Goal: Task Accomplishment & Management: Manage account settings

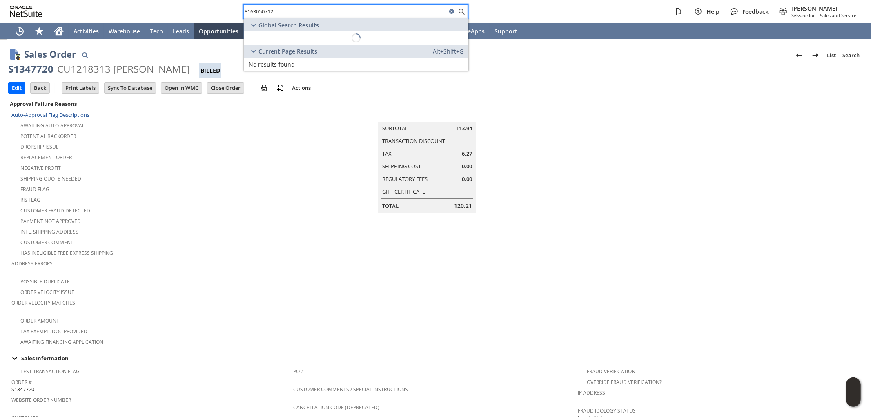
scroll to position [468, 0]
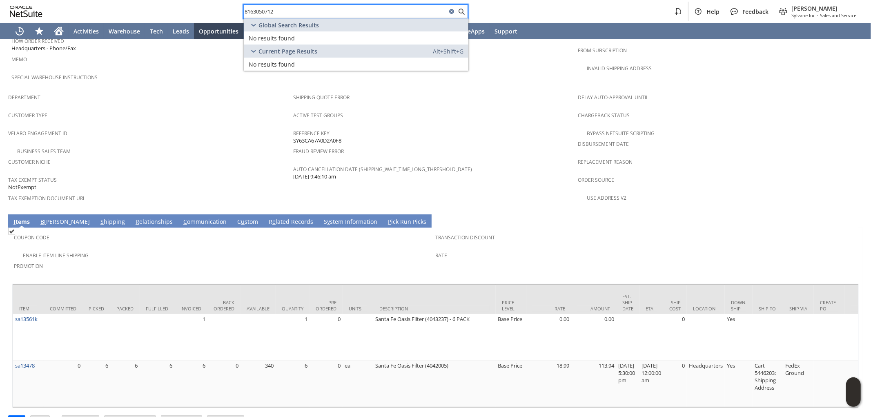
drag, startPoint x: 301, startPoint y: 14, endPoint x: 158, endPoint y: 1, distance: 143.9
click at [125, 0] on div "8163050712 Help Feedback Mark Neri Sylvane Inc - Sales and Service" at bounding box center [435, 11] width 871 height 23
paste input "KRAUS,WILLIAM"
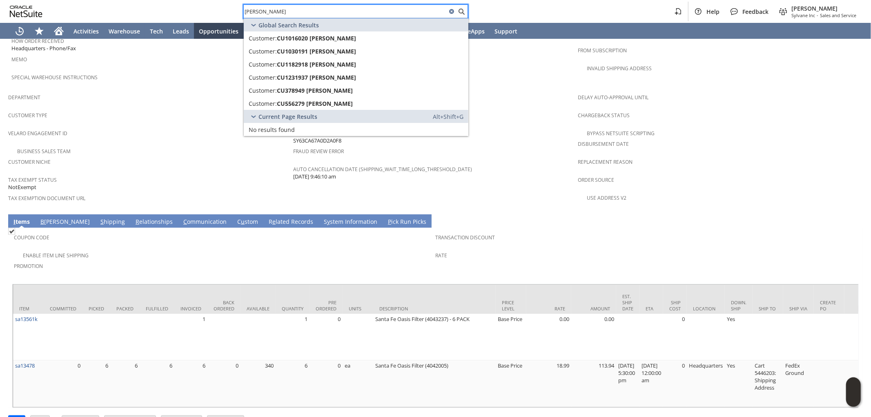
click at [264, 14] on input "KRAUS,WILLIAM" at bounding box center [345, 12] width 203 height 10
click at [340, 76] on span "CU1231937 William Kraus" at bounding box center [316, 77] width 79 height 8
drag, startPoint x: 271, startPoint y: 9, endPoint x: 178, endPoint y: 4, distance: 93.2
click at [178, 4] on div "KRAUS WILLIAM Help Feedback Mark Neri Sylvane Inc - Sales and Service" at bounding box center [435, 11] width 871 height 23
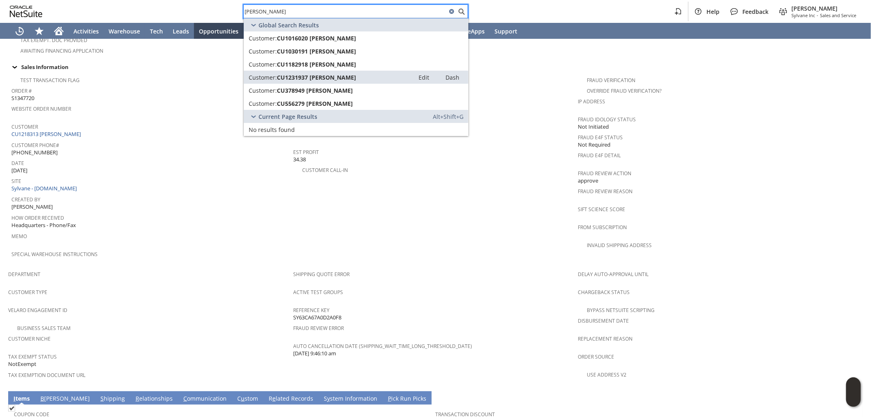
scroll to position [287, 0]
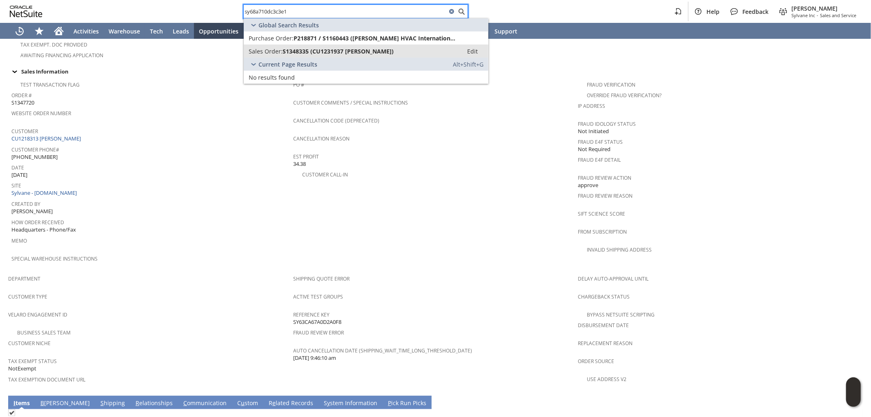
type input "sy68a710dc3c3e1"
click at [374, 54] on span "S1348335 (CU1231937 William Kraus)" at bounding box center [338, 51] width 111 height 8
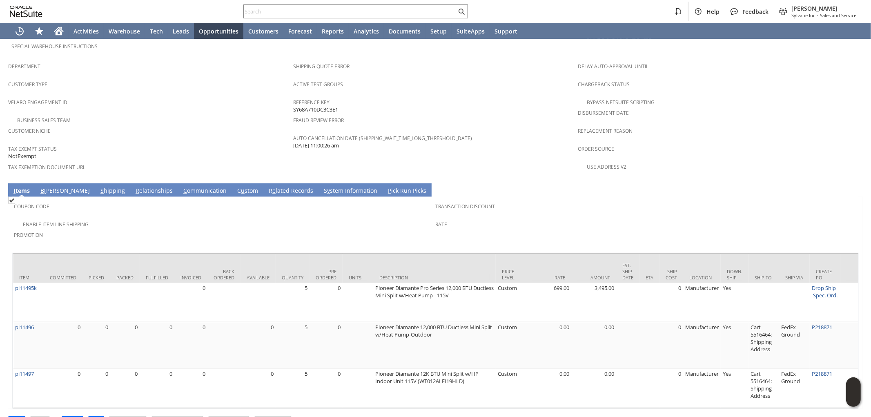
click at [98, 187] on link "S hipping" at bounding box center [112, 191] width 29 height 9
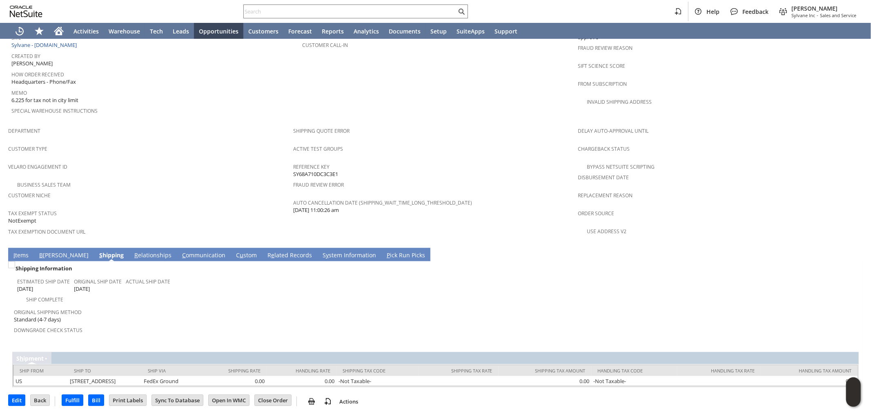
scroll to position [406, 0]
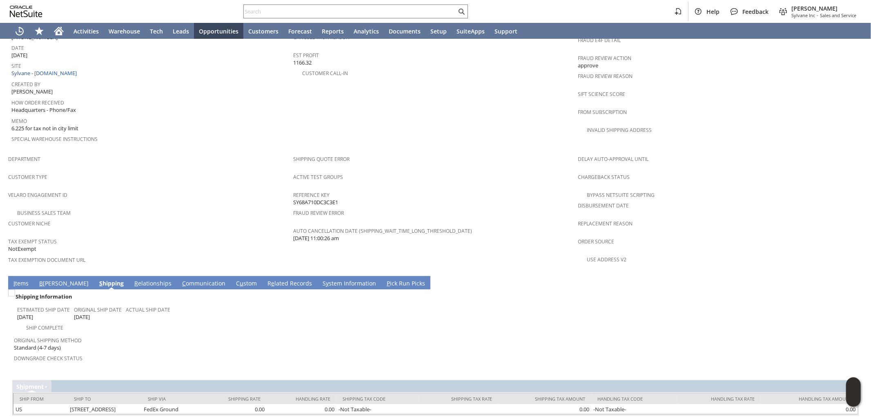
click at [16, 279] on link "I tems" at bounding box center [20, 283] width 19 height 9
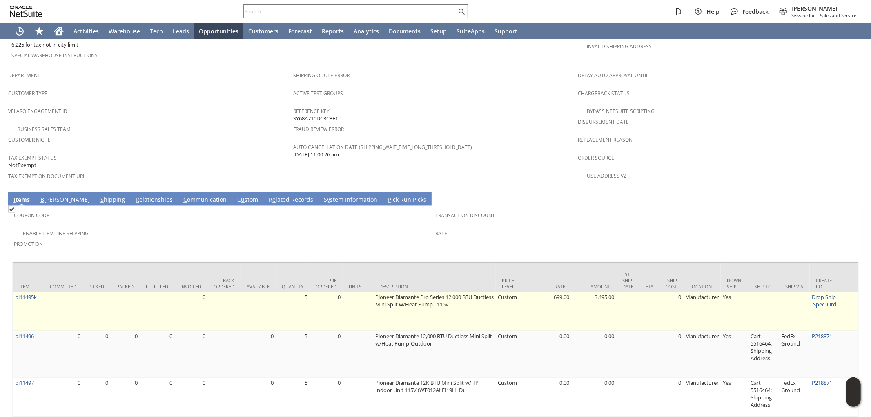
scroll to position [500, 0]
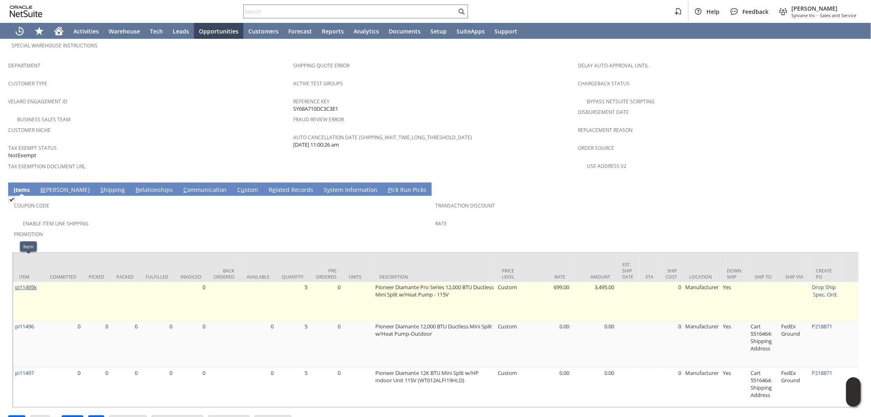
click at [29, 283] on link "pi11495k" at bounding box center [26, 286] width 22 height 7
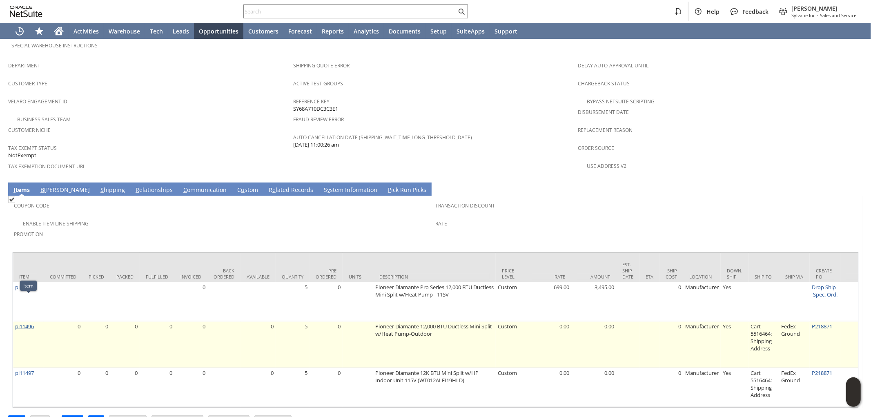
click at [23, 323] on link "pi11496" at bounding box center [24, 326] width 19 height 7
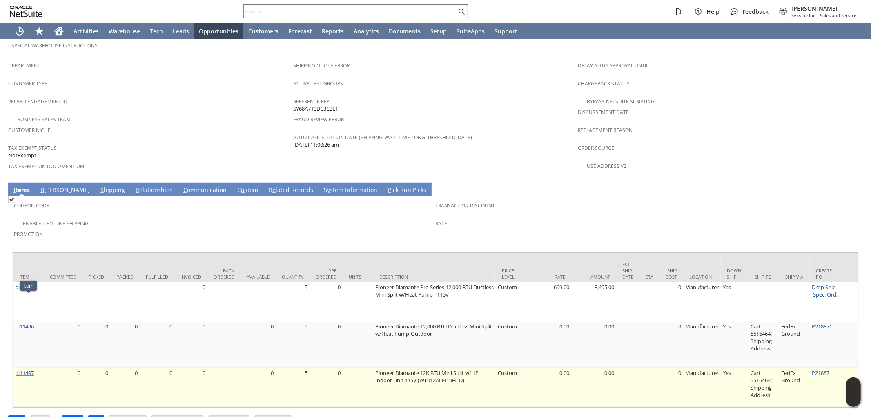
click at [30, 369] on link "pi11497" at bounding box center [24, 372] width 19 height 7
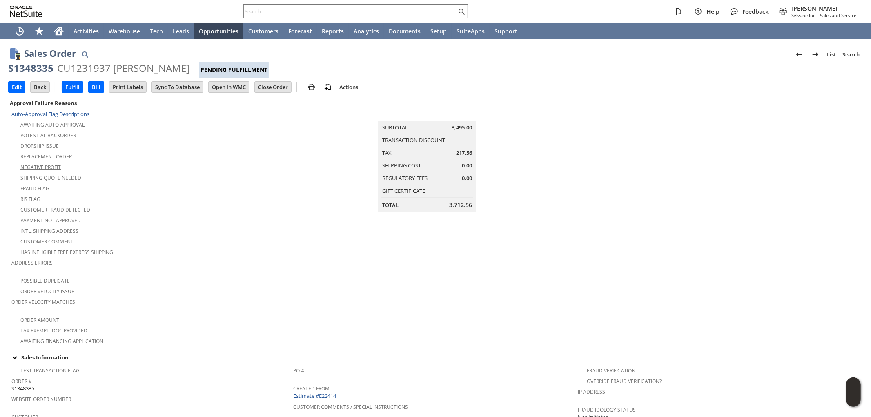
scroll to position [0, 0]
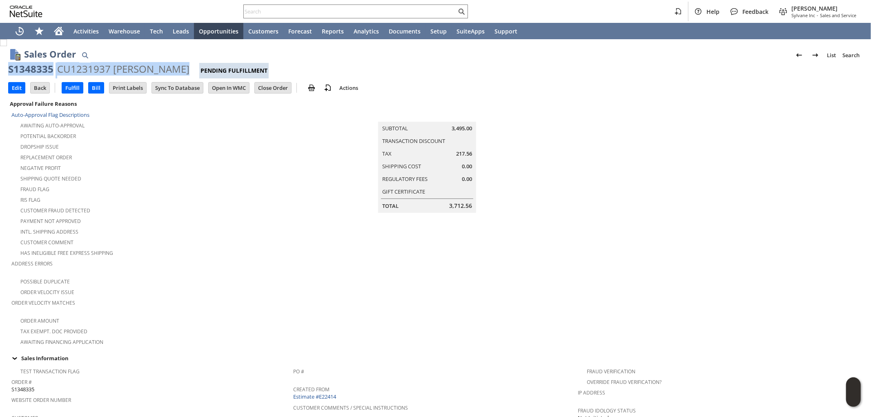
drag, startPoint x: 173, startPoint y: 69, endPoint x: 15, endPoint y: 67, distance: 158.0
click at [9, 73] on div "S1348335 CU1231937 William Kraus Pending Fulfillment" at bounding box center [435, 70] width 854 height 16
copy div "S1348335 CU1231937 William Kraus"
click at [51, 66] on div "S1348335" at bounding box center [30, 68] width 45 height 13
drag, startPoint x: 51, startPoint y: 66, endPoint x: 18, endPoint y: 72, distance: 34.0
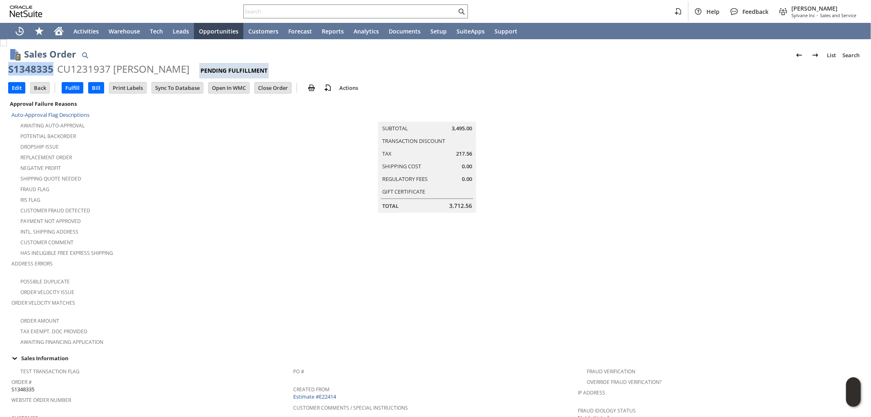
click at [18, 72] on div "S1348335" at bounding box center [30, 68] width 45 height 13
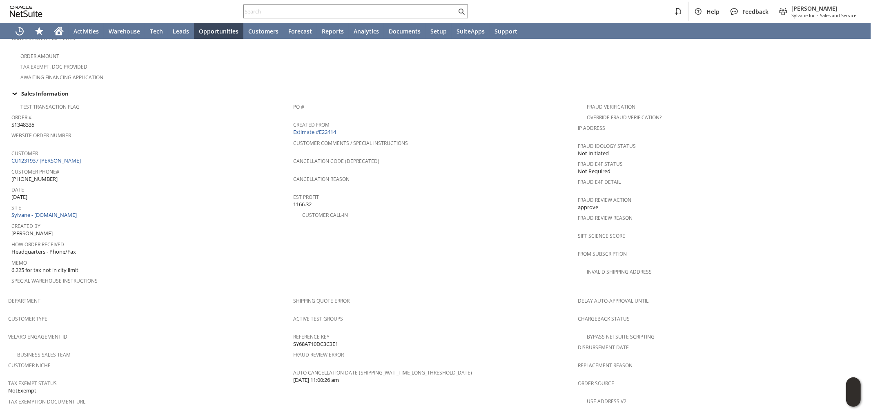
scroll to position [272, 0]
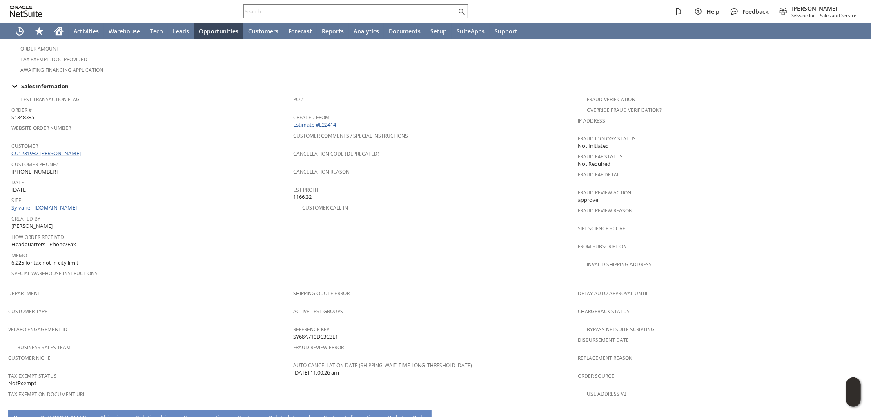
click at [67, 149] on link "CU1231937 William Kraus" at bounding box center [46, 152] width 71 height 7
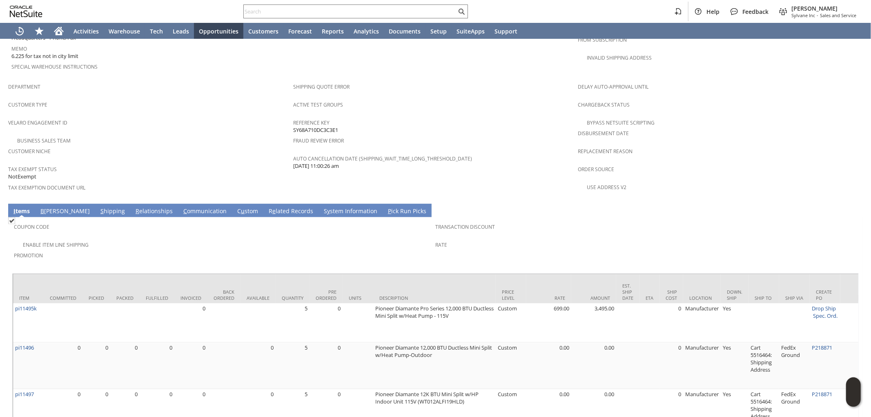
click at [98, 207] on link "S hipping" at bounding box center [112, 211] width 29 height 9
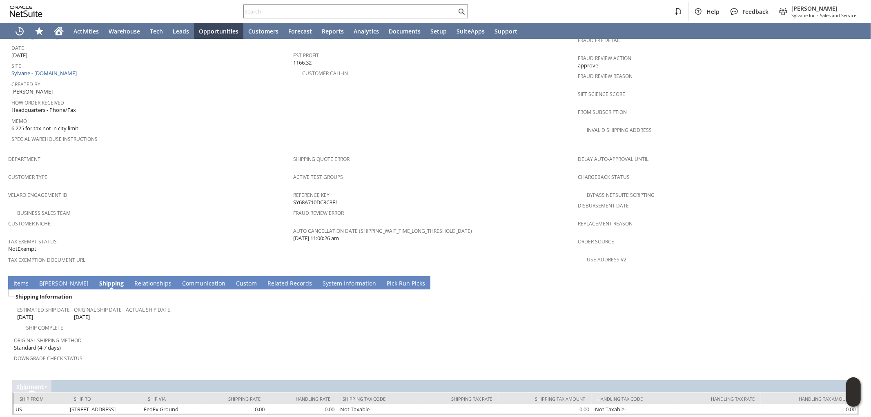
click at [48, 279] on link "B illing" at bounding box center [63, 283] width 53 height 9
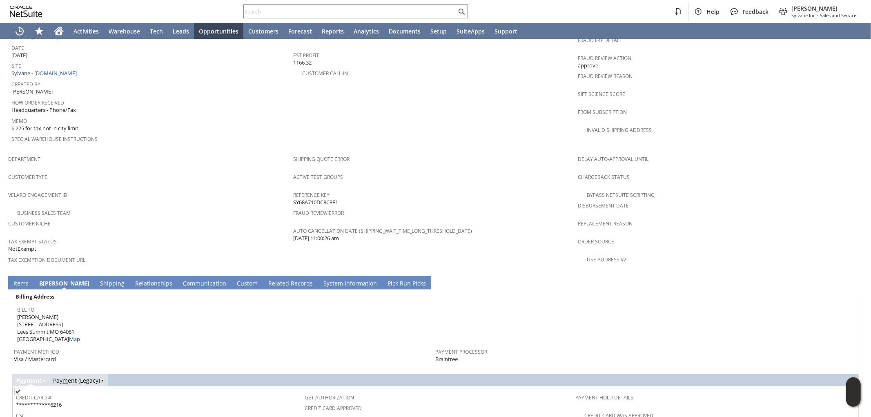
click at [18, 279] on link "I tems" at bounding box center [20, 283] width 19 height 9
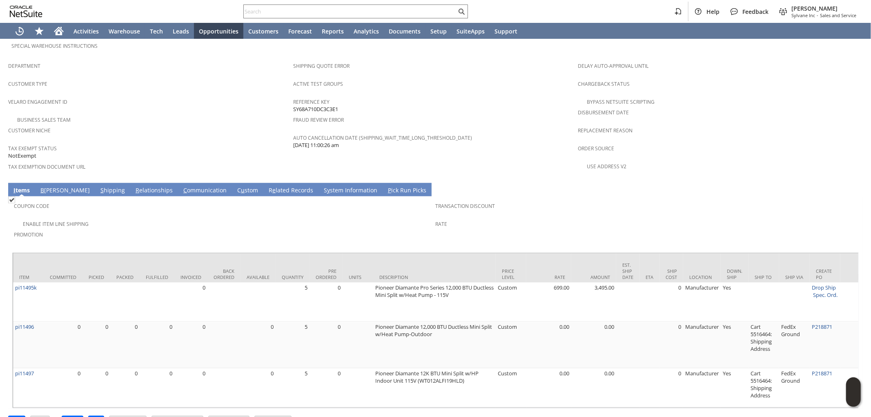
scroll to position [500, 0]
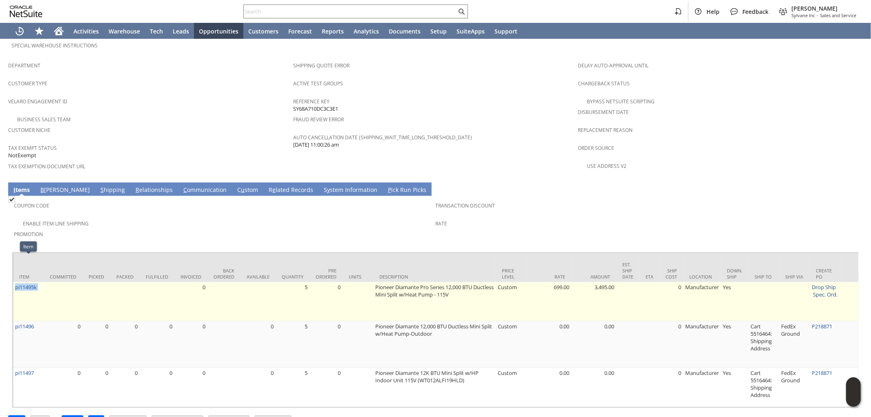
drag, startPoint x: 44, startPoint y: 266, endPoint x: 18, endPoint y: 265, distance: 25.8
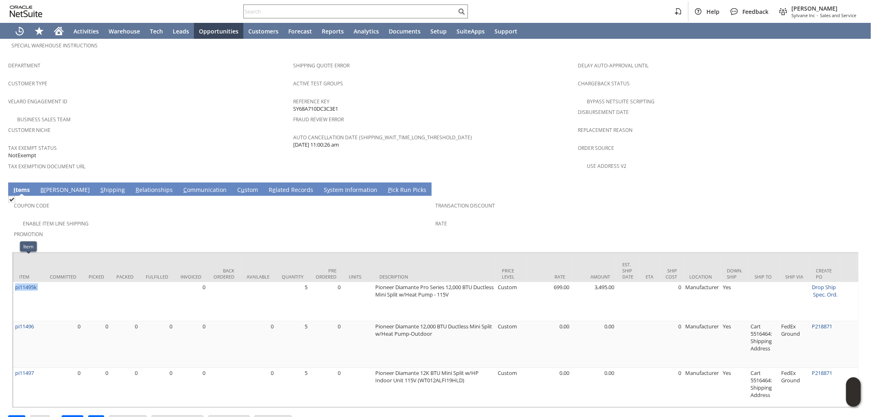
copy tr "pi11495k"
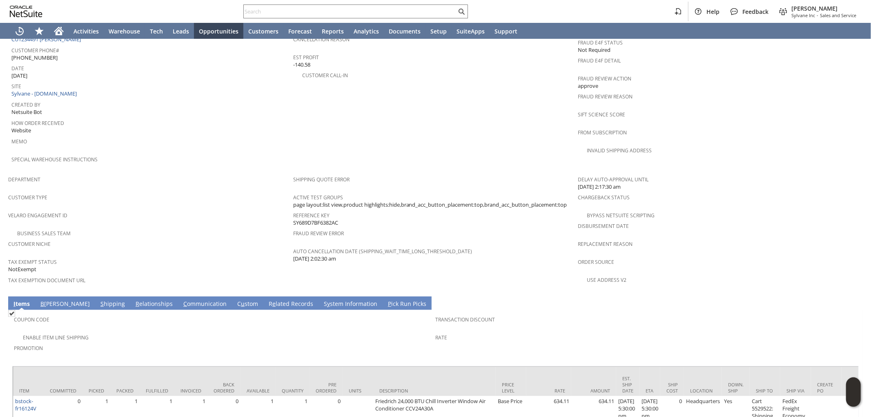
scroll to position [422, 0]
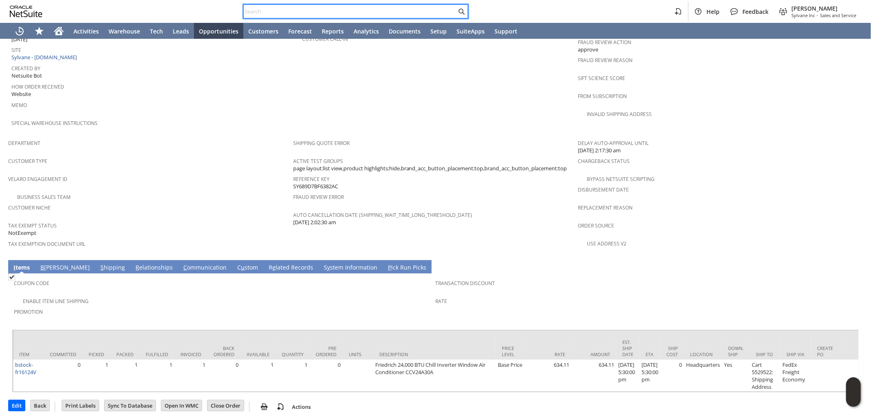
click at [365, 13] on input "text" at bounding box center [350, 12] width 213 height 10
paste input "4064314036"
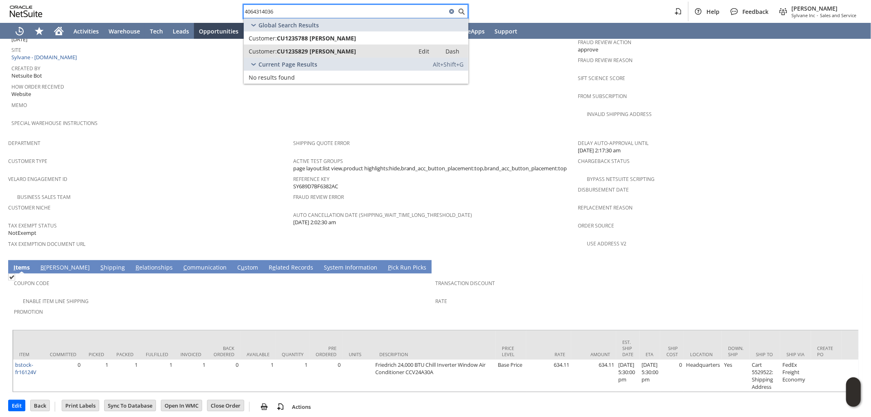
type input "4064314036"
click at [332, 49] on span "CU1235829 [PERSON_NAME]" at bounding box center [316, 51] width 79 height 8
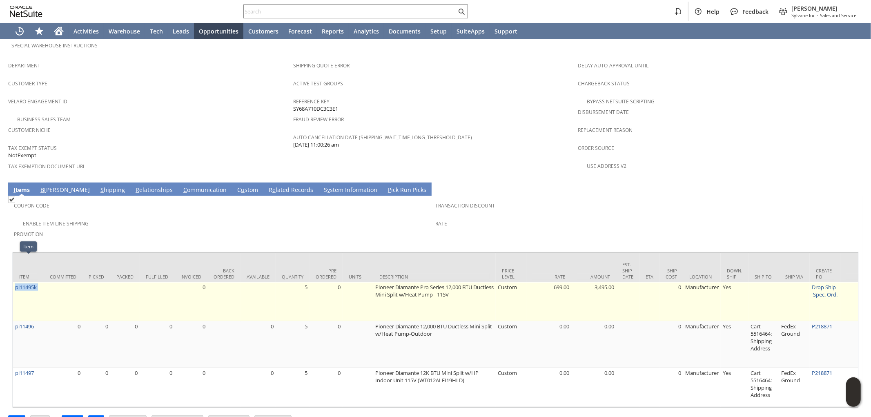
drag, startPoint x: 44, startPoint y: 263, endPoint x: 17, endPoint y: 267, distance: 27.7
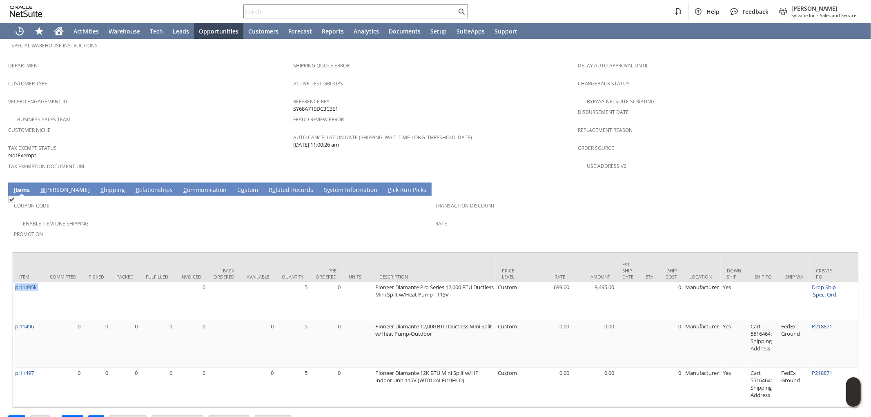
copy tr "pi11495k"
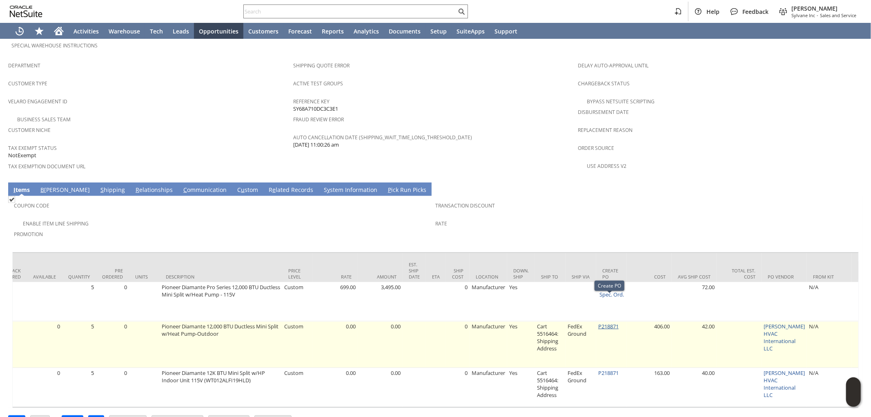
click at [613, 323] on link "P218871" at bounding box center [608, 326] width 20 height 7
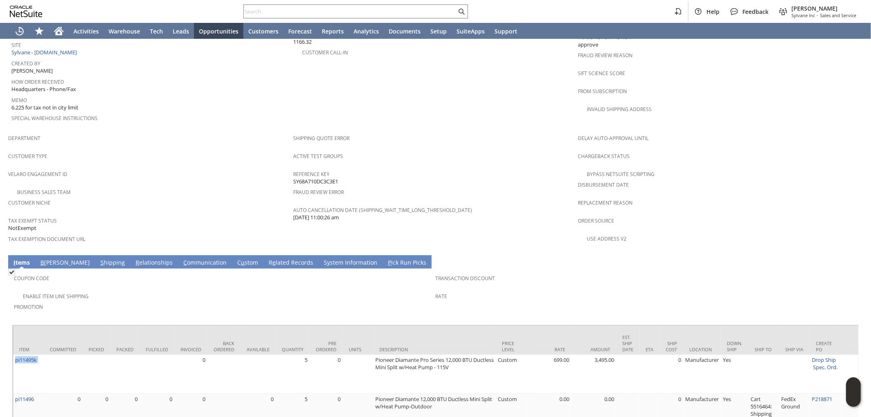
scroll to position [500, 0]
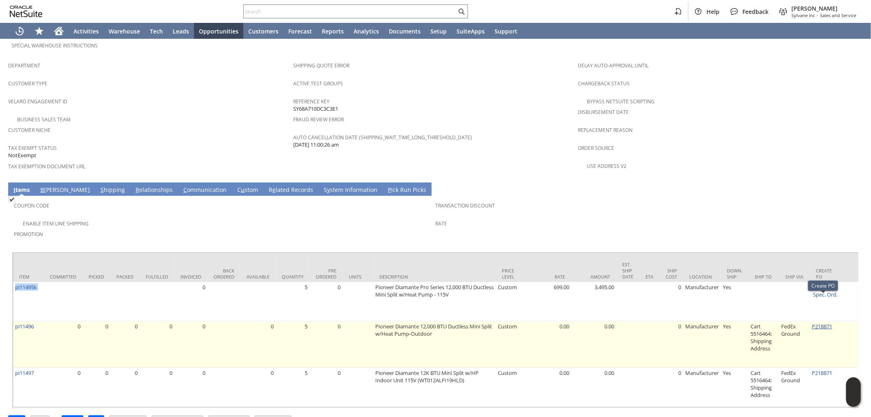
click at [822, 323] on link "P218871" at bounding box center [822, 326] width 20 height 7
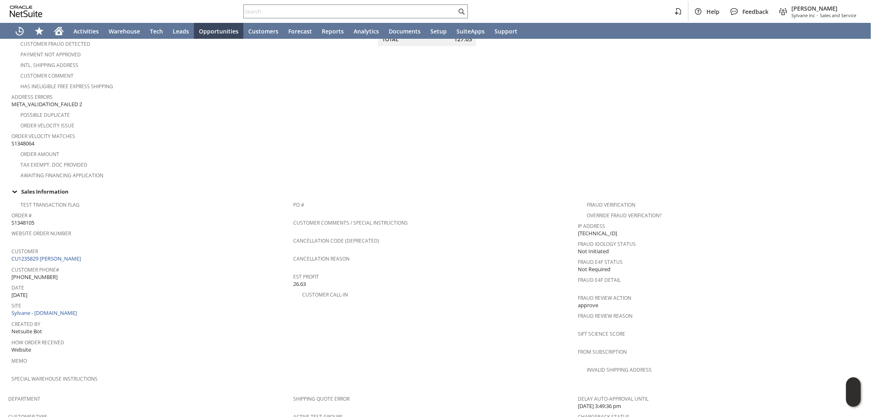
scroll to position [272, 0]
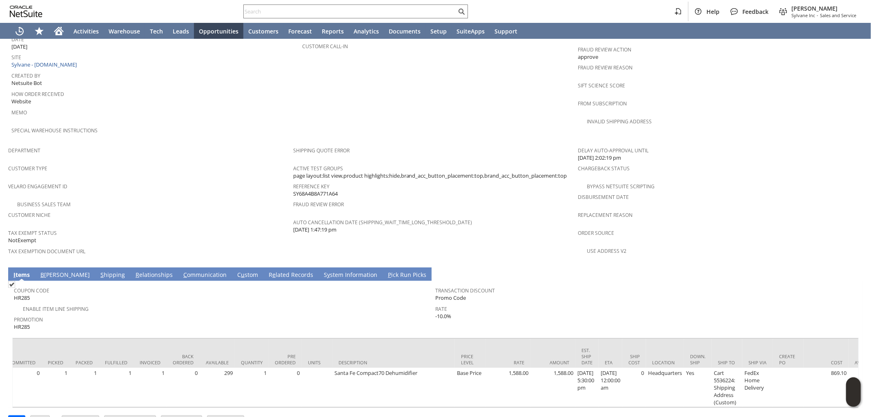
scroll to position [0, 38]
click at [98, 271] on link "S hipping" at bounding box center [112, 275] width 29 height 9
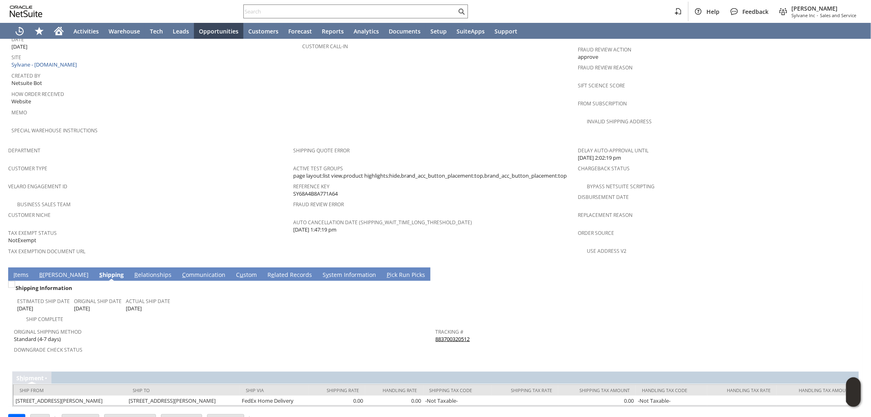
scroll to position [406, 0]
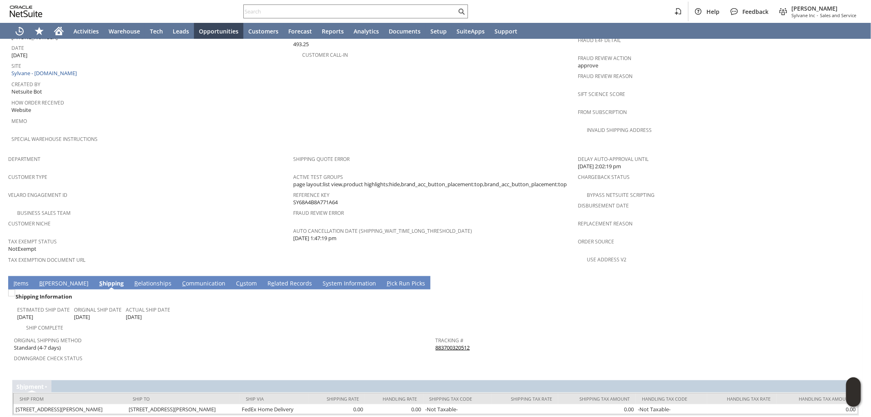
click at [38, 279] on link "B illing" at bounding box center [63, 283] width 53 height 9
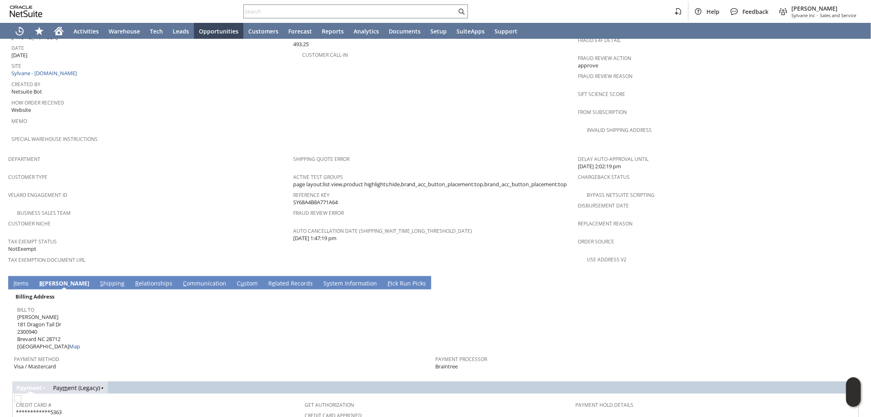
click at [98, 279] on link "S hipping" at bounding box center [112, 283] width 29 height 9
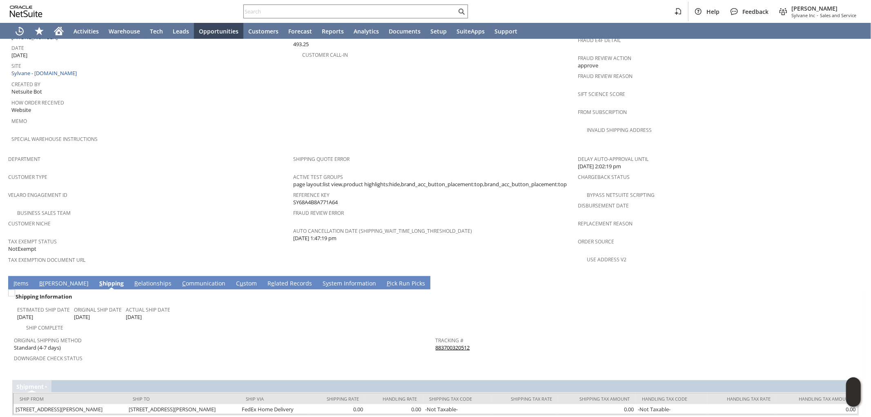
click at [16, 279] on link "I tems" at bounding box center [20, 283] width 19 height 9
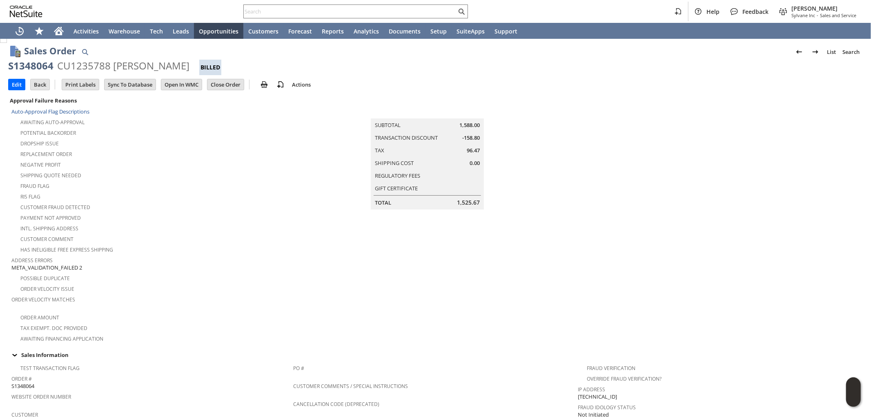
scroll to position [0, 0]
click at [22, 87] on input "Edit" at bounding box center [17, 87] width 16 height 11
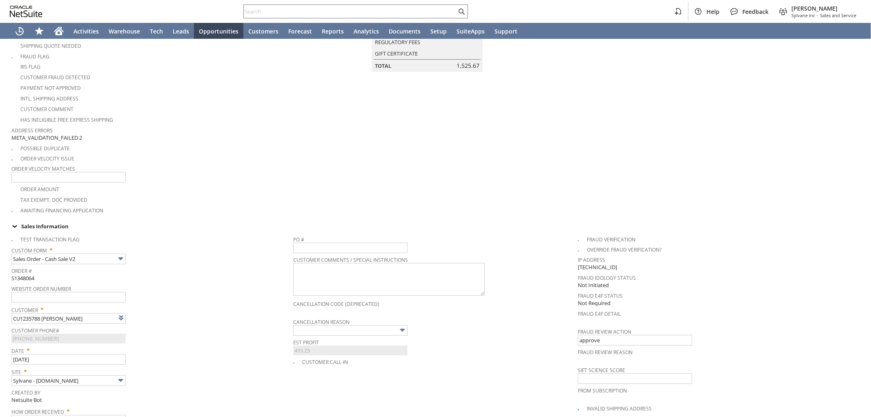
scroll to position [285, 0]
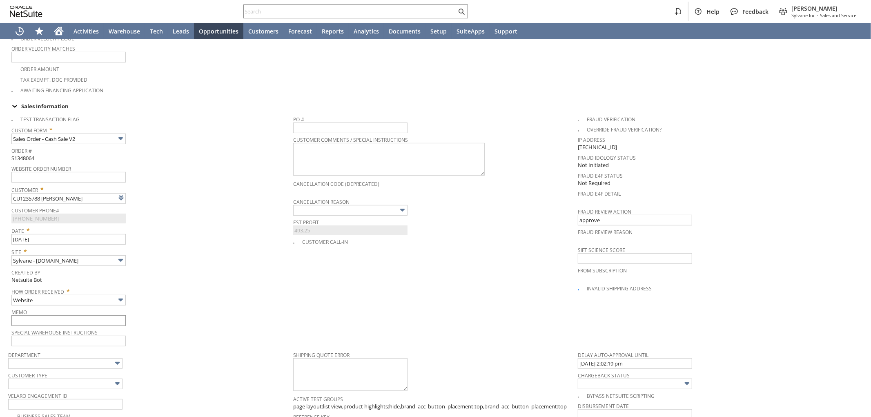
type input "Add"
type input "Copy Previous"
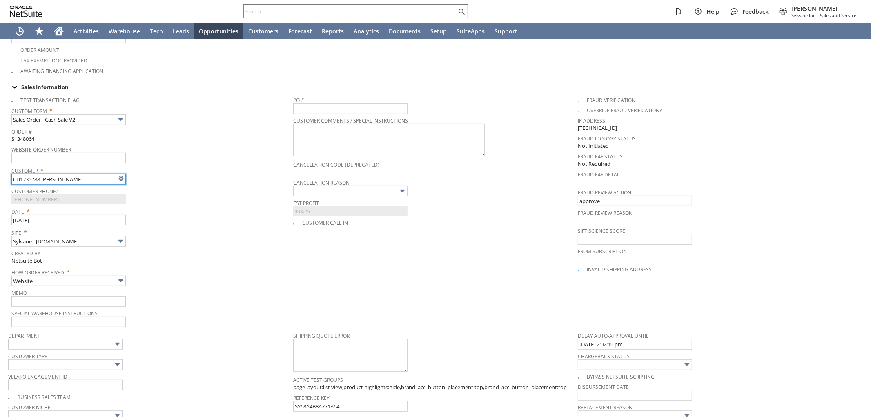
type input "Intelligent Recommendations¹⁰"
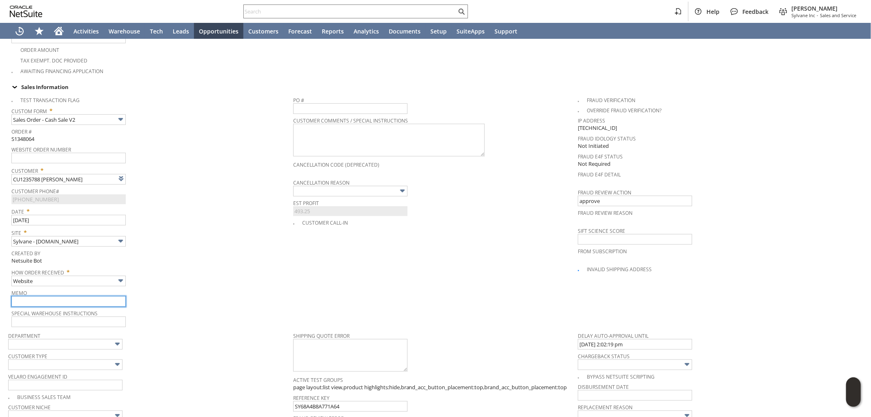
click at [73, 296] on input "text" at bounding box center [68, 301] width 114 height 11
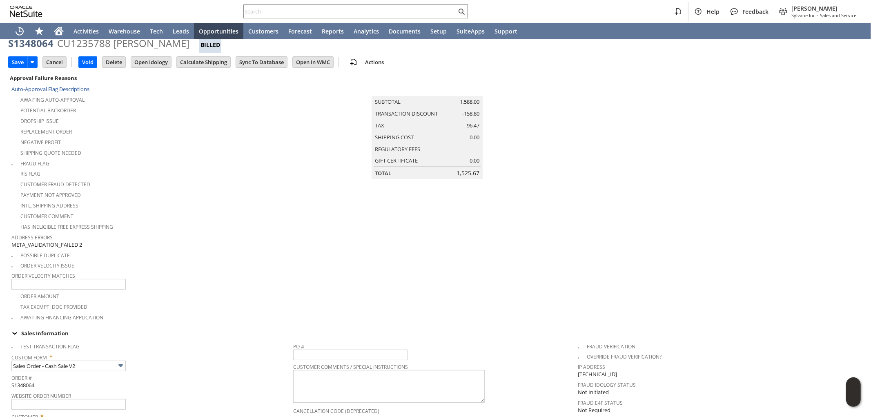
scroll to position [0, 0]
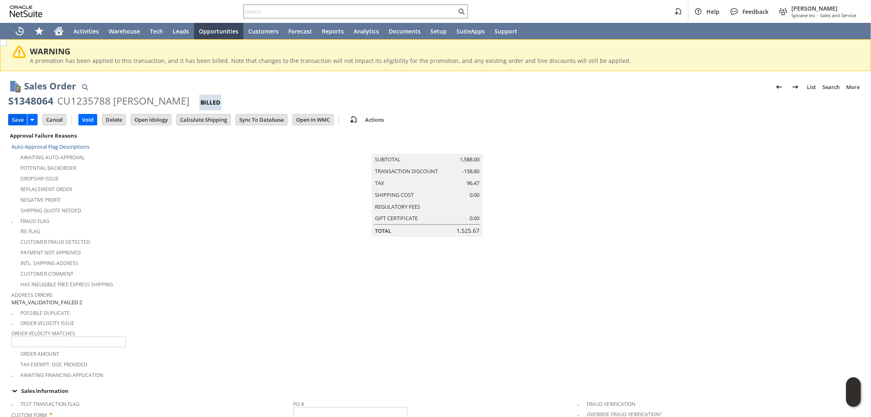
type input "cx called in 8/21 saying, unit came in not perfect condition, has minor scratch…"
click at [18, 117] on input "Save" at bounding box center [18, 119] width 18 height 11
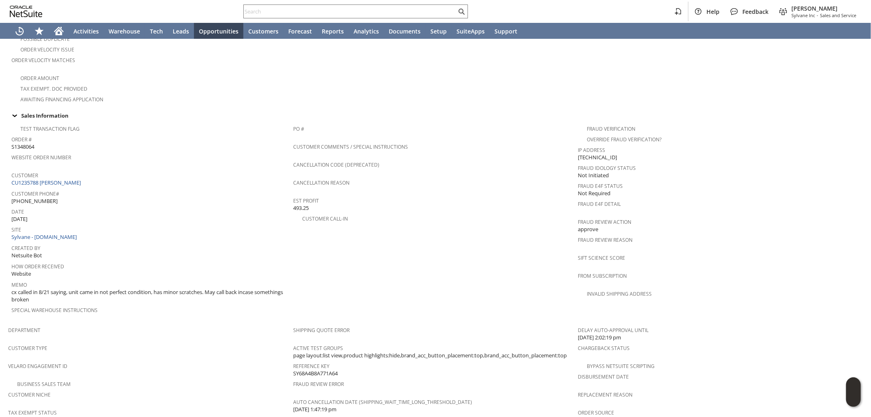
scroll to position [272, 0]
click at [60, 181] on link "CU1235788 [PERSON_NAME]" at bounding box center [46, 184] width 71 height 7
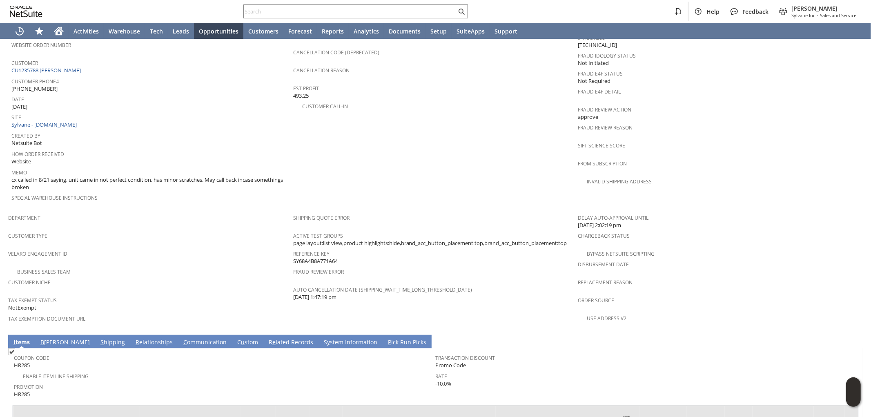
scroll to position [409, 0]
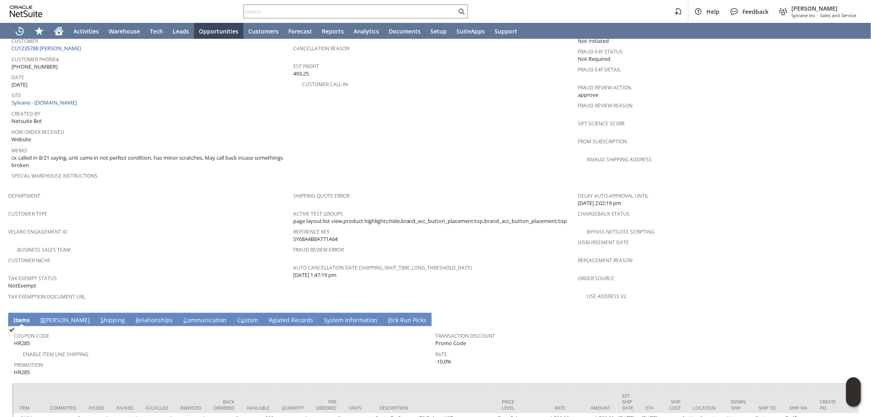
click at [98, 316] on link "S hipping" at bounding box center [112, 320] width 29 height 9
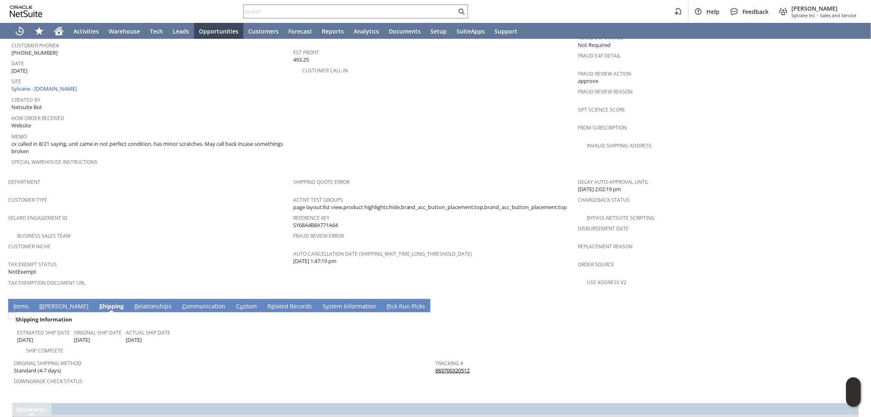
scroll to position [445, 0]
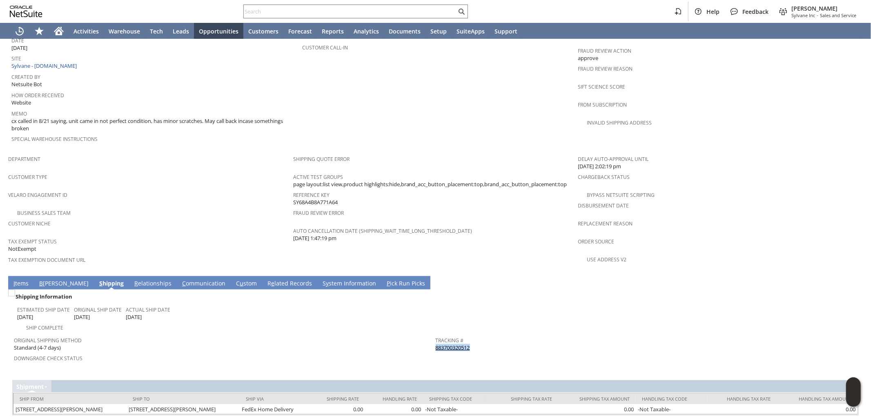
drag, startPoint x: 464, startPoint y: 320, endPoint x: 433, endPoint y: 321, distance: 31.5
click at [436, 334] on div "Tracking # 883700320512" at bounding box center [645, 342] width 418 height 17
copy link "883700320512"
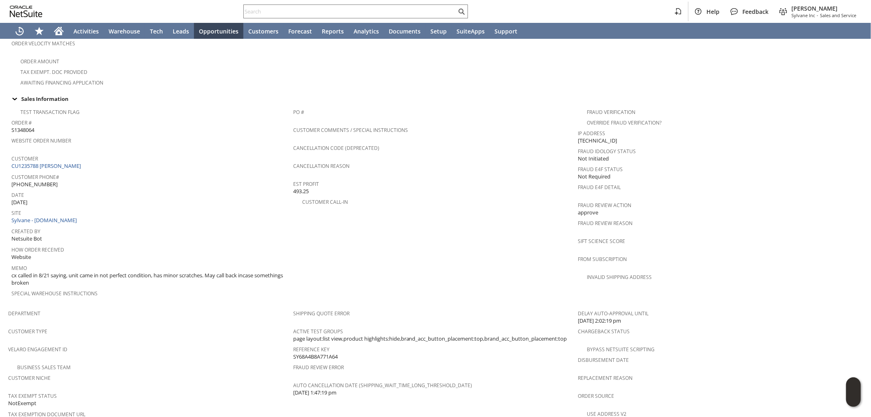
scroll to position [264, 0]
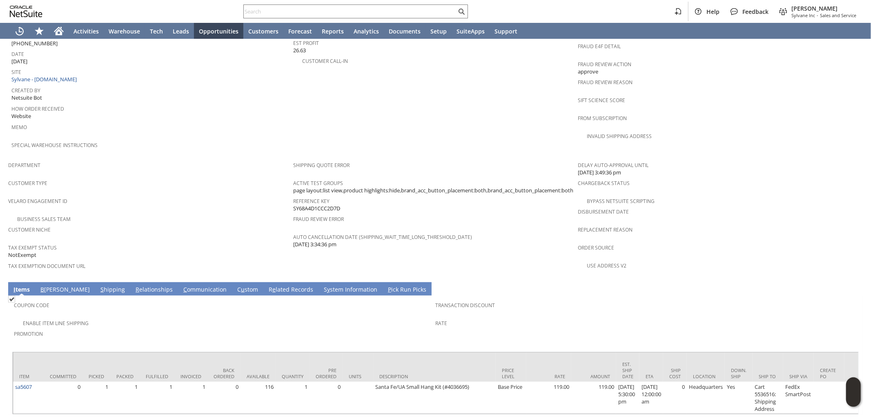
scroll to position [407, 0]
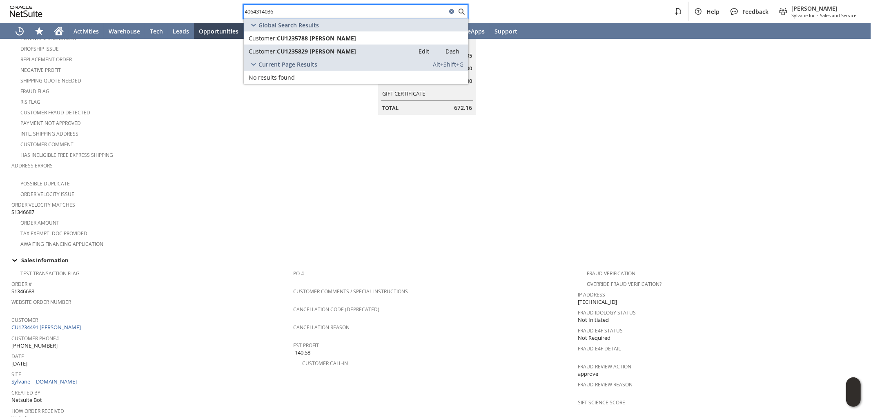
scroll to position [136, 0]
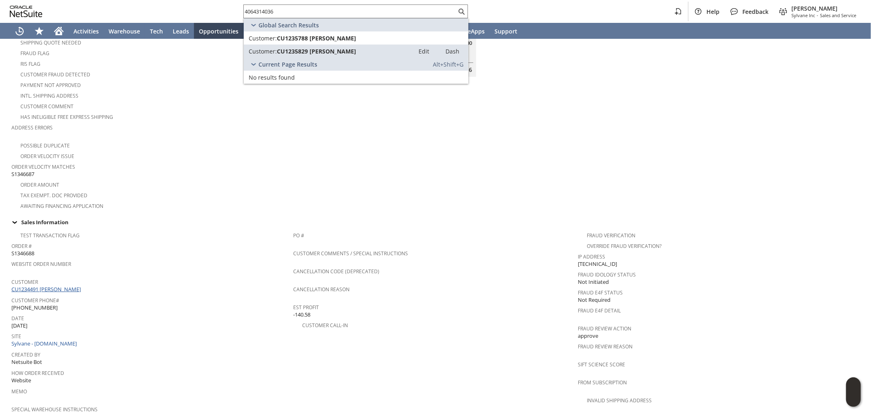
click at [77, 285] on link "CU1234491 [PERSON_NAME]" at bounding box center [46, 288] width 71 height 7
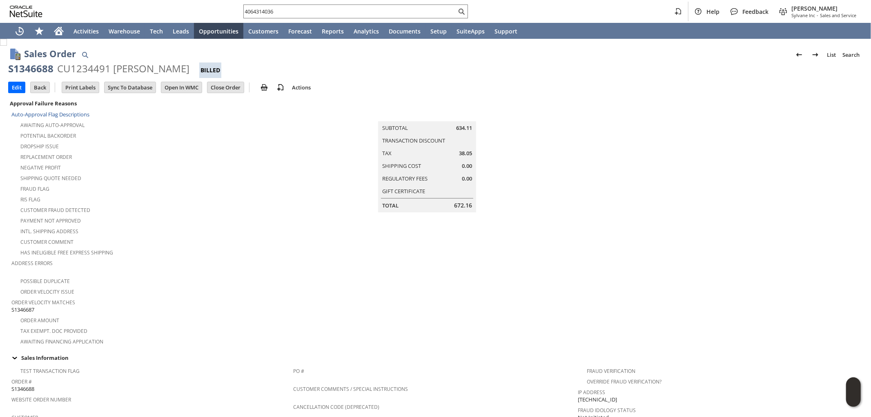
scroll to position [0, 0]
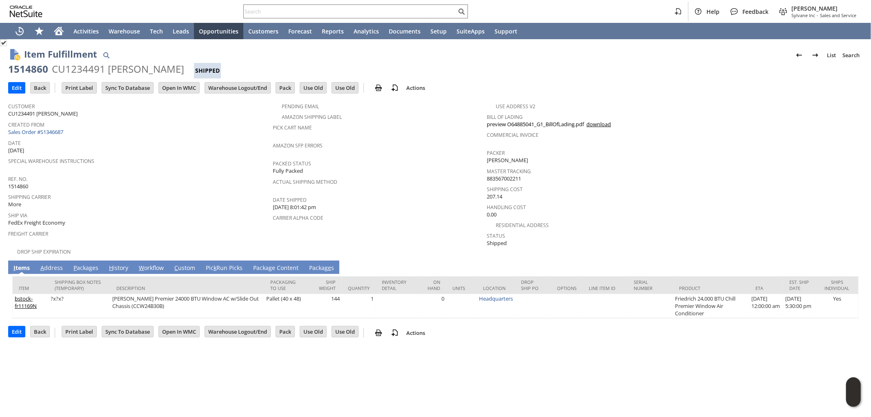
click at [87, 264] on link "P ackages" at bounding box center [85, 268] width 29 height 9
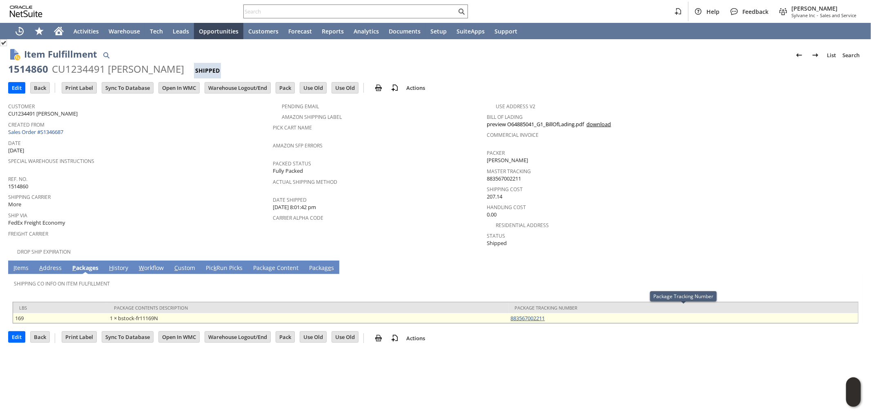
click at [530, 314] on link "883567002211" at bounding box center [528, 317] width 34 height 7
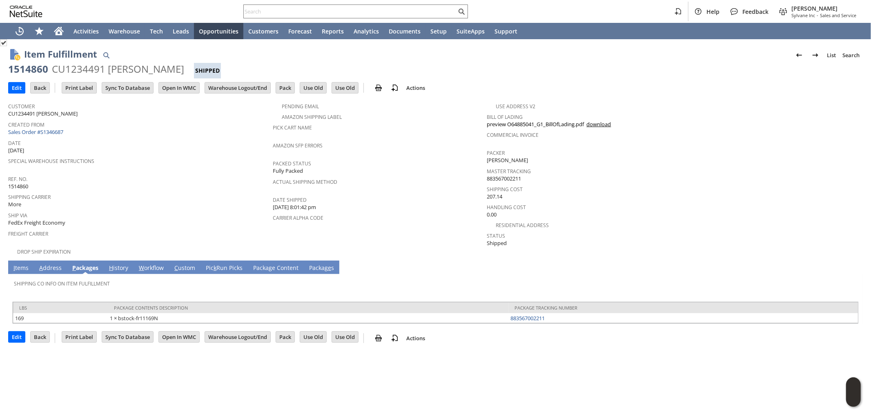
click at [19, 264] on link "I tems" at bounding box center [20, 268] width 19 height 9
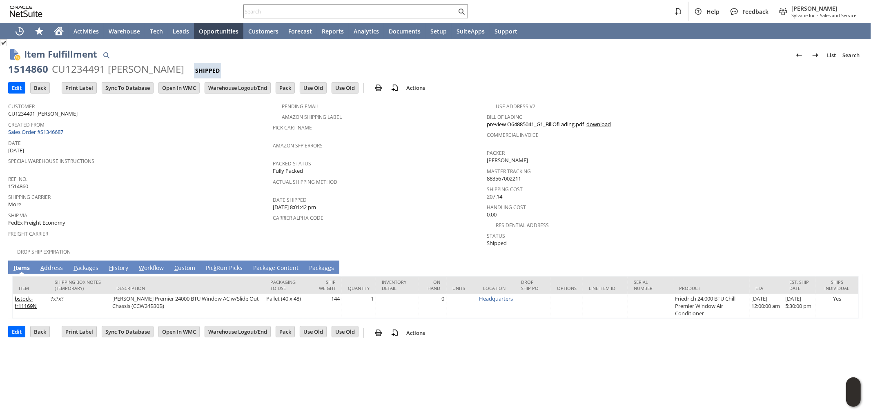
click at [93, 264] on link "P ackages" at bounding box center [85, 268] width 29 height 9
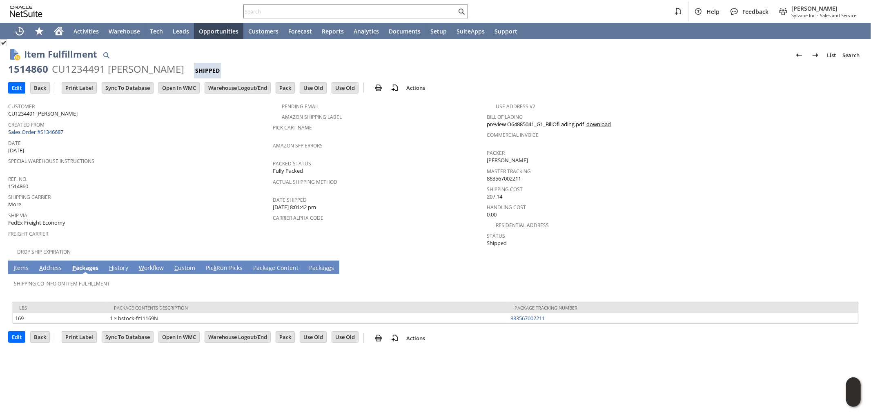
click at [205, 297] on div at bounding box center [435, 299] width 846 height 4
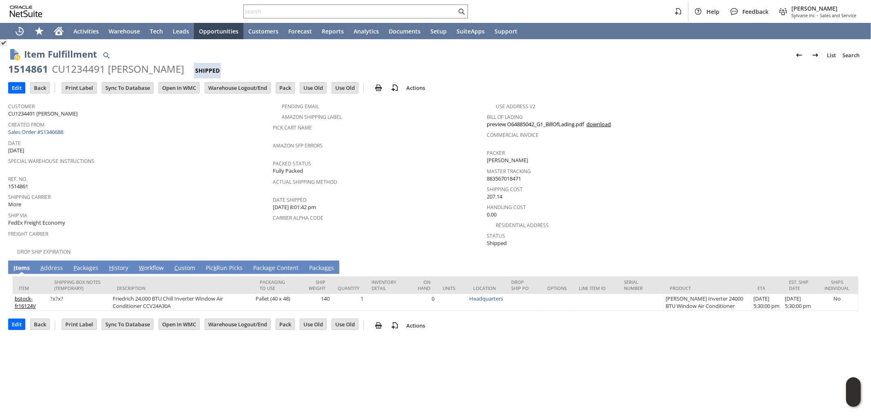
click at [80, 264] on link "P ackages" at bounding box center [85, 268] width 29 height 9
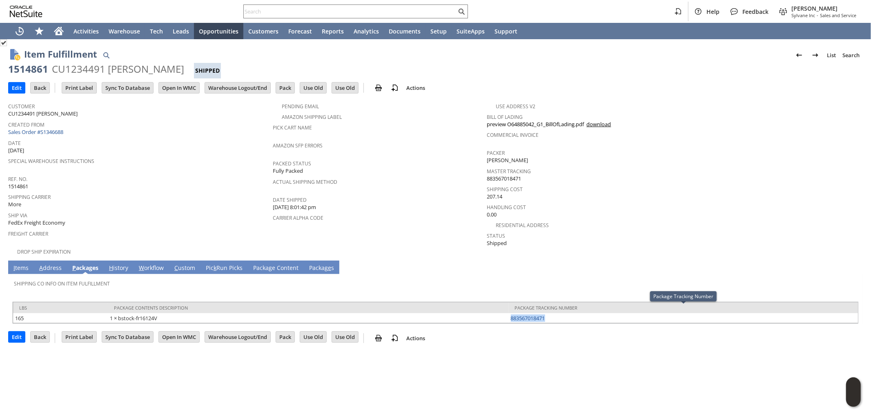
drag, startPoint x: 551, startPoint y: 310, endPoint x: 549, endPoint y: 263, distance: 47.4
click at [509, 313] on td "883567018471" at bounding box center [683, 318] width 349 height 10
copy link "883567018471"
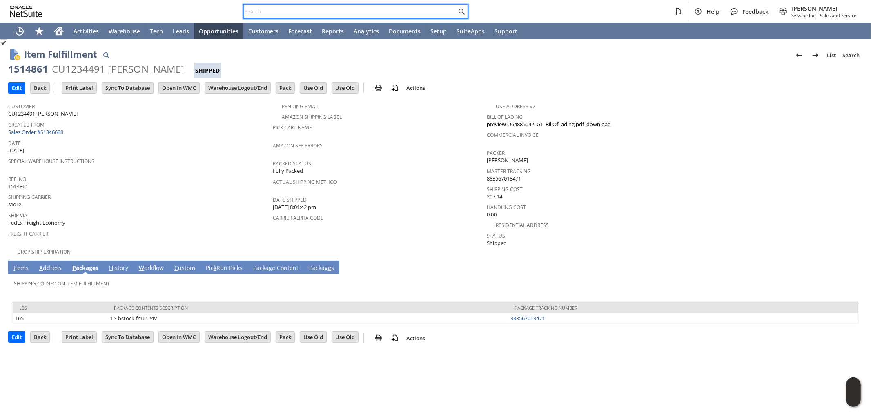
click at [431, 10] on input "text" at bounding box center [350, 12] width 213 height 10
paste input "8147016194"
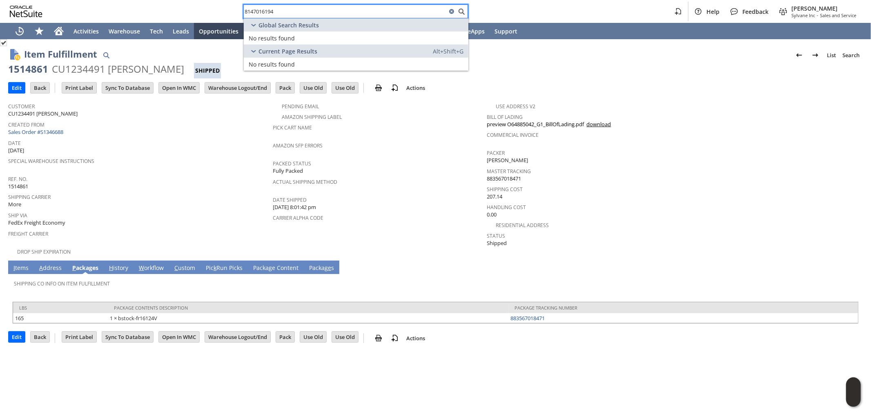
drag, startPoint x: 292, startPoint y: 12, endPoint x: 202, endPoint y: 4, distance: 90.6
click at [202, 4] on div "8147016194 Help Feedback Mark Neri Sylvane Inc - Sales and Service" at bounding box center [435, 11] width 871 height 23
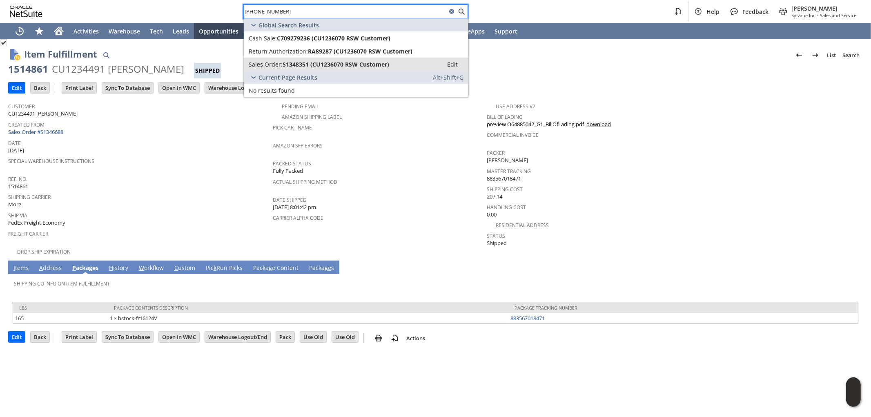
type input "112-0000688-75"
click at [386, 66] on span "S1348351 (CU1236070 RSW Customer)" at bounding box center [336, 64] width 107 height 8
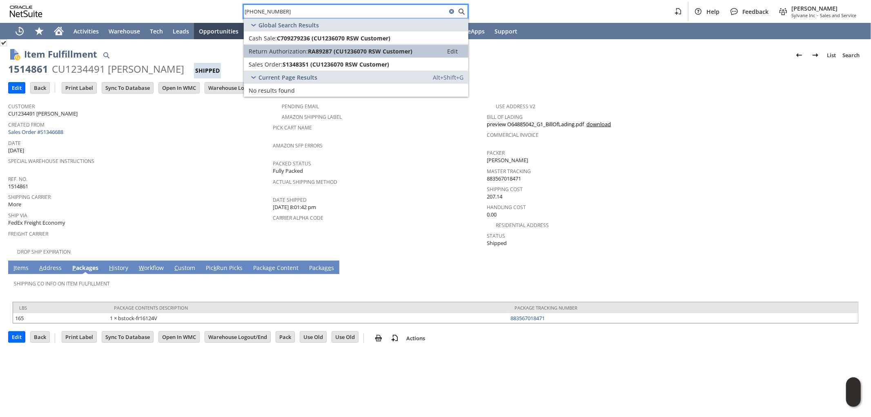
click at [399, 54] on span "RA89287 (CU1236070 RSW Customer)" at bounding box center [360, 51] width 105 height 8
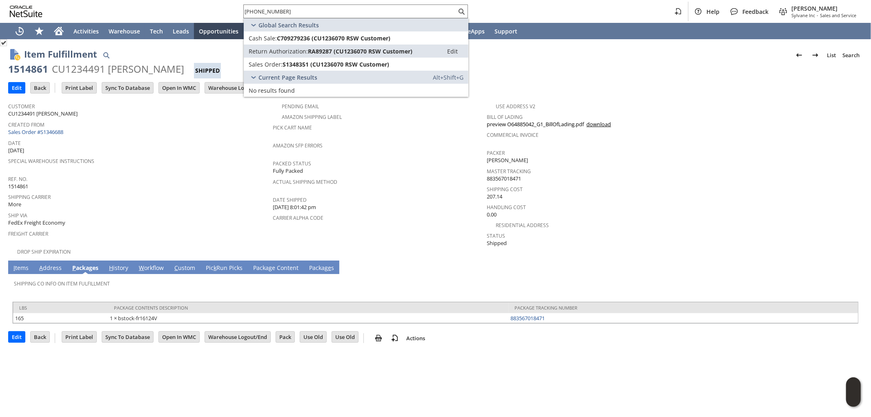
click at [27, 264] on link "I tems" at bounding box center [20, 268] width 19 height 9
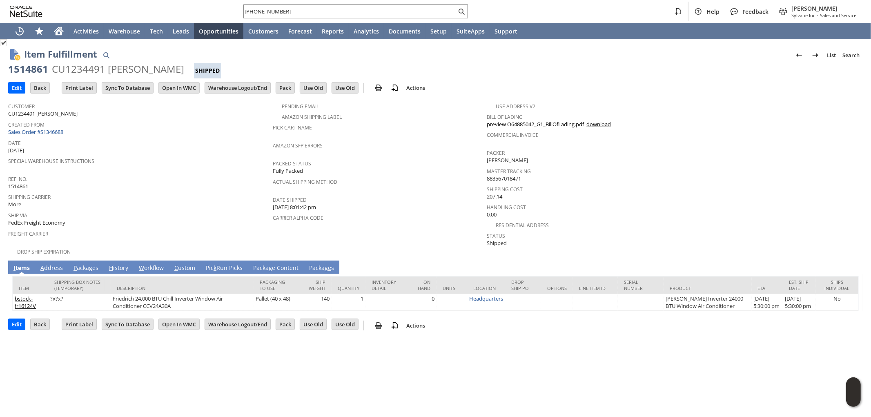
click at [81, 264] on link "P ackages" at bounding box center [85, 268] width 29 height 9
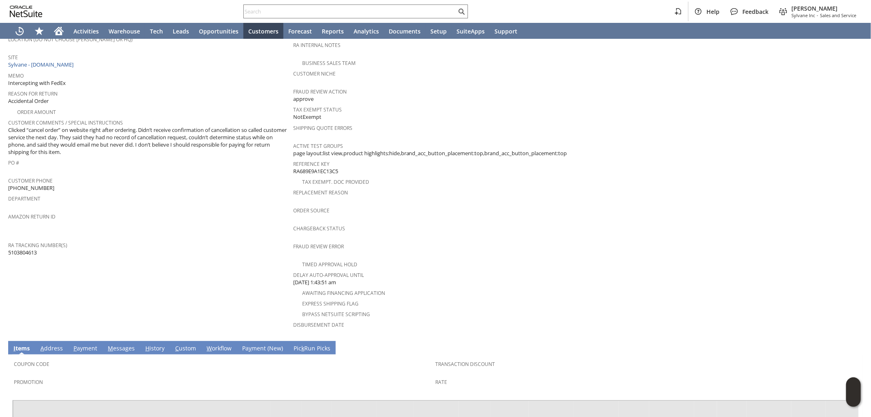
scroll to position [238, 0]
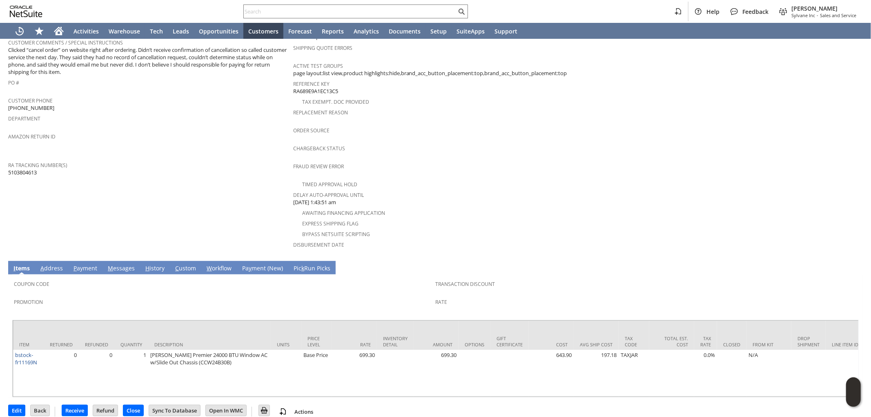
click at [177, 264] on link "C ustom" at bounding box center [185, 268] width 25 height 9
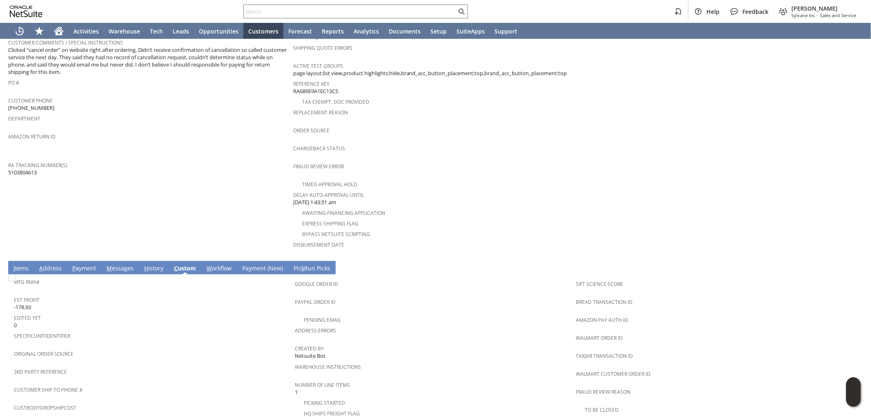
scroll to position [0, 0]
click at [145, 264] on span "H" at bounding box center [146, 268] width 4 height 8
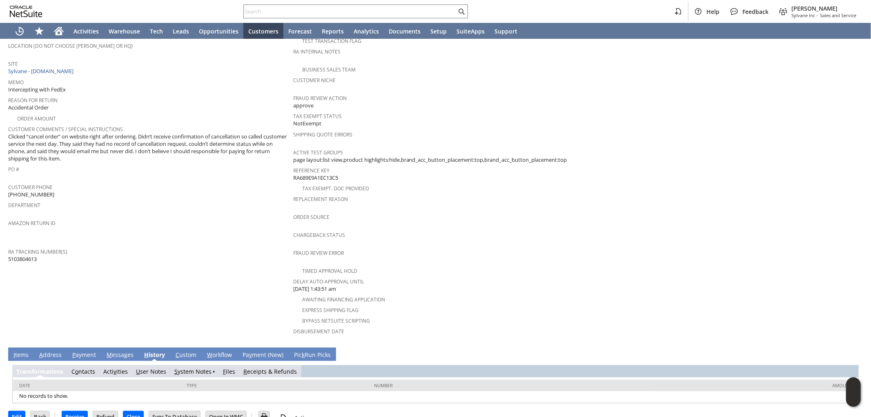
click at [194, 367] on link "S ystem Notes" at bounding box center [192, 371] width 37 height 8
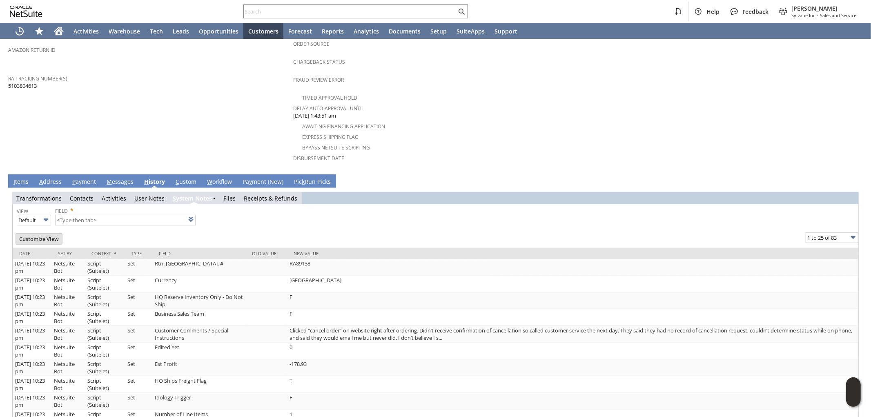
scroll to position [360, 0]
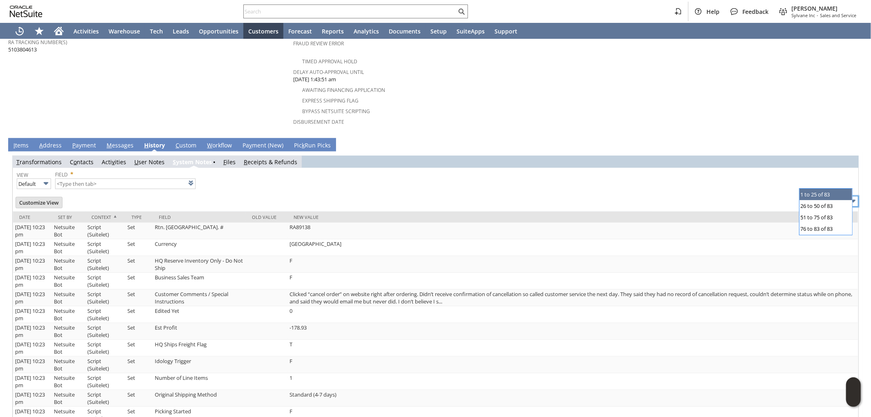
click at [828, 196] on input "1 to 25 of 83" at bounding box center [831, 201] width 53 height 11
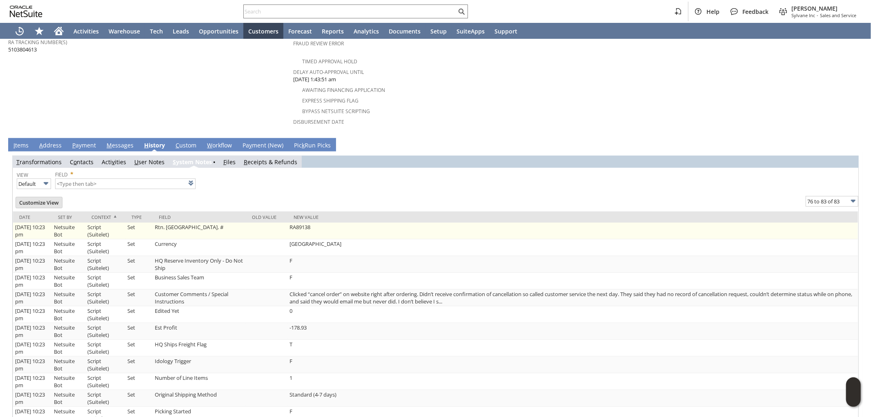
type input "76 to 83 of 83"
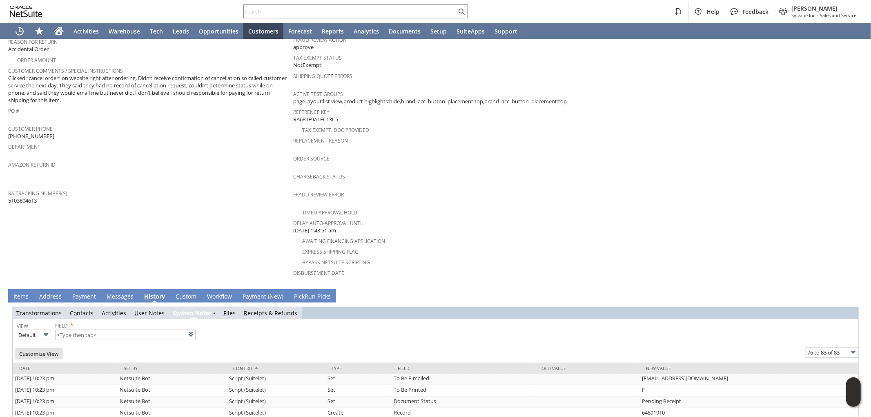
scroll to position [227, 0]
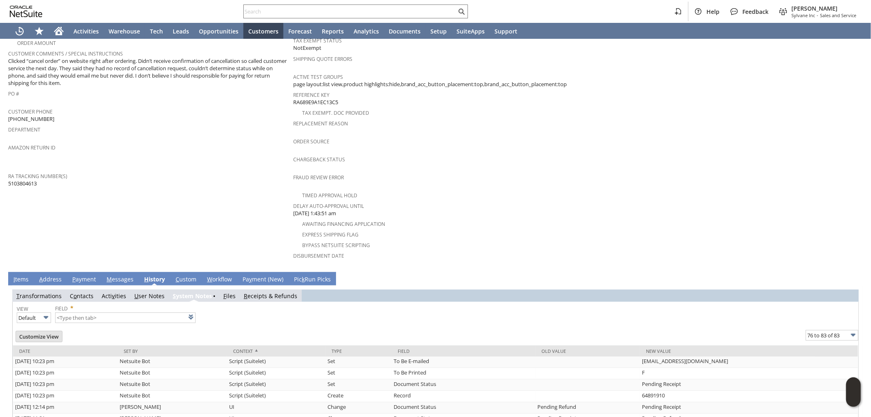
click at [20, 272] on td "I tems" at bounding box center [21, 278] width 26 height 13
click at [20, 275] on link "I tems" at bounding box center [20, 279] width 19 height 9
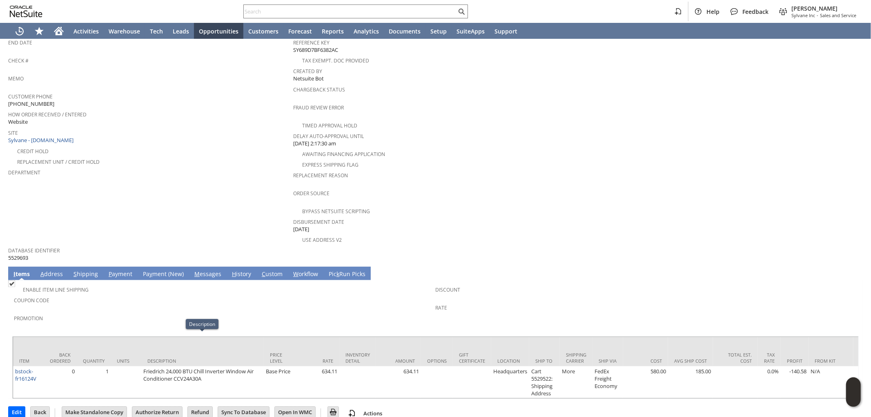
scroll to position [207, 0]
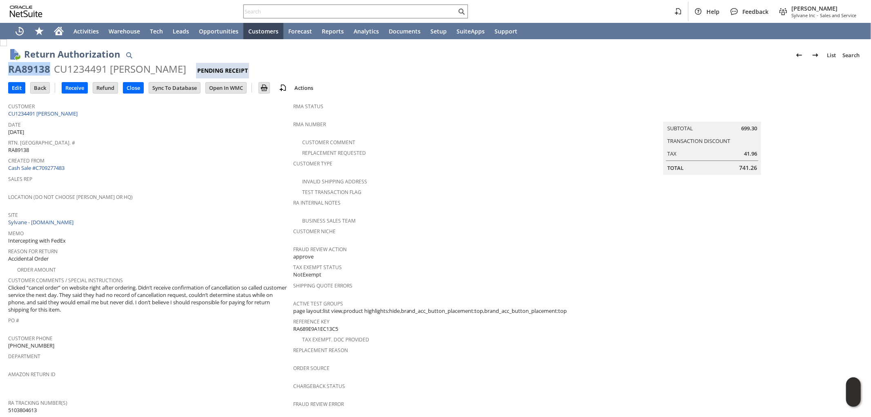
drag, startPoint x: 33, startPoint y: 70, endPoint x: 7, endPoint y: 70, distance: 25.7
click at [7, 70] on div "Return Authorization List Search RA89138 CU1234491 [PERSON_NAME] Pending Receip…" at bounding box center [435, 351] width 871 height 625
copy div "RA89138"
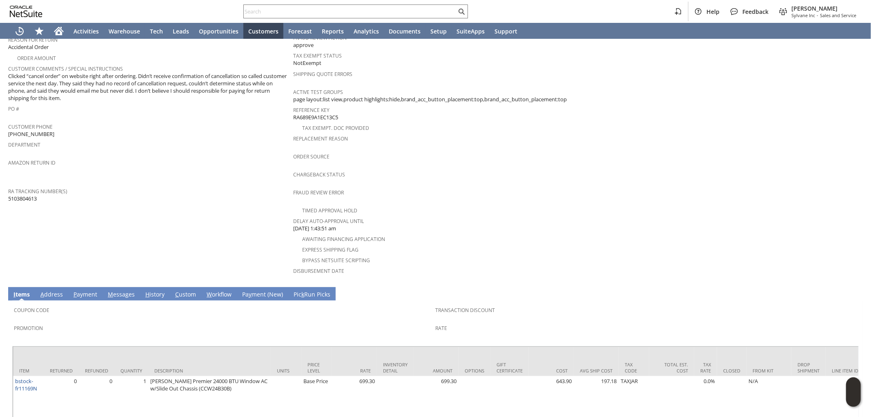
scroll to position [238, 0]
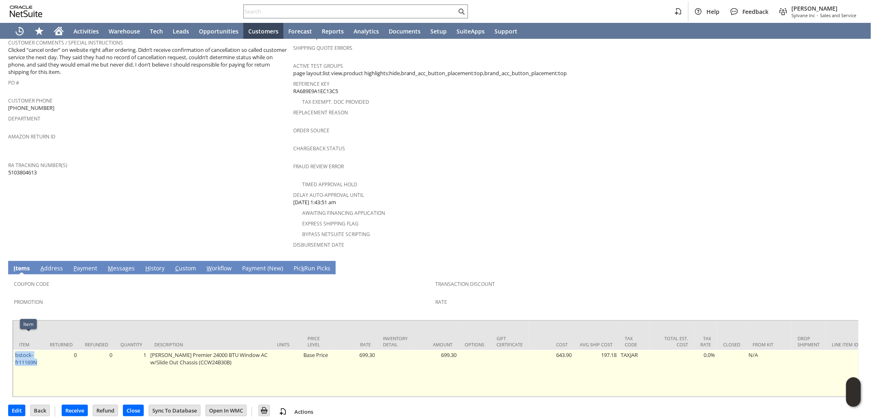
drag, startPoint x: 41, startPoint y: 347, endPoint x: 13, endPoint y: 341, distance: 28.8
click at [13, 350] on td "bstock-fr11169N" at bounding box center [28, 373] width 31 height 47
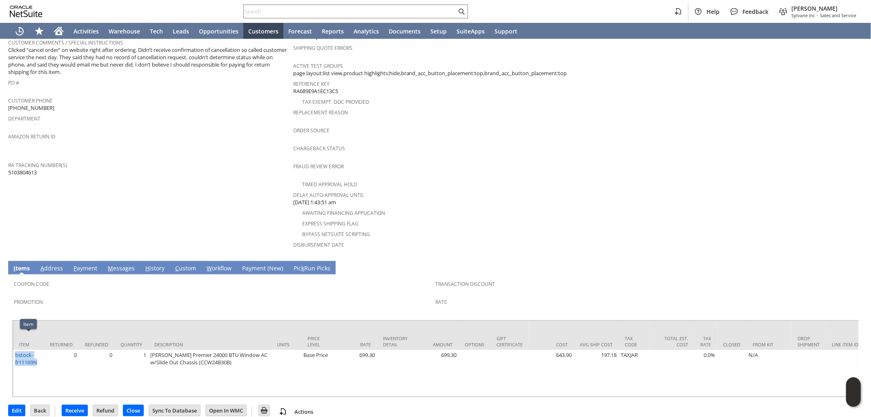
copy link "bstock-fr11169N"
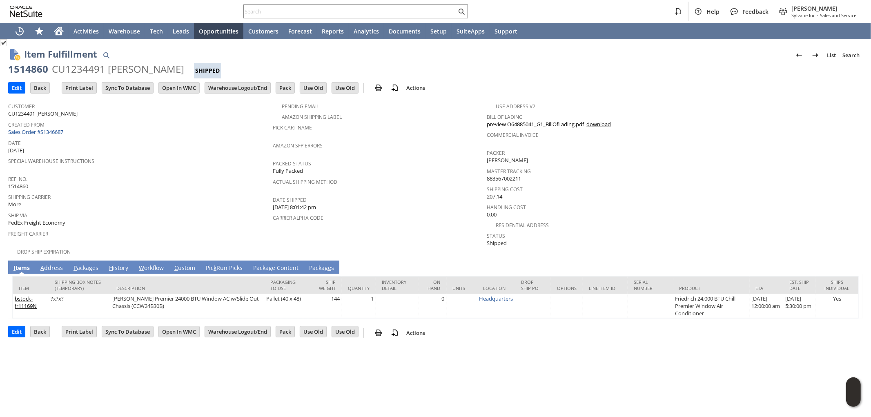
click at [87, 264] on link "P ackages" at bounding box center [85, 268] width 29 height 9
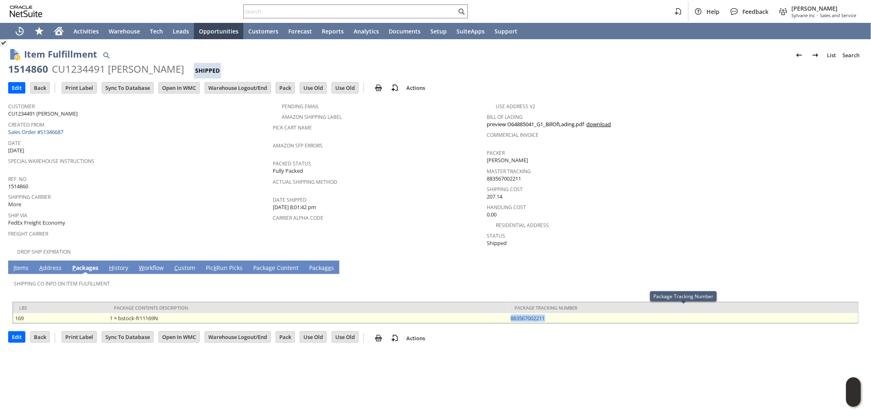
drag, startPoint x: 552, startPoint y: 311, endPoint x: 509, endPoint y: 314, distance: 42.9
click at [509, 314] on td "883567002211" at bounding box center [683, 318] width 349 height 10
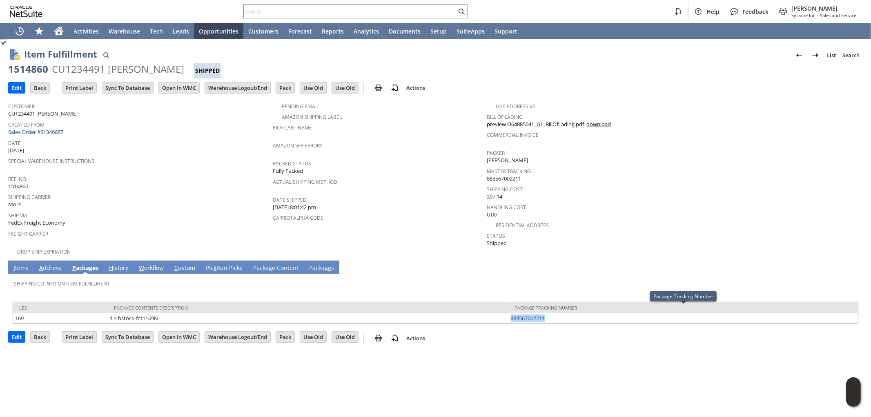
copy link "883567002211"
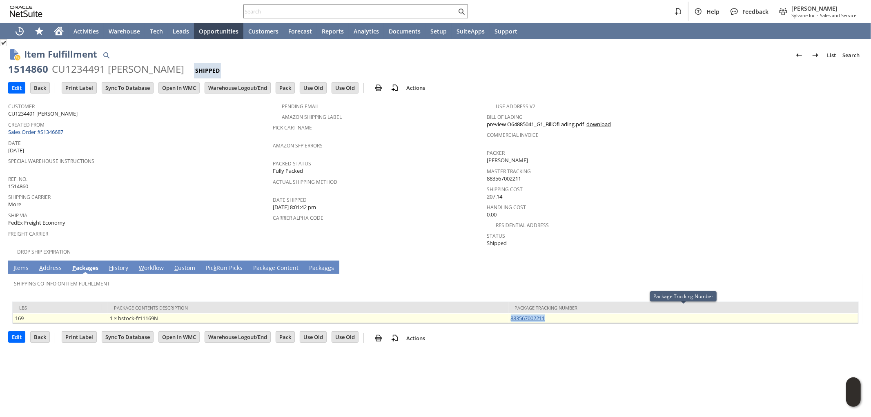
copy link "883567002211"
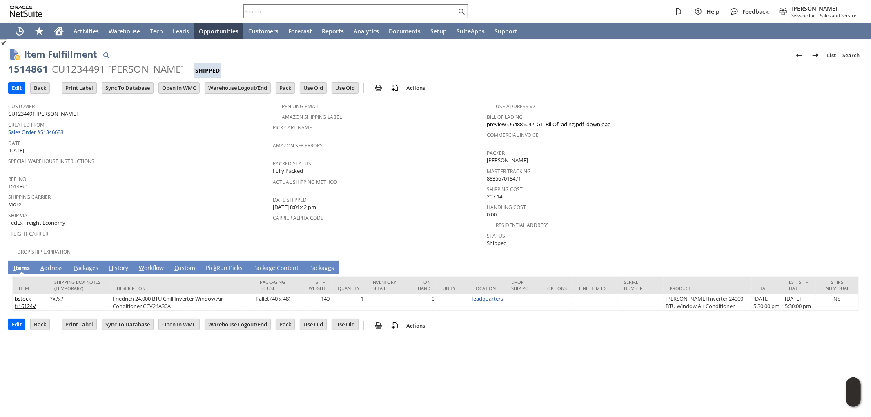
click at [89, 264] on link "P ackages" at bounding box center [85, 268] width 29 height 9
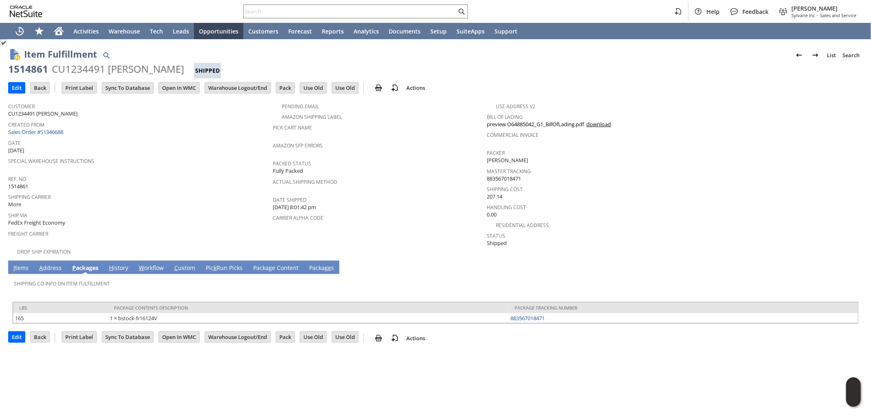
click at [21, 264] on link "I tems" at bounding box center [20, 268] width 19 height 9
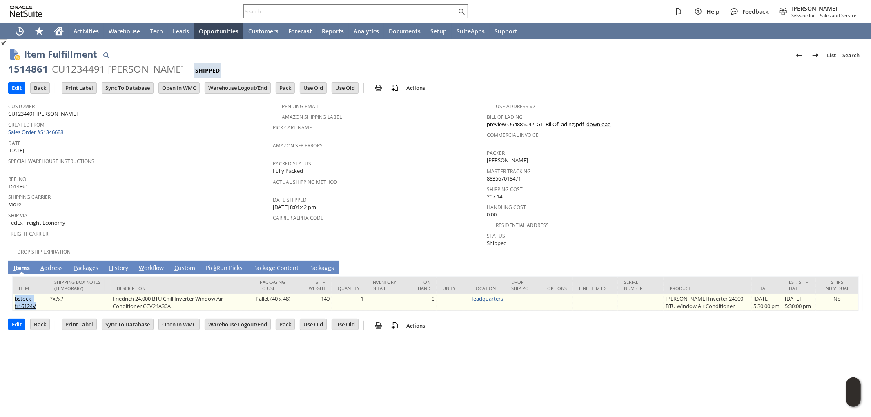
drag, startPoint x: 38, startPoint y: 300, endPoint x: 13, endPoint y: 295, distance: 25.8
click at [13, 295] on td "bstock-fr16124V" at bounding box center [31, 302] width 36 height 17
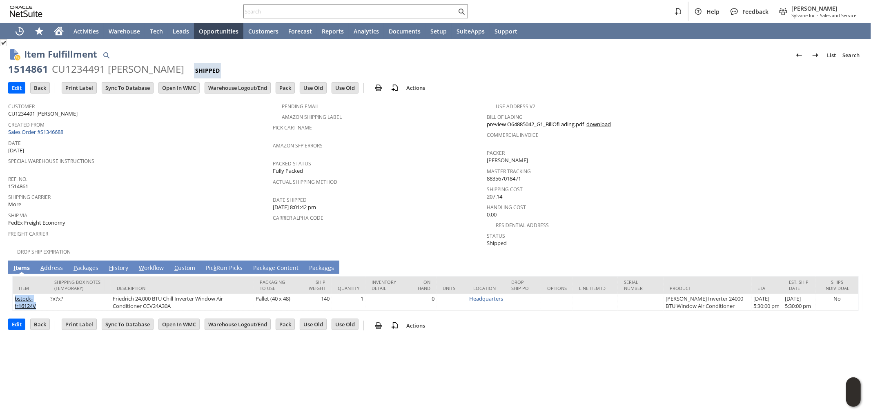
copy link "bstock-fr16124V"
click at [80, 264] on link "P ackages" at bounding box center [85, 268] width 29 height 9
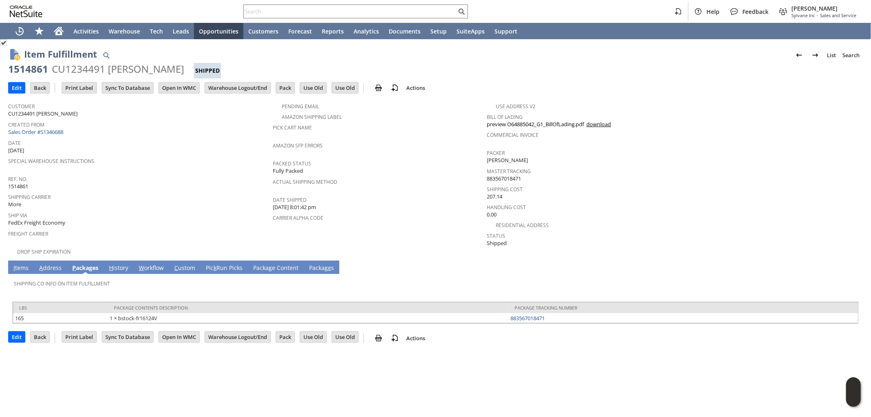
click at [16, 264] on link "I tems" at bounding box center [20, 268] width 19 height 9
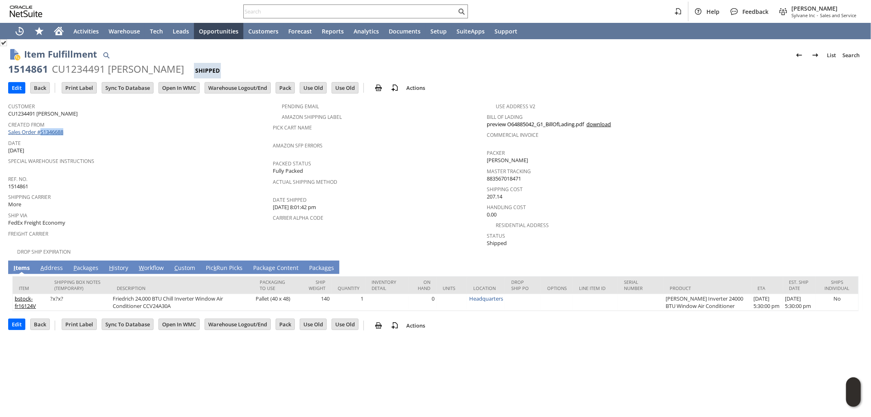
drag, startPoint x: 60, startPoint y: 134, endPoint x: 41, endPoint y: 134, distance: 18.8
click at [41, 134] on td "Created From Sales Order #S1346688" at bounding box center [140, 128] width 265 height 18
copy link "S1346688"
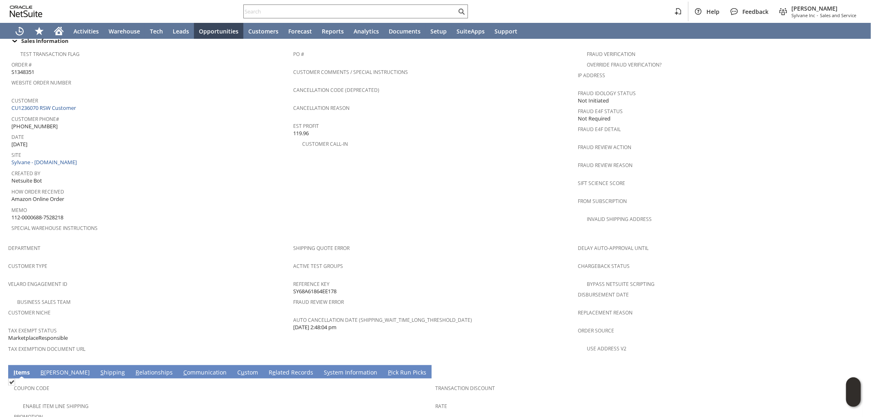
scroll to position [363, 0]
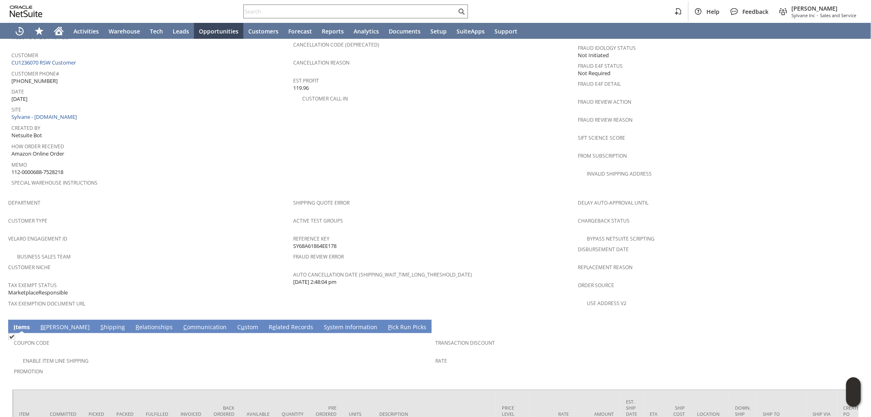
click at [98, 323] on link "S hipping" at bounding box center [112, 327] width 29 height 9
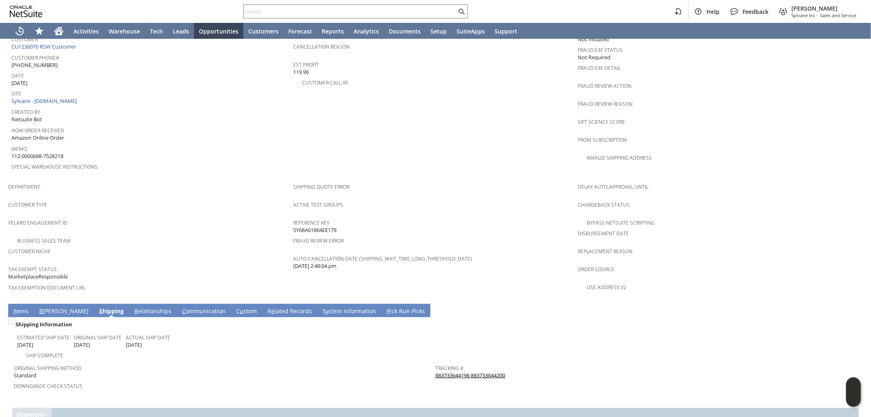
scroll to position [406, 0]
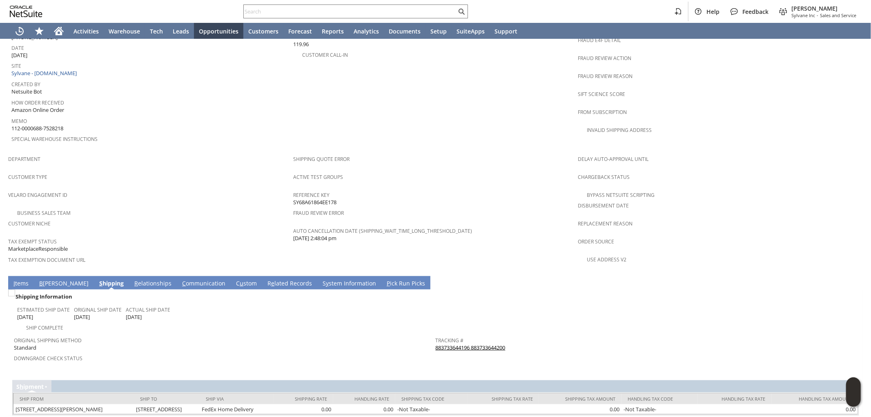
click at [17, 279] on link "I tems" at bounding box center [20, 283] width 19 height 9
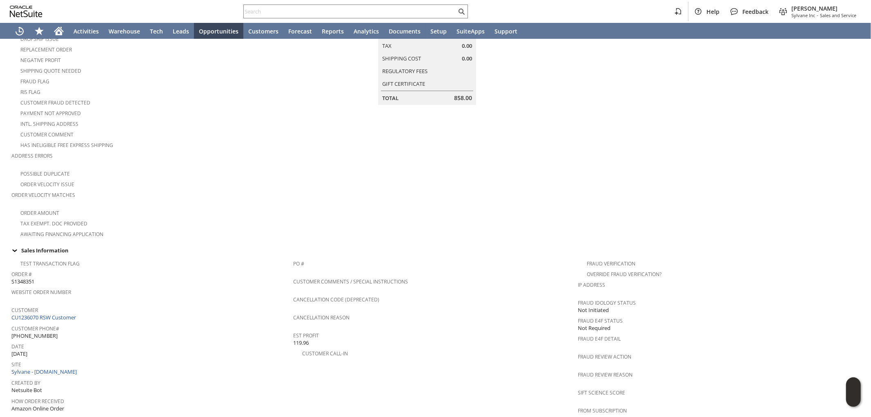
scroll to position [136, 0]
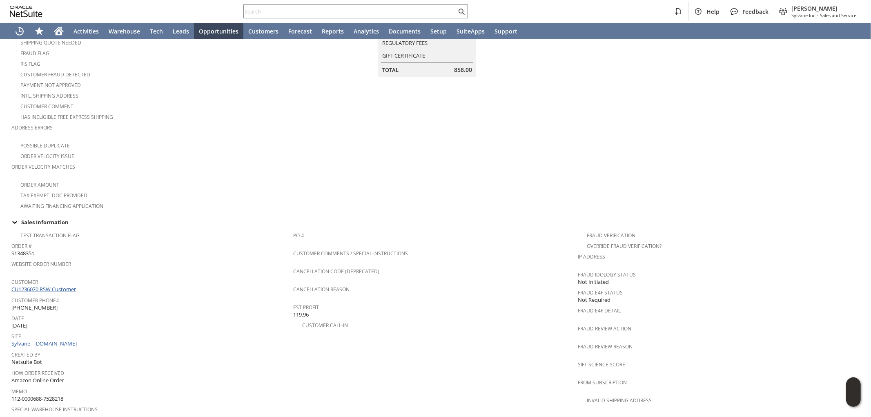
click at [64, 285] on link "CU1236070 RSW Customer" at bounding box center [44, 288] width 67 height 7
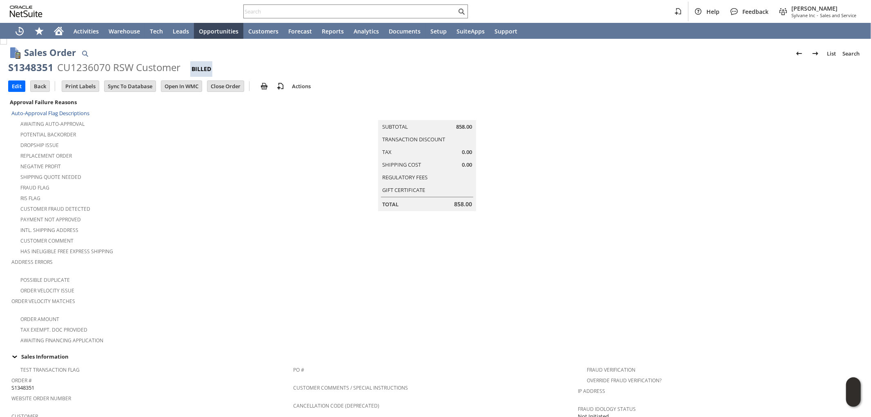
scroll to position [0, 0]
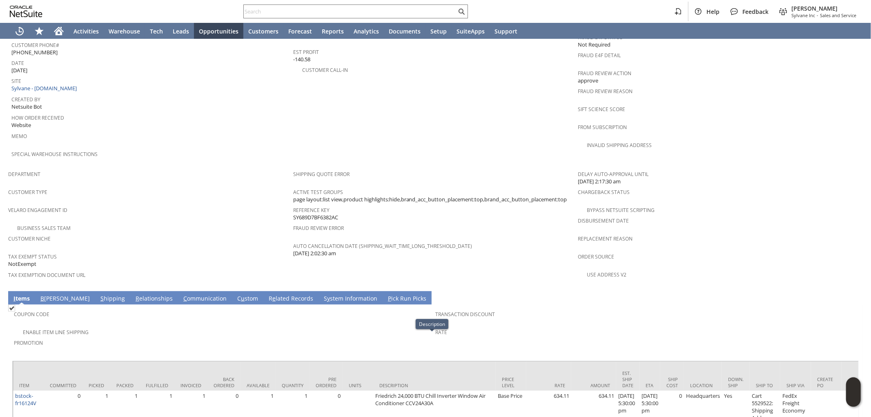
scroll to position [241, 0]
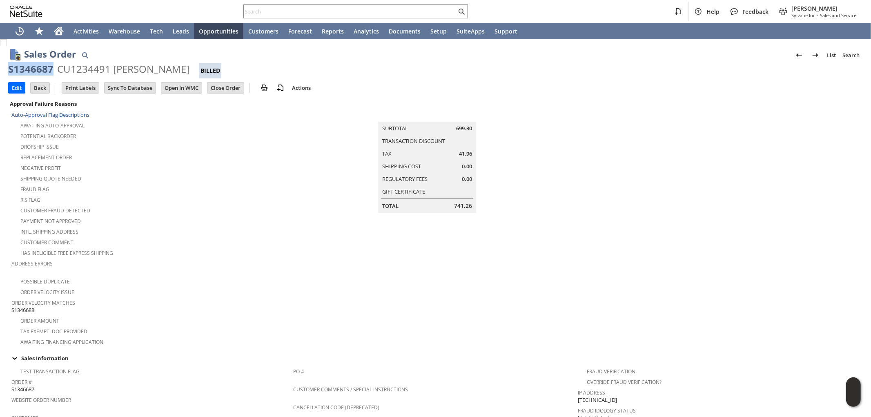
drag, startPoint x: 51, startPoint y: 71, endPoint x: 8, endPoint y: 69, distance: 42.9
click at [9, 70] on div "S1346687" at bounding box center [30, 68] width 45 height 13
copy div "S1346687"
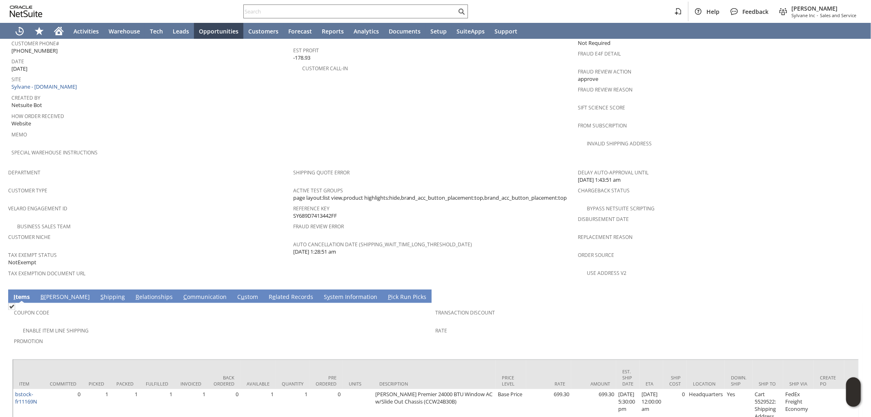
scroll to position [422, 0]
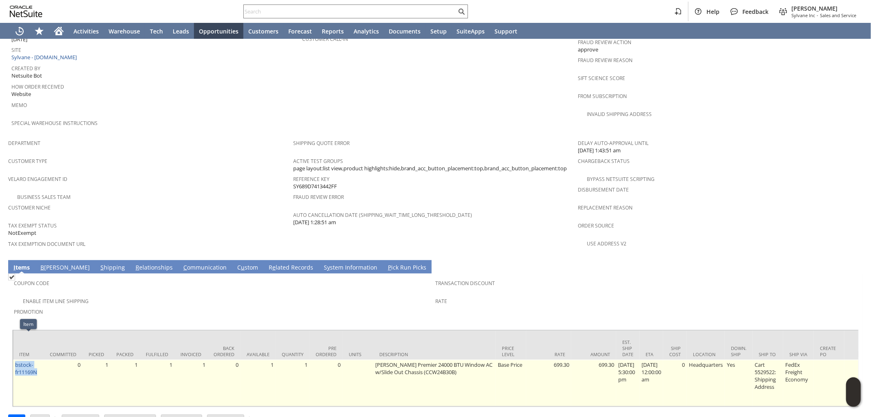
drag, startPoint x: 43, startPoint y: 349, endPoint x: 13, endPoint y: 341, distance: 30.5
click at [13, 360] on td "bstock-fr11169N" at bounding box center [28, 383] width 31 height 47
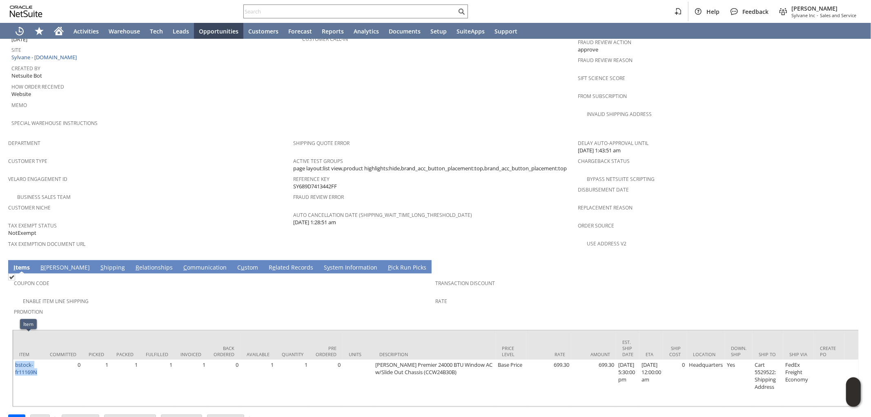
copy link "bstock-fr11169N"
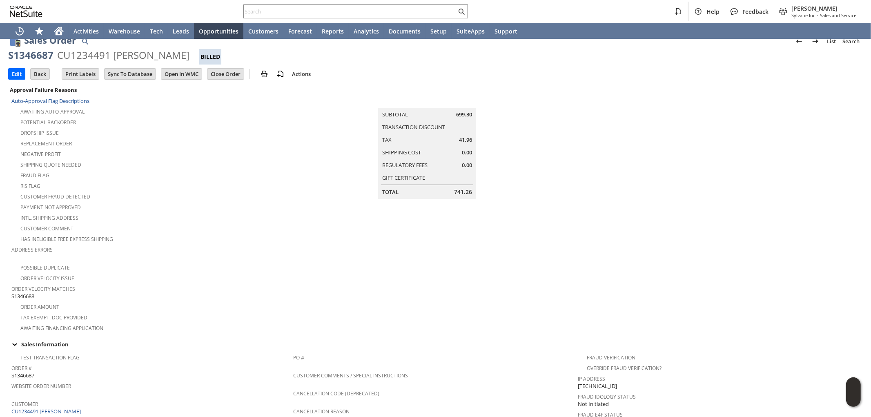
scroll to position [0, 0]
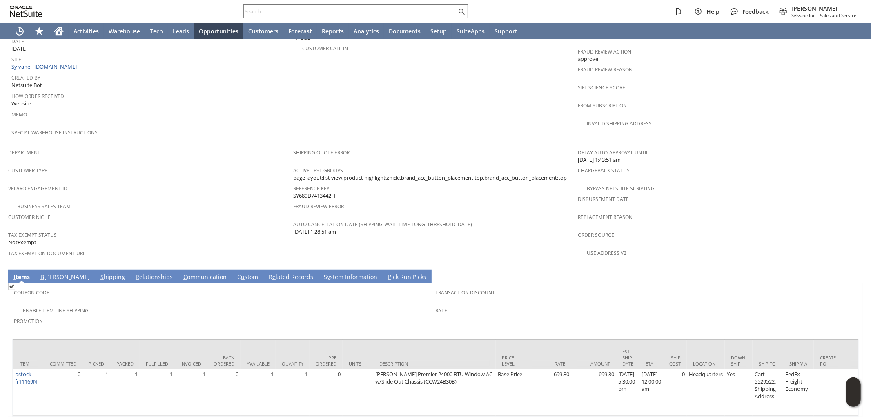
scroll to position [422, 0]
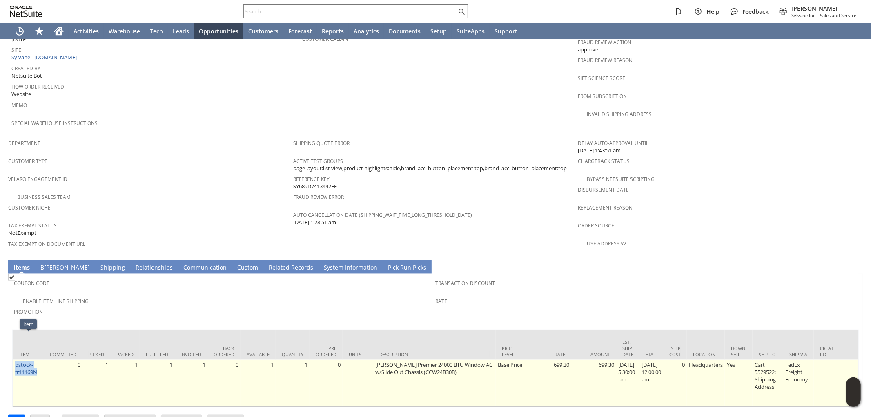
drag, startPoint x: 40, startPoint y: 345, endPoint x: 14, endPoint y: 341, distance: 26.1
click at [14, 360] on td "bstock-fr11169N" at bounding box center [28, 383] width 31 height 47
copy link "bstock-fr11169N"
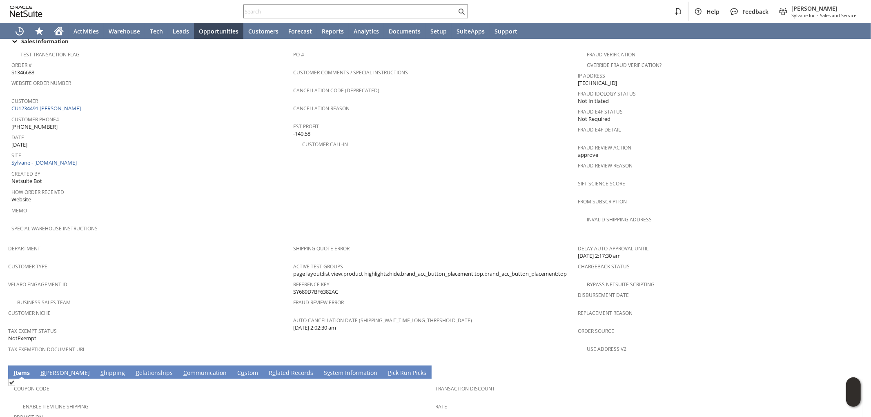
scroll to position [422, 0]
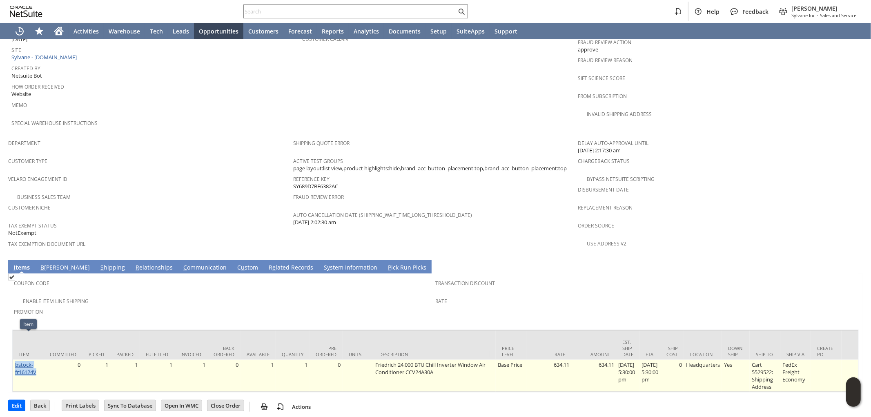
drag, startPoint x: 38, startPoint y: 346, endPoint x: 19, endPoint y: 338, distance: 21.2
click at [16, 360] on td "bstock-fr16124V" at bounding box center [28, 376] width 31 height 32
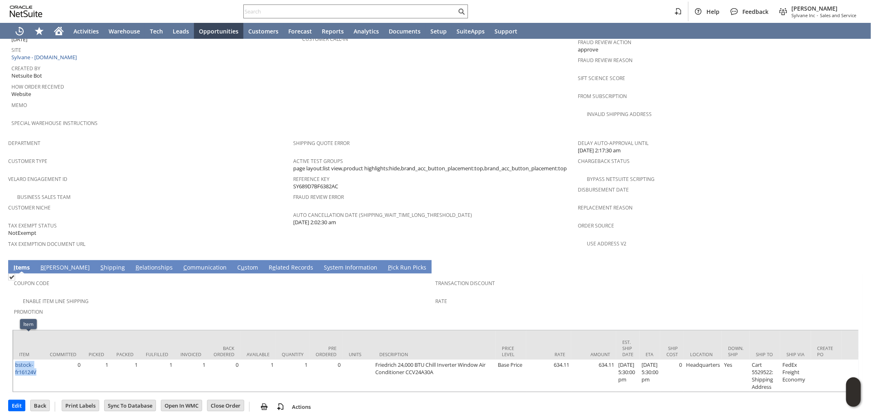
copy link "bstock-fr16124V"
click at [346, 17] on div at bounding box center [355, 11] width 225 height 14
click at [350, 14] on input "text" at bounding box center [350, 12] width 213 height 10
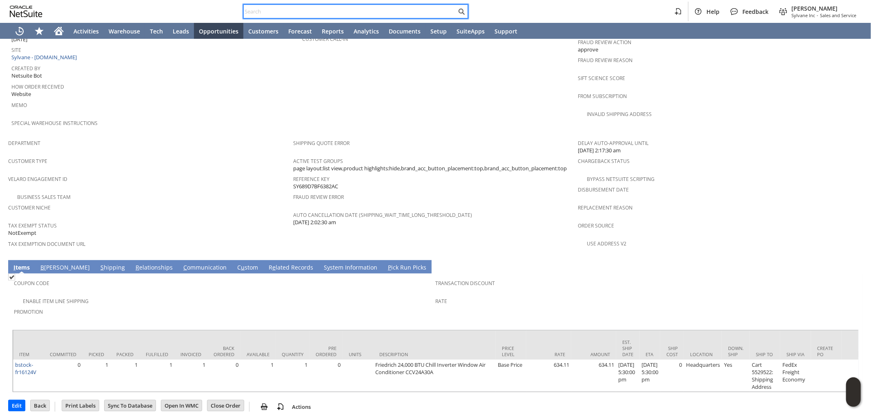
paste input "9197312364"
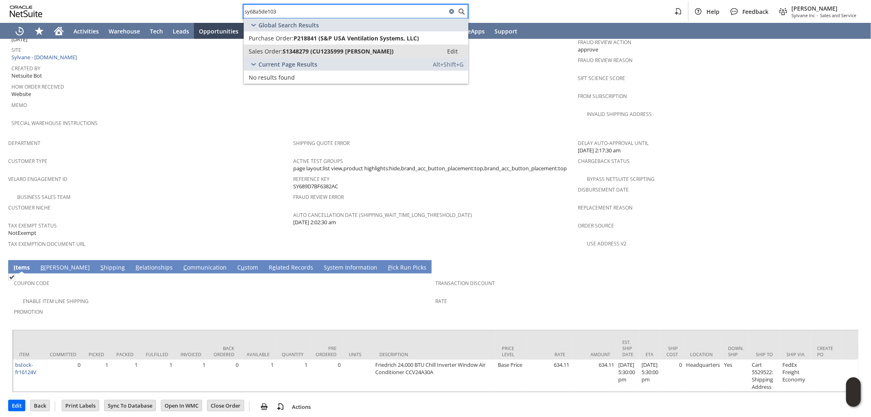
type input "sy68a5de103"
click at [368, 51] on span "S1348279 (CU1235999 Rusty W Rose)" at bounding box center [338, 51] width 111 height 8
click at [334, 36] on span "P218841 (S&P USA Ventilation Systems, LLC)" at bounding box center [356, 38] width 125 height 8
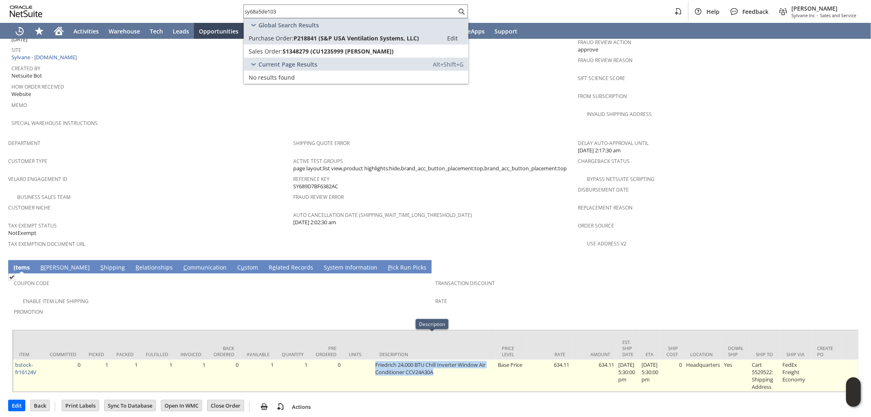
drag, startPoint x: 369, startPoint y: 335, endPoint x: 437, endPoint y: 348, distance: 68.6
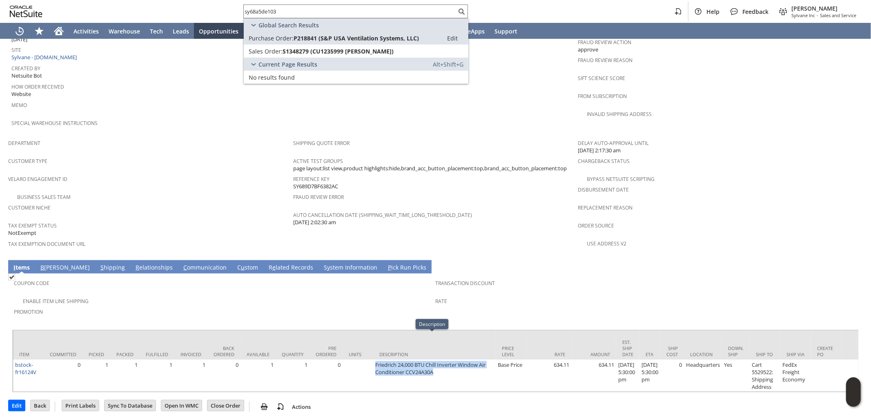
copy tr "Friedrich 24,000 BTU Chill Inverter Window Air Conditioner CCV24A30A"
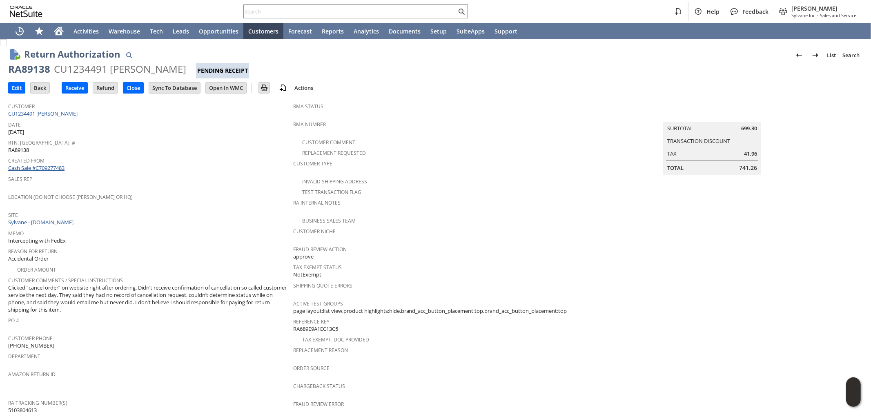
click at [52, 166] on link "Cash Sale #C709277483" at bounding box center [36, 167] width 56 height 7
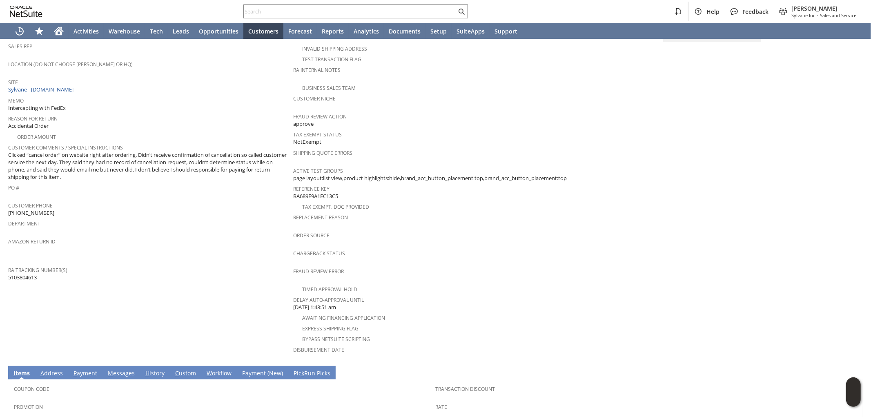
scroll to position [238, 0]
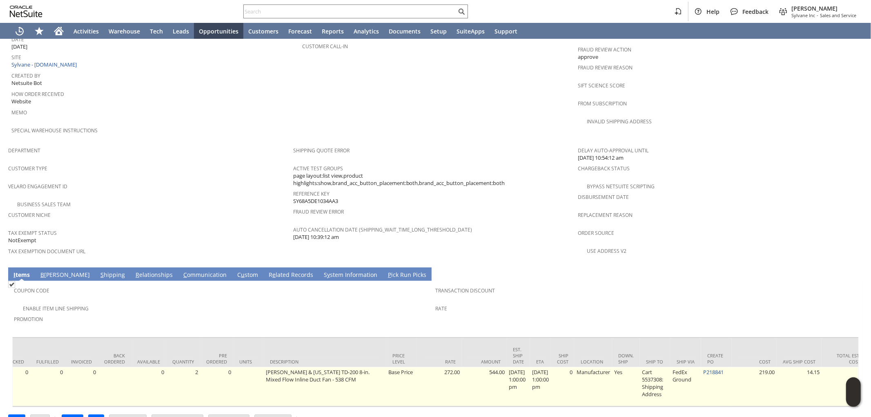
scroll to position [0, 114]
click at [719, 368] on link "P218841" at bounding box center [708, 371] width 20 height 7
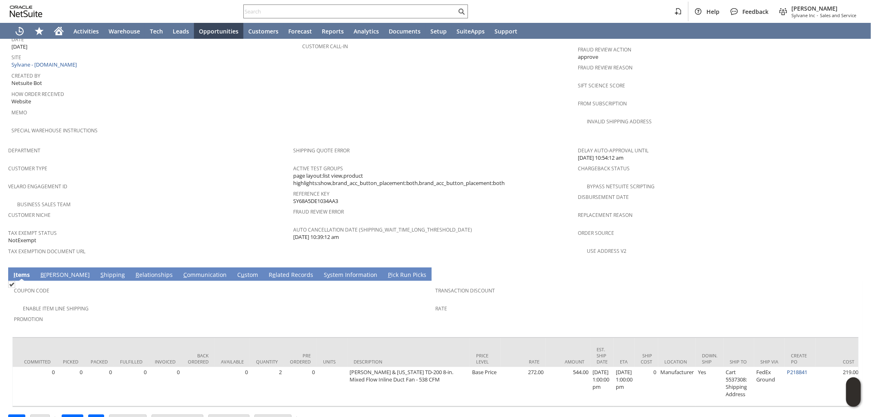
scroll to position [0, 0]
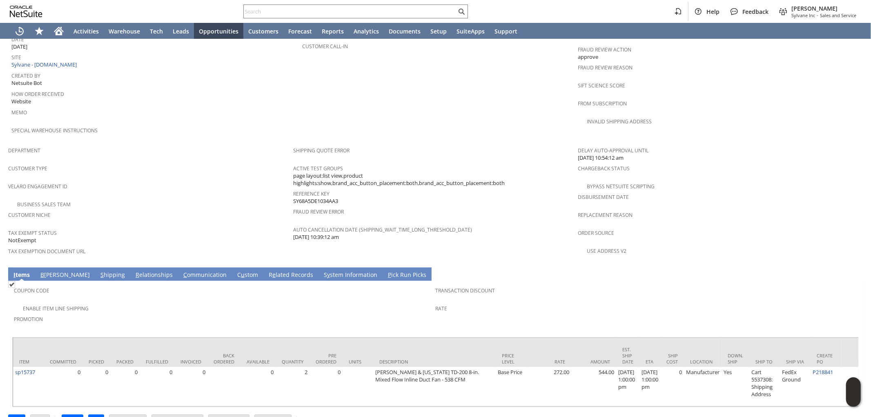
click at [342, 303] on td "Enable Item Line Shipping" at bounding box center [225, 308] width 422 height 11
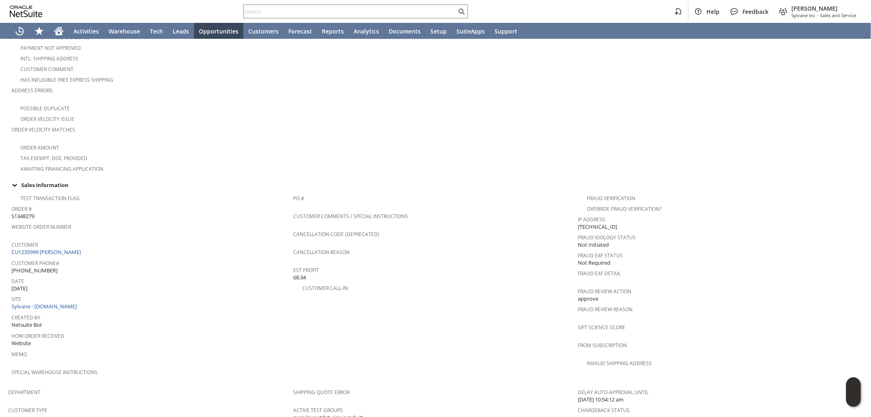
scroll to position [181, 0]
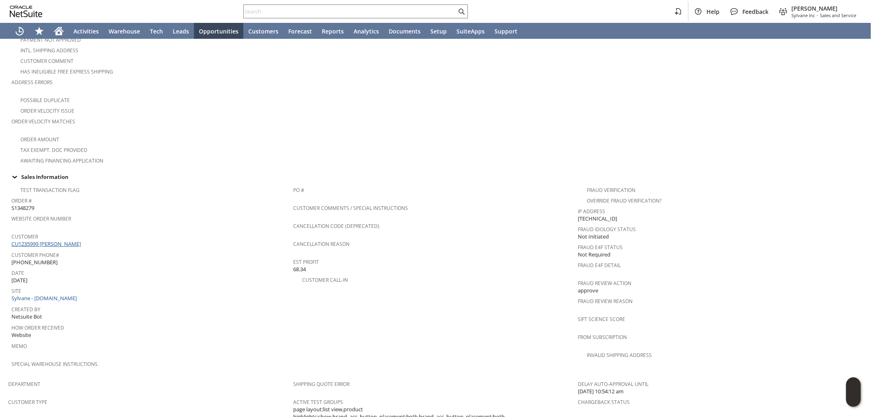
click at [70, 240] on link "CU1235999 Rusty W Rose" at bounding box center [46, 243] width 71 height 7
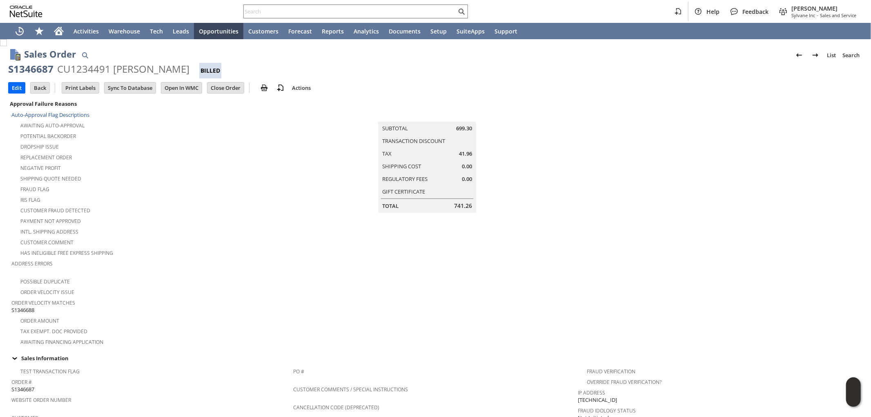
scroll to position [422, 0]
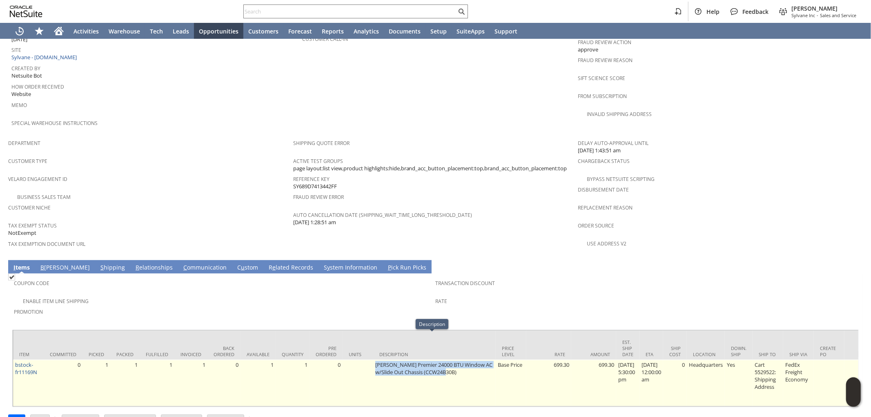
drag, startPoint x: 373, startPoint y: 337, endPoint x: 467, endPoint y: 343, distance: 94.5
click at [467, 360] on td "[PERSON_NAME] Premier 24000 BTU Window AC w/Slide Out Chassis (CCW24B30B)" at bounding box center [434, 383] width 122 height 47
copy td "Friedrich Premier 24000 BTU Window AC w/Slide Out Chassis (CCW24B30B)"
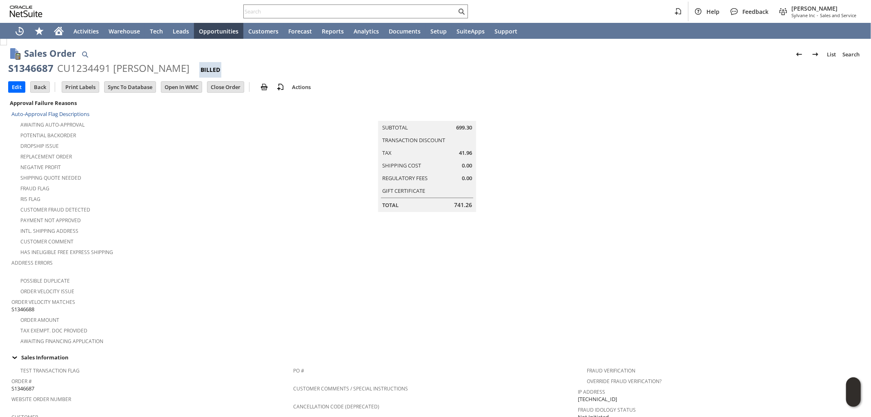
scroll to position [0, 0]
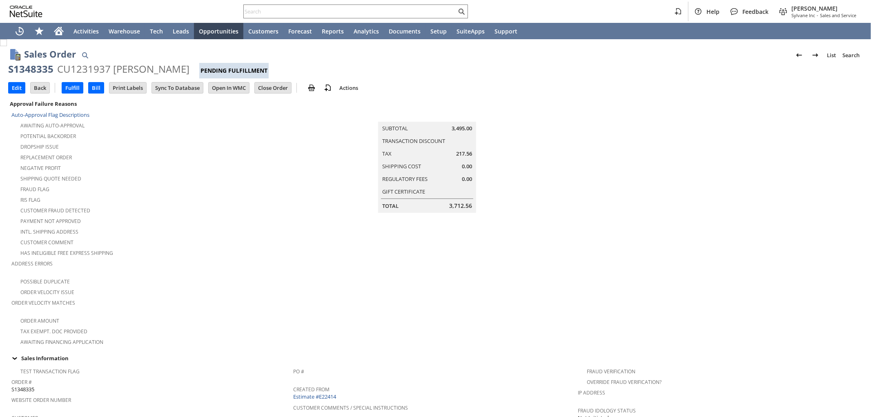
scroll to position [478, 0]
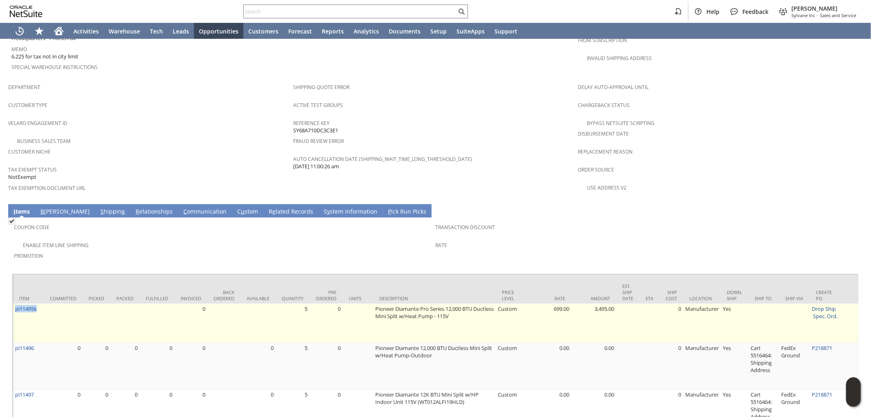
drag, startPoint x: 38, startPoint y: 285, endPoint x: 13, endPoint y: 289, distance: 25.7
click at [13, 304] on td "pi11495k" at bounding box center [28, 323] width 31 height 39
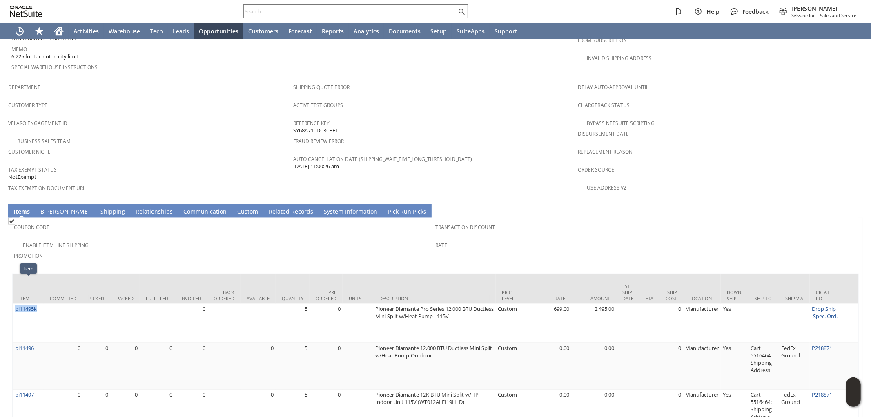
copy link "pi11495k"
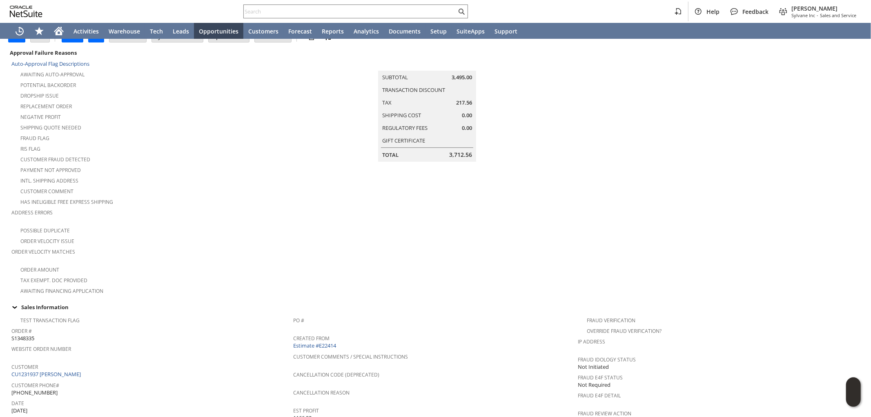
scroll to position [0, 0]
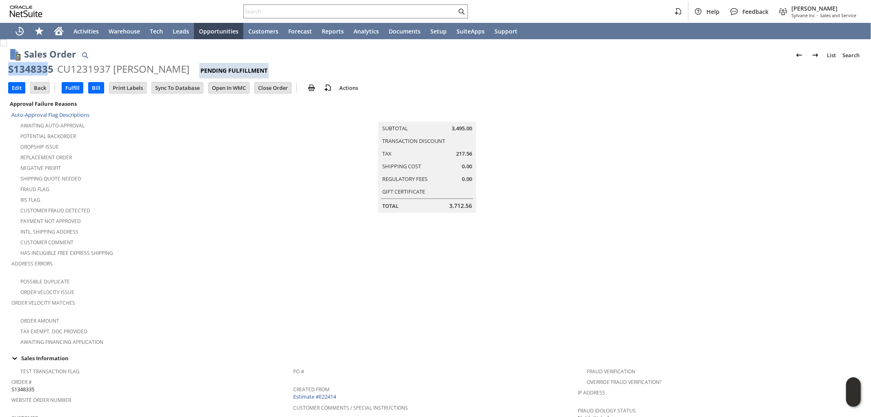
drag, startPoint x: 50, startPoint y: 71, endPoint x: 8, endPoint y: 72, distance: 41.6
click at [8, 72] on div "S1348335" at bounding box center [30, 68] width 45 height 13
click at [57, 69] on div "CU1231937 William Kraus" at bounding box center [123, 68] width 132 height 13
drag, startPoint x: 52, startPoint y: 69, endPoint x: 14, endPoint y: 65, distance: 37.7
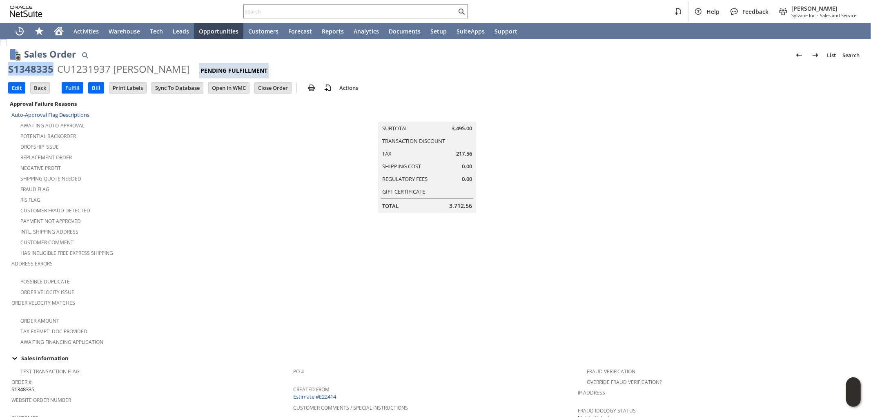
copy div "S1348335"
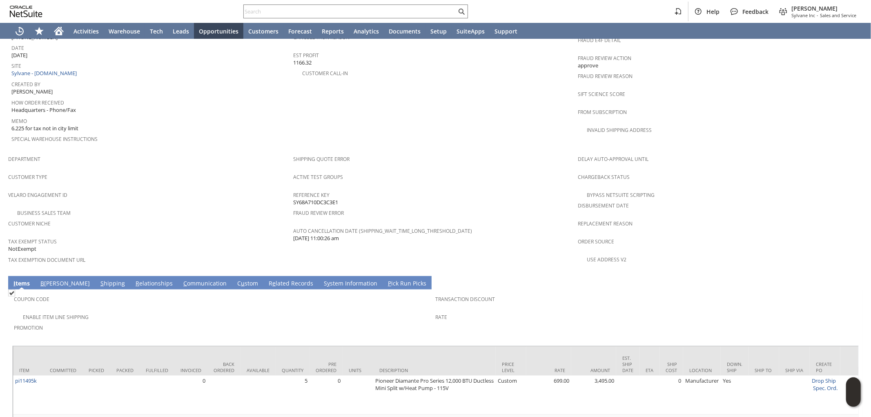
scroll to position [500, 0]
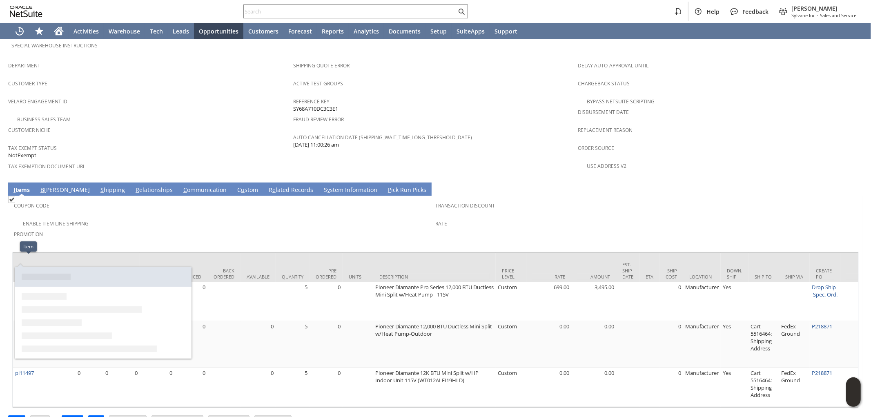
drag, startPoint x: 41, startPoint y: 259, endPoint x: 29, endPoint y: 252, distance: 13.7
click at [16, 282] on td "pi11495k" at bounding box center [28, 301] width 31 height 39
copy link "pi11495k"
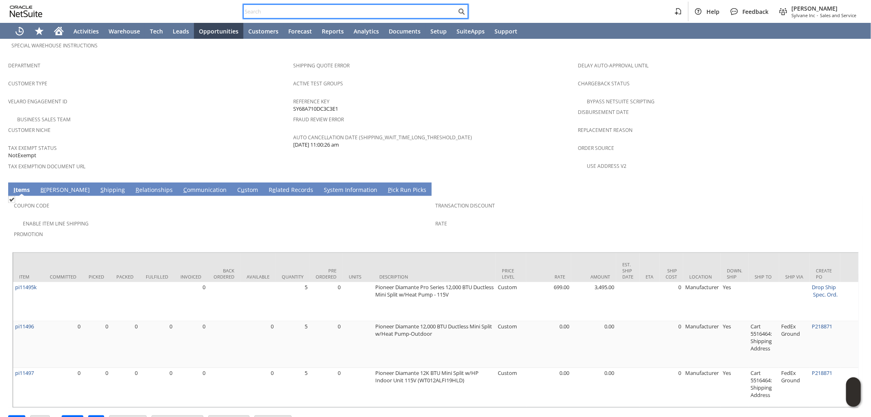
click at [385, 13] on input "text" at bounding box center [350, 12] width 213 height 10
paste input "7736240316"
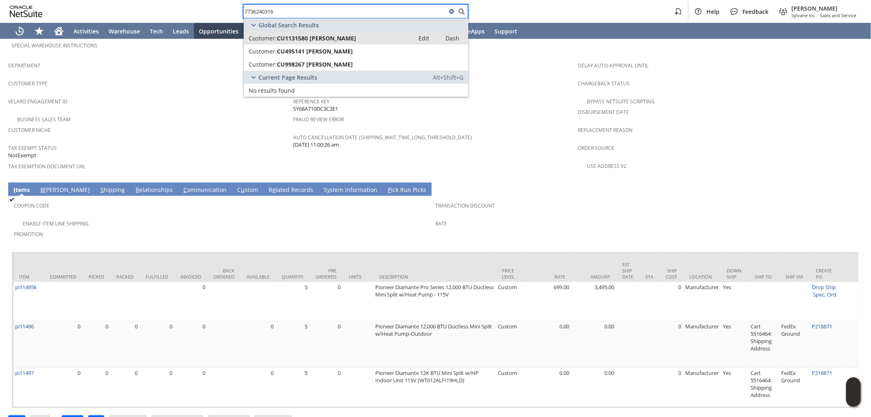
type input "7736240316"
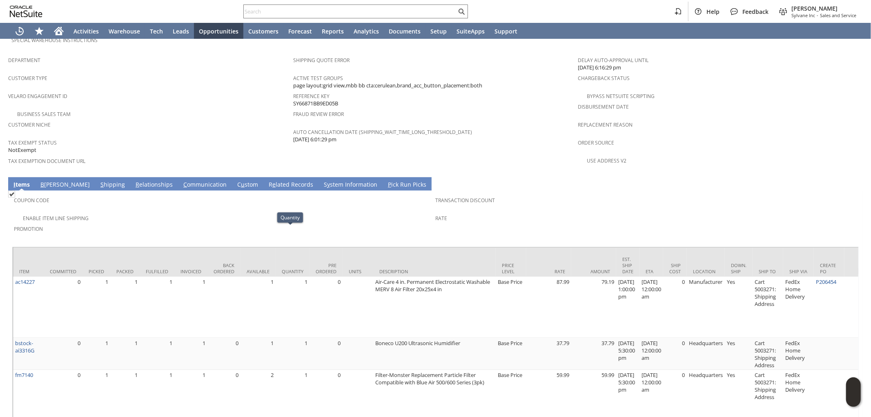
scroll to position [393, 0]
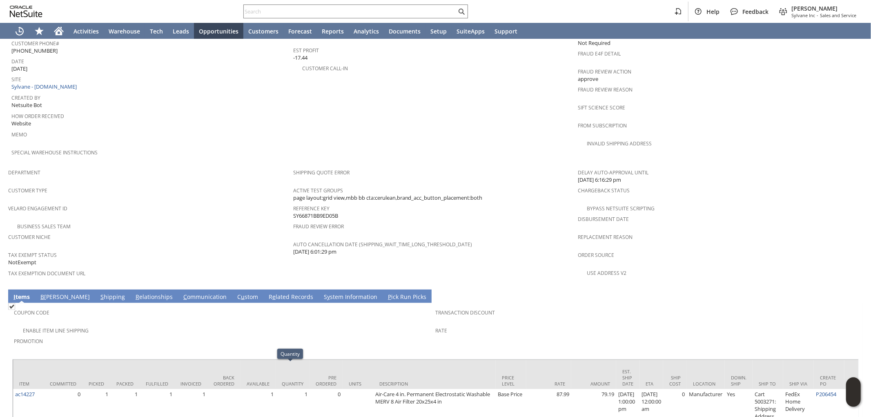
click at [181, 293] on link "C ommunication" at bounding box center [204, 297] width 47 height 9
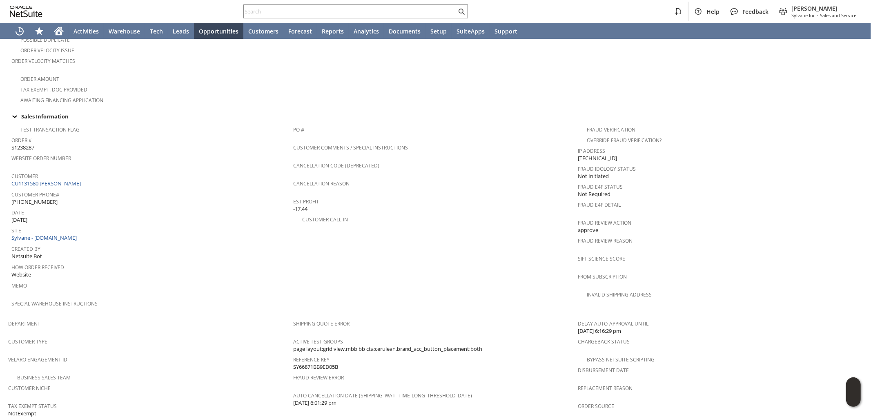
scroll to position [181, 0]
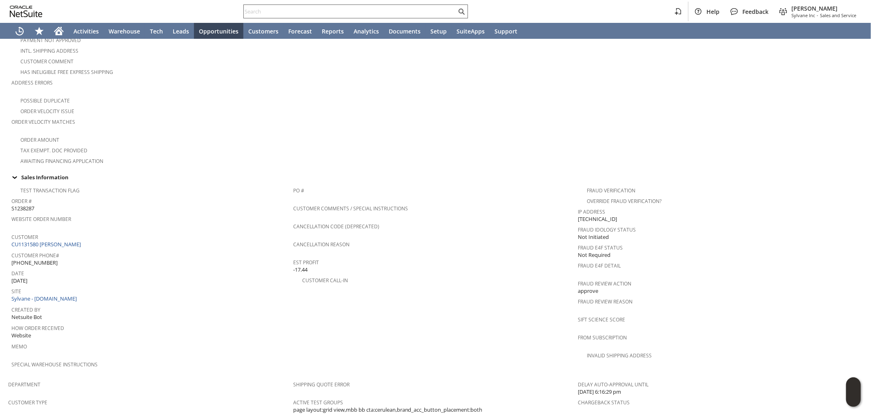
click at [301, 13] on input "text" at bounding box center [350, 12] width 213 height 10
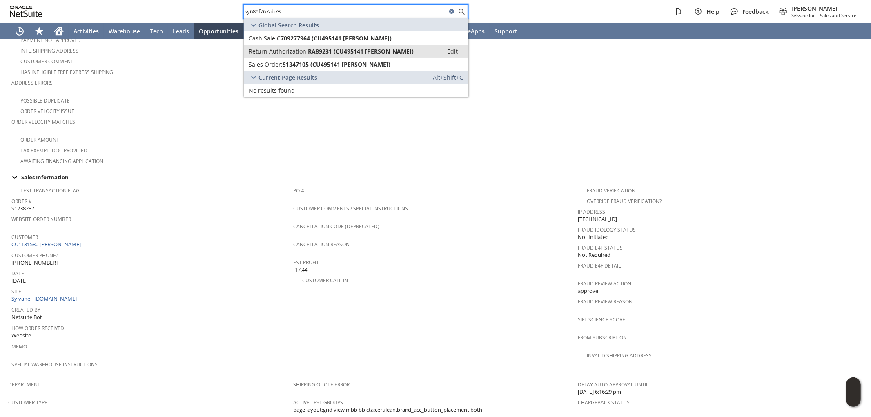
type input "sy689f767ab73"
click at [343, 49] on span "RA89231 (CU495141 [PERSON_NAME])" at bounding box center [361, 51] width 106 height 8
click at [345, 59] on link "Sales Order: S1347105 (CU495141 [PERSON_NAME]) Edit" at bounding box center [356, 64] width 225 height 13
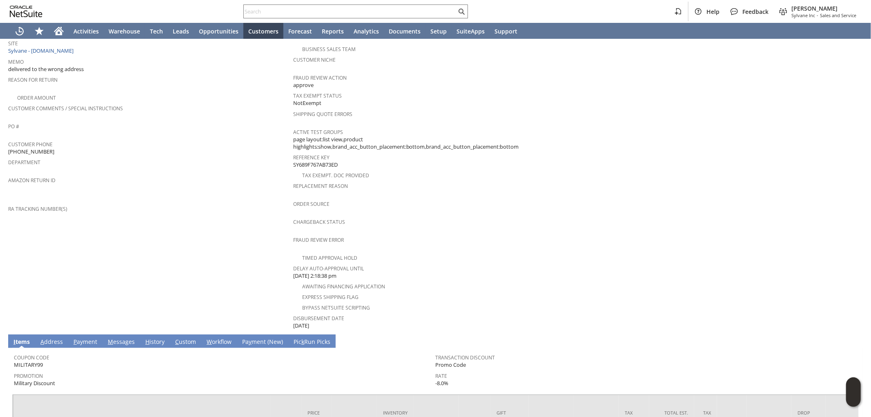
scroll to position [123, 0]
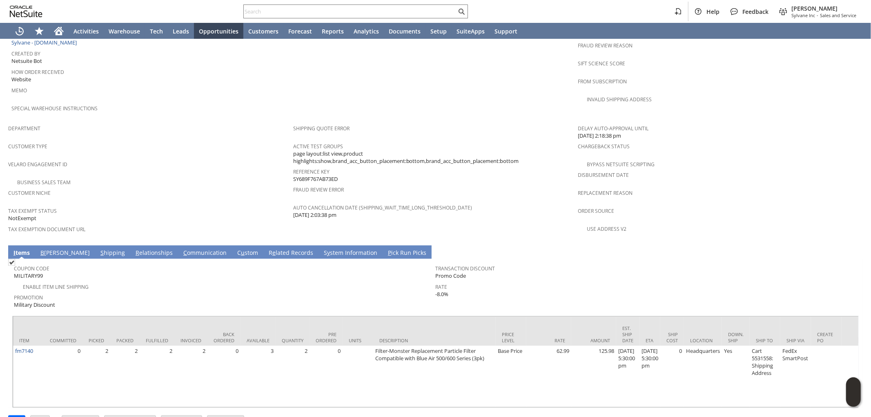
click at [98, 249] on link "S hipping" at bounding box center [112, 253] width 29 height 9
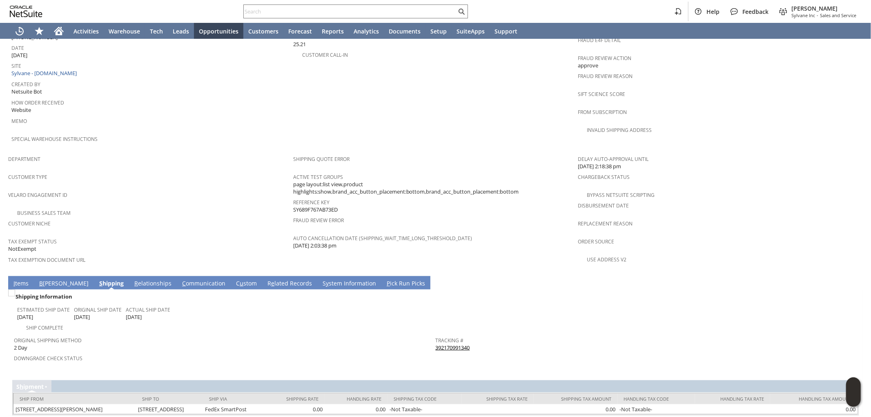
click at [458, 344] on link "392170991340" at bounding box center [453, 347] width 34 height 7
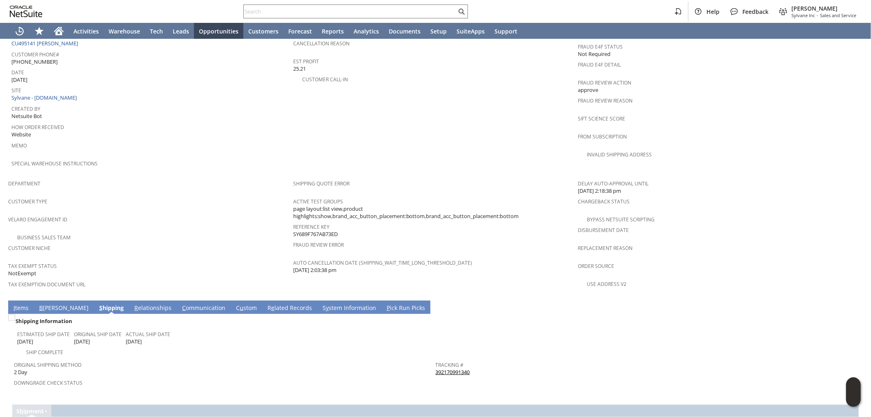
scroll to position [225, 0]
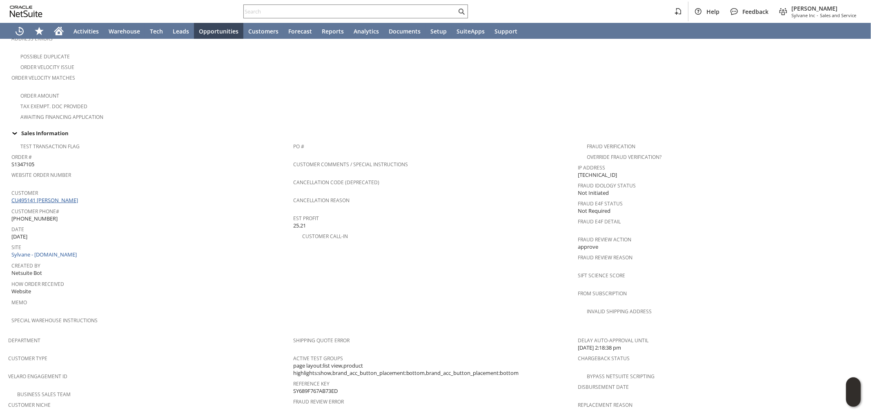
click at [70, 196] on link "CU495141 [PERSON_NAME]" at bounding box center [45, 199] width 69 height 7
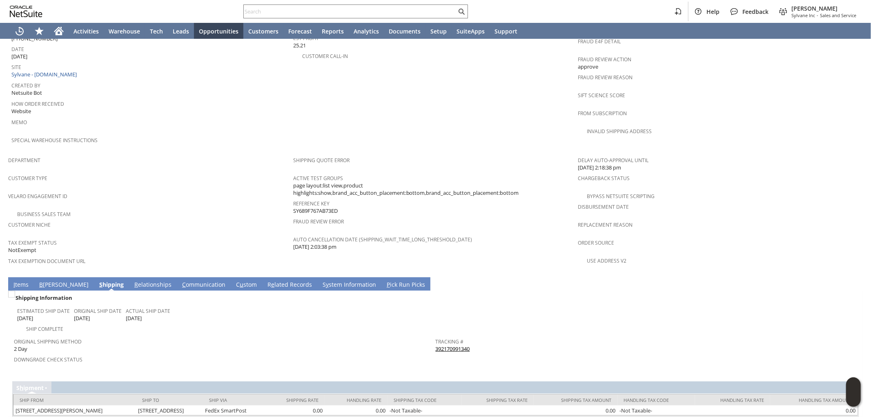
scroll to position [406, 0]
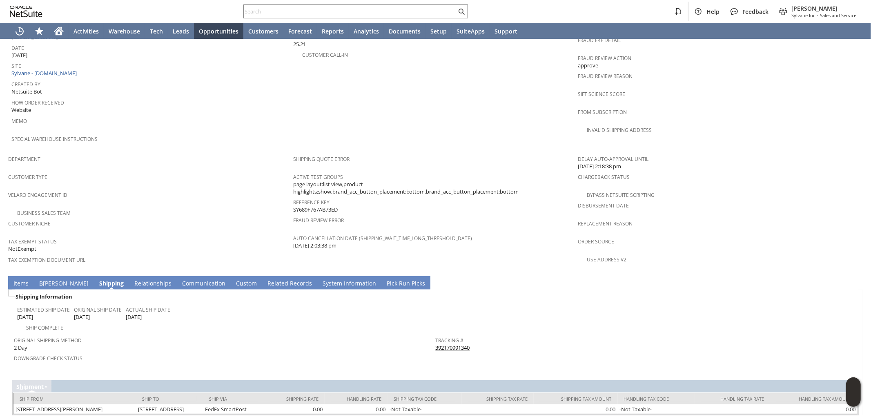
click at [27, 279] on link "I tems" at bounding box center [20, 283] width 19 height 9
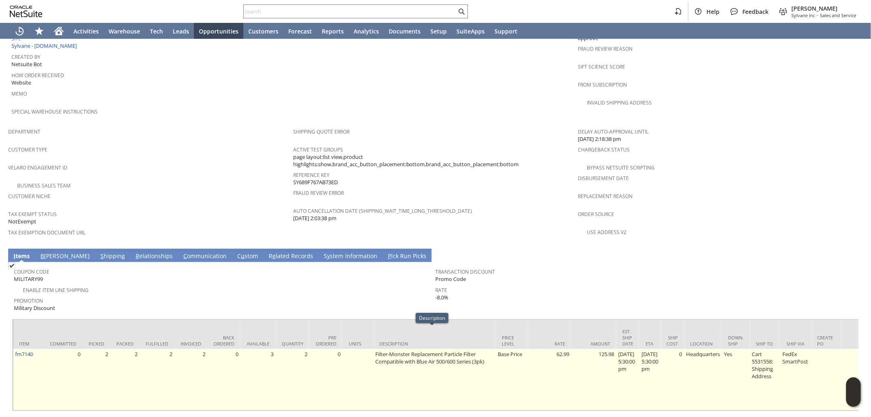
scroll to position [437, 0]
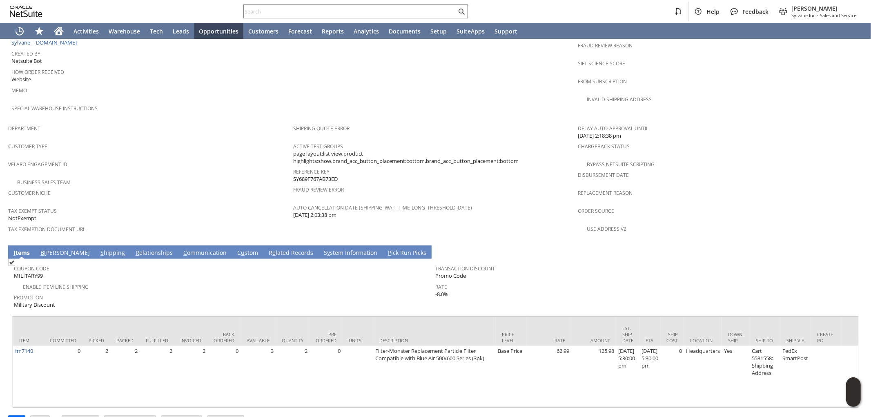
click at [98, 249] on link "S hipping" at bounding box center [112, 253] width 29 height 9
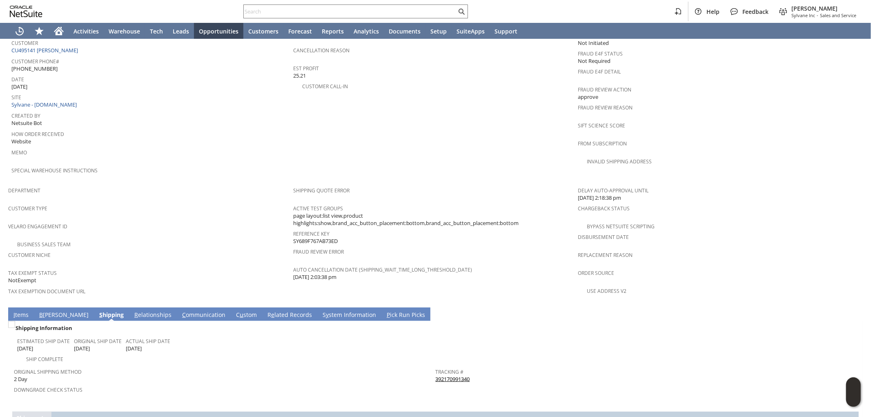
scroll to position [406, 0]
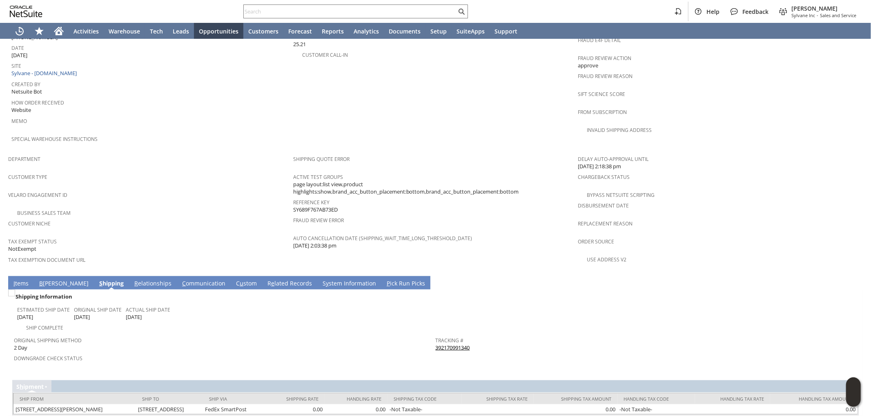
click at [47, 279] on link "B illing" at bounding box center [63, 283] width 53 height 9
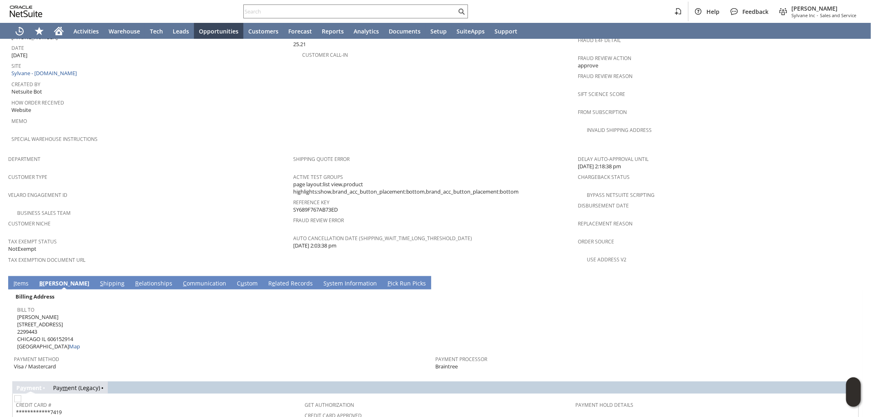
click at [98, 279] on link "S hipping" at bounding box center [112, 283] width 29 height 9
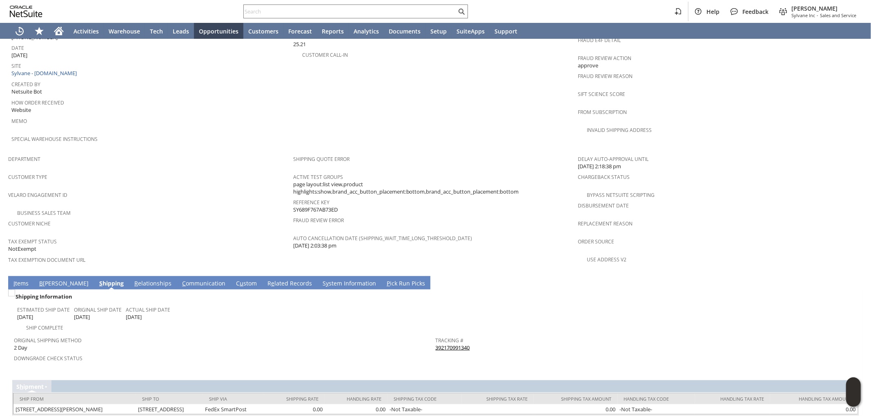
click at [51, 279] on link "B illing" at bounding box center [63, 283] width 53 height 9
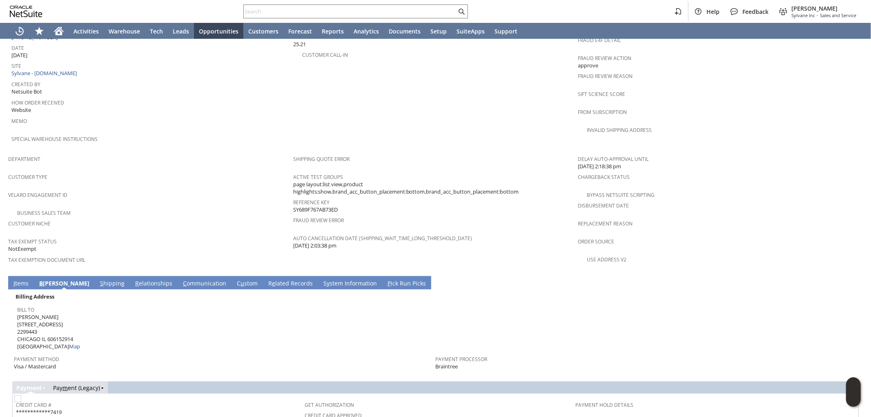
click at [98, 279] on link "S hipping" at bounding box center [112, 283] width 29 height 9
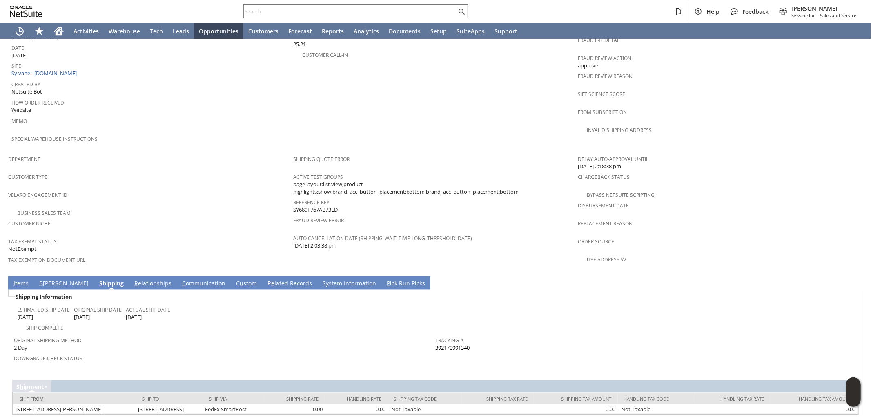
click at [48, 279] on link "B illing" at bounding box center [63, 283] width 53 height 9
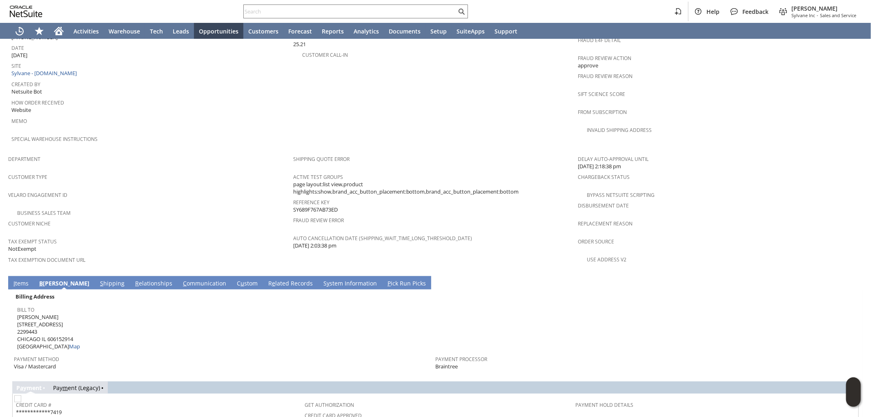
click at [98, 279] on link "S hipping" at bounding box center [112, 283] width 29 height 9
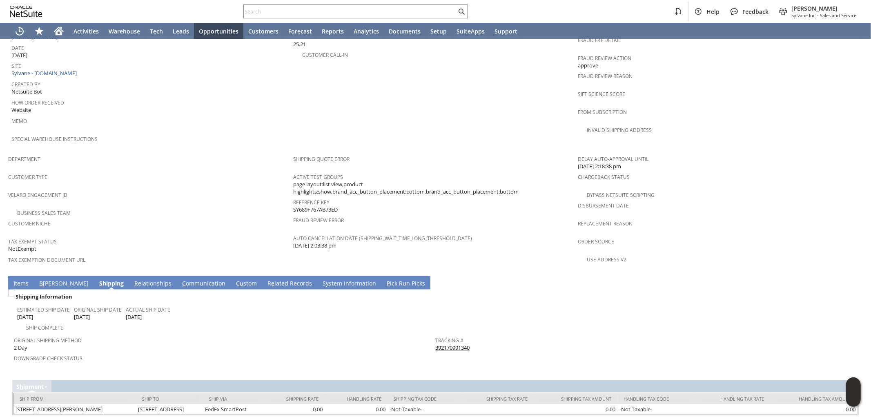
click at [48, 279] on link "B illing" at bounding box center [63, 283] width 53 height 9
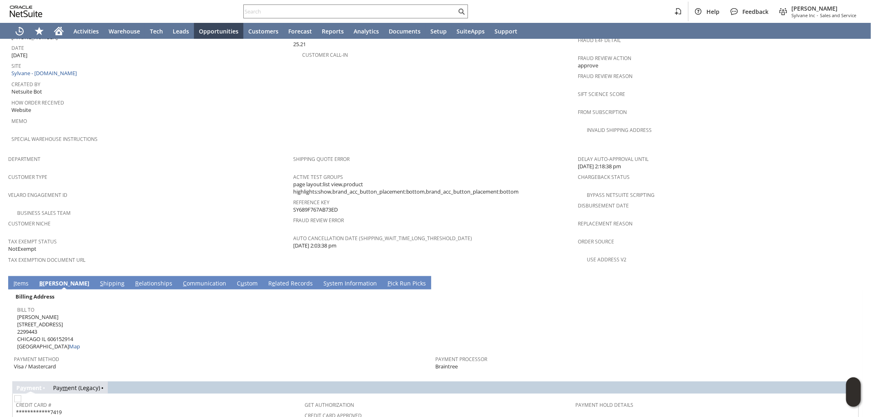
click at [17, 279] on link "I tems" at bounding box center [20, 283] width 19 height 9
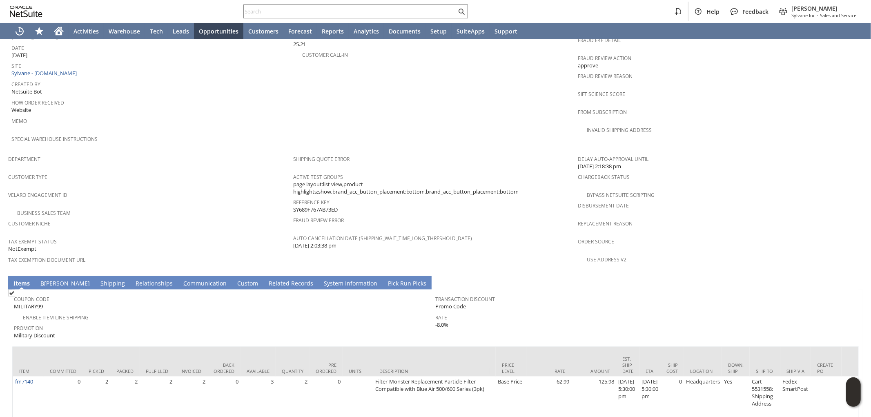
click at [98, 279] on link "S hipping" at bounding box center [112, 283] width 29 height 9
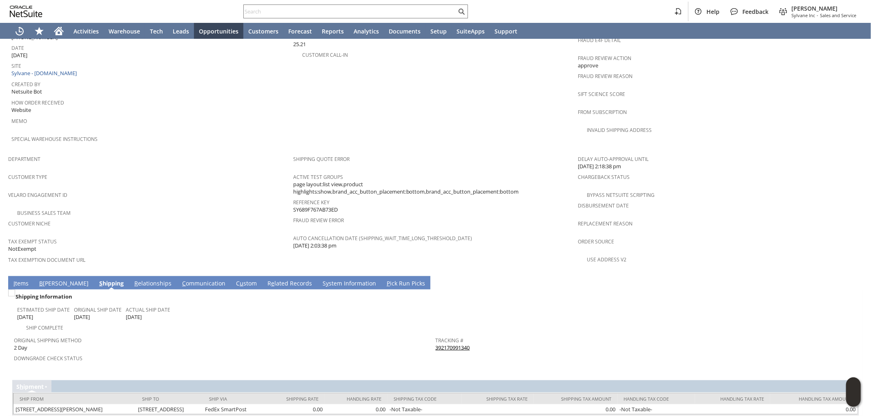
click at [51, 279] on link "B illing" at bounding box center [63, 283] width 53 height 9
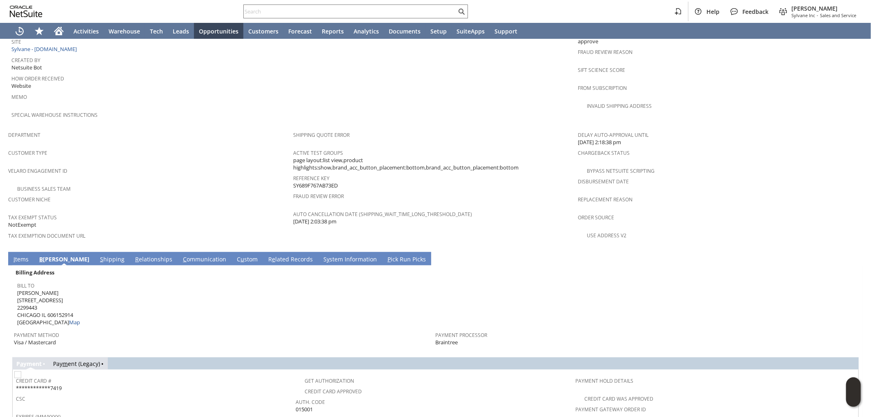
click at [98, 255] on link "S hipping" at bounding box center [112, 259] width 29 height 9
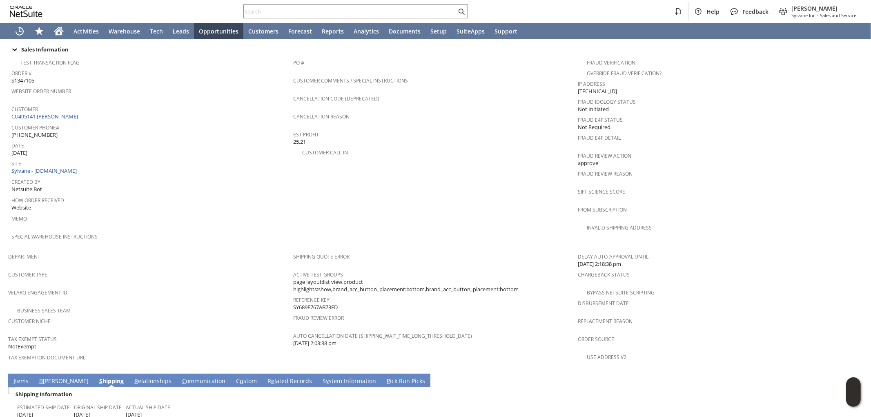
scroll to position [317, 0]
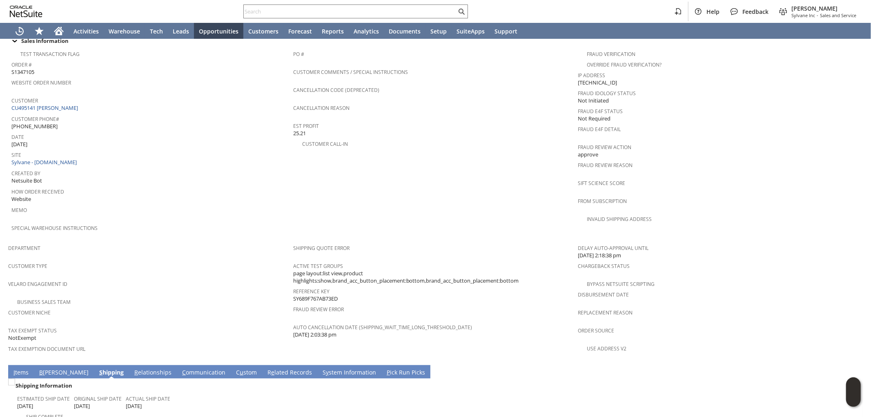
click at [49, 368] on link "B illing" at bounding box center [63, 372] width 53 height 9
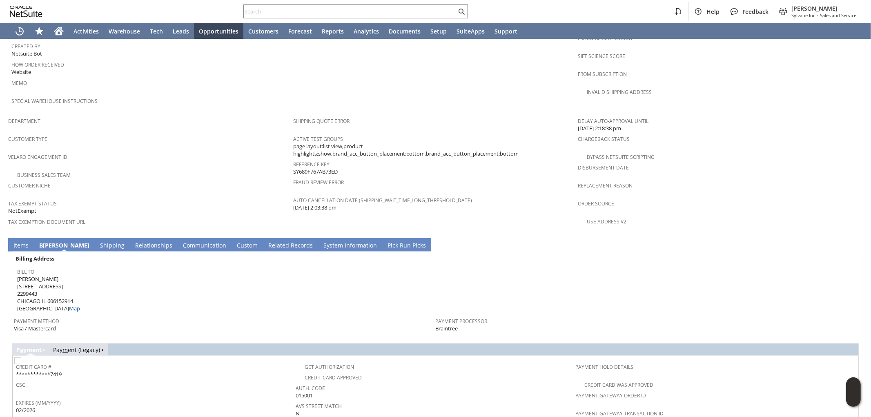
scroll to position [454, 0]
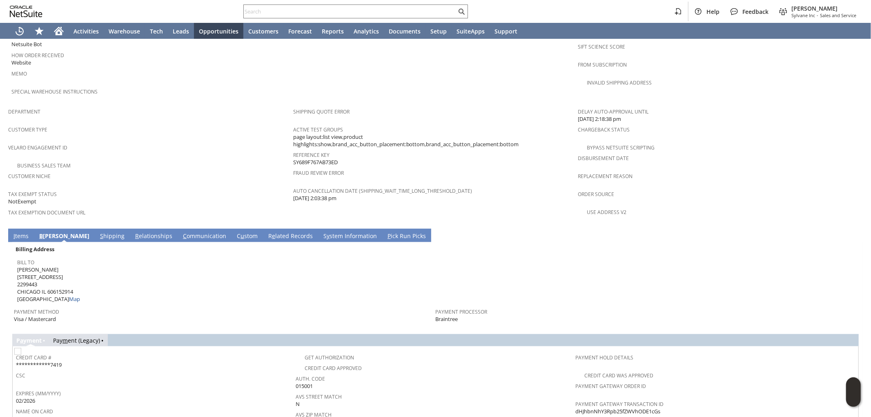
click at [98, 232] on link "S hipping" at bounding box center [112, 236] width 29 height 9
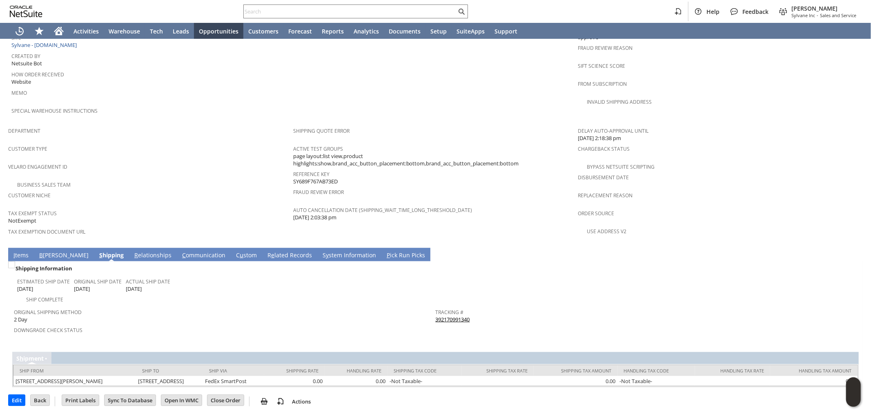
scroll to position [406, 0]
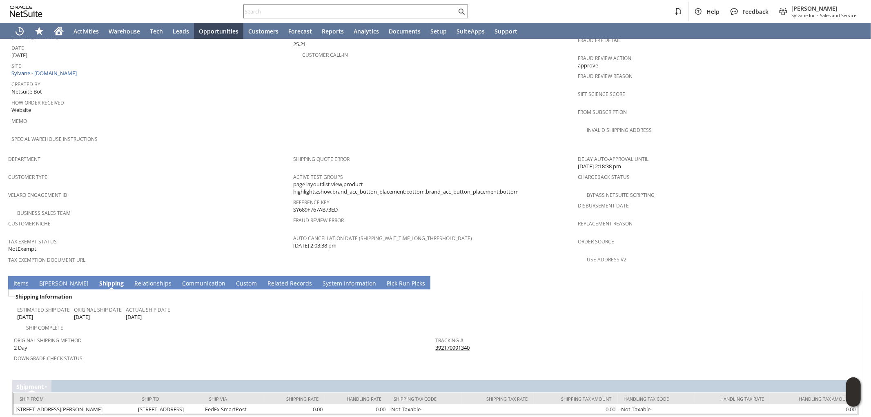
click at [51, 279] on link "B illing" at bounding box center [63, 283] width 53 height 9
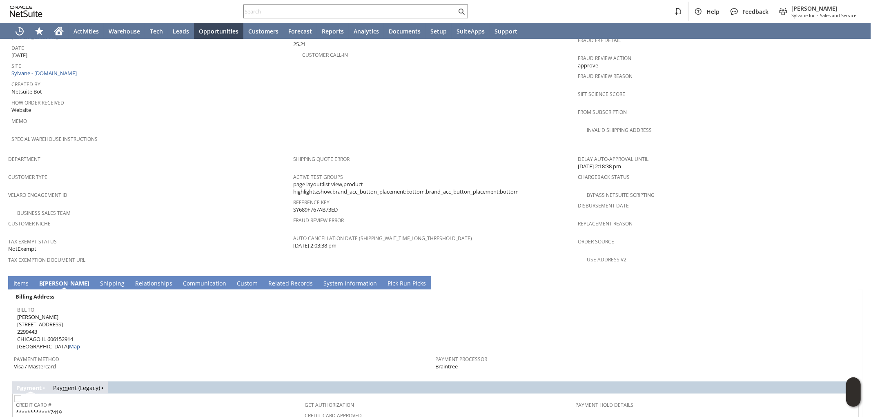
click at [14, 279] on span "I" at bounding box center [14, 283] width 2 height 8
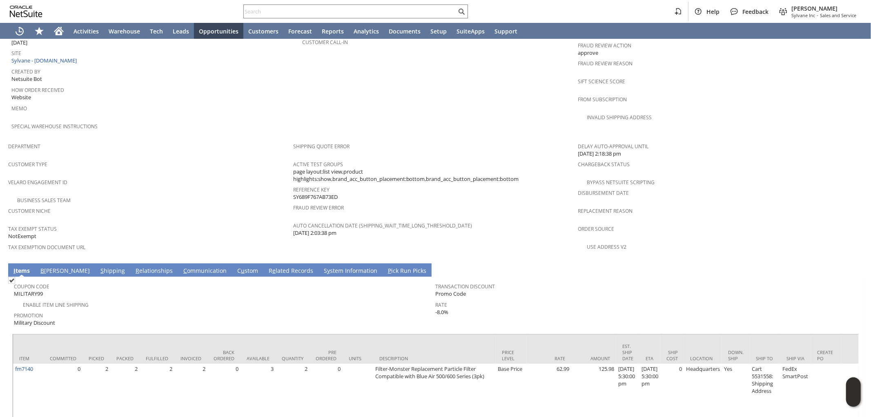
scroll to position [437, 0]
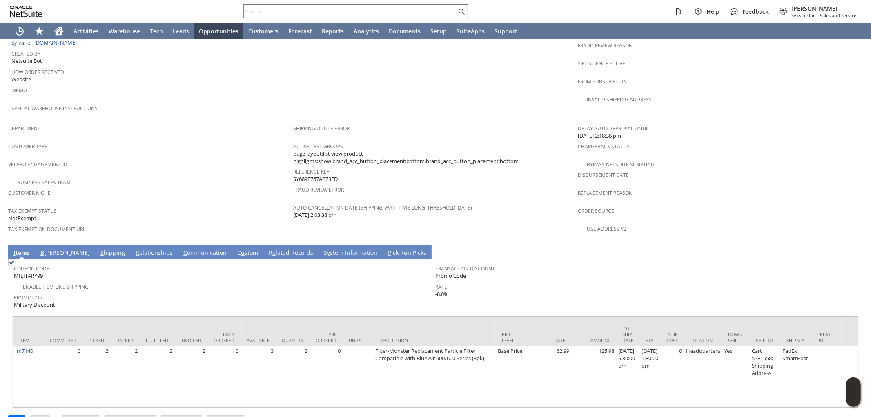
click at [49, 249] on link "B illing" at bounding box center [64, 253] width 53 height 9
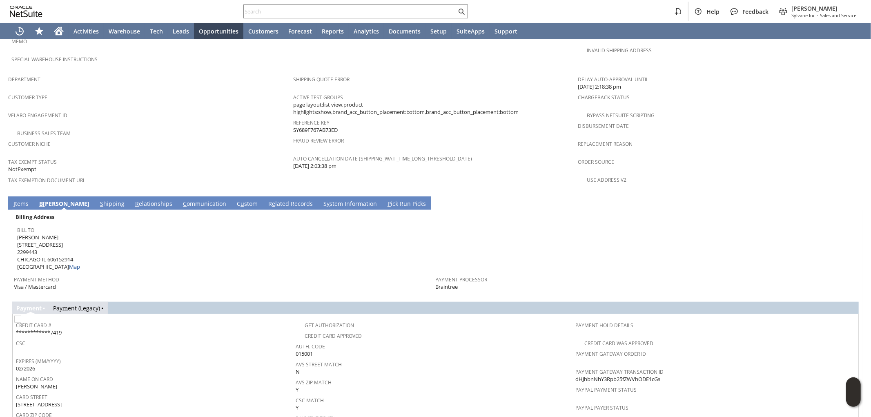
scroll to position [482, 0]
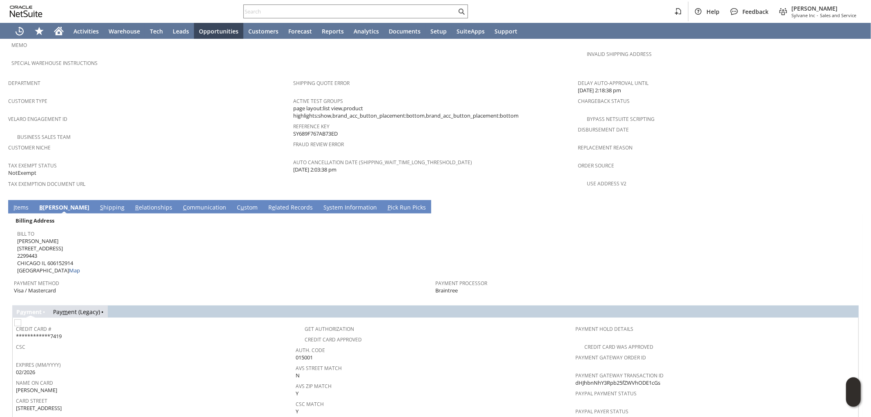
click at [98, 203] on link "S hipping" at bounding box center [112, 207] width 29 height 9
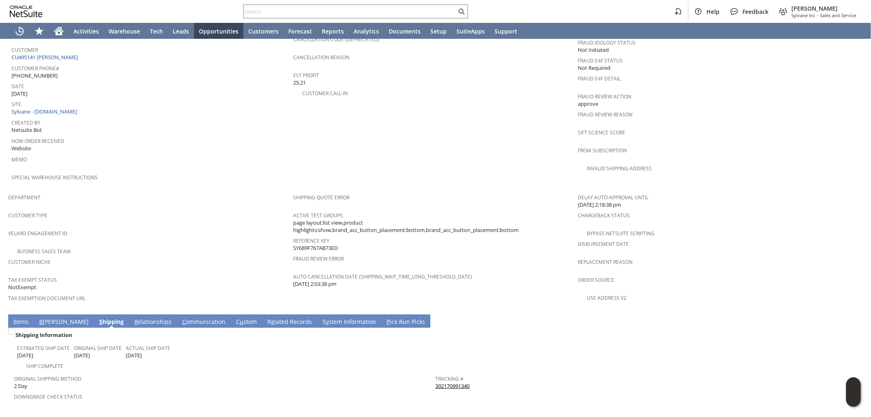
scroll to position [406, 0]
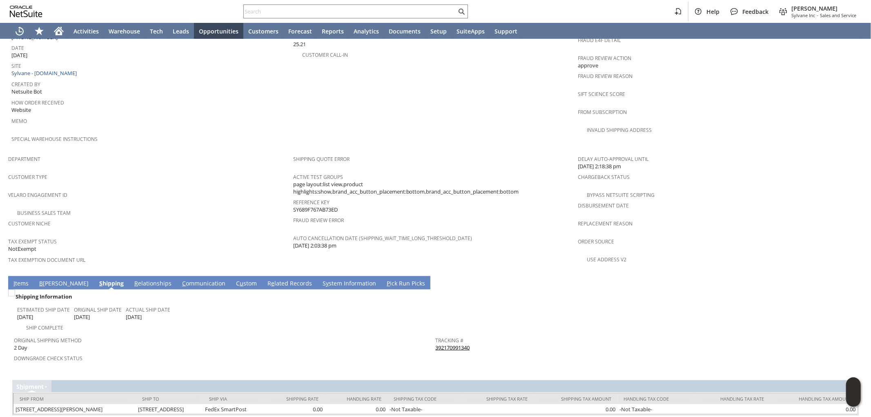
click at [24, 279] on link "I tems" at bounding box center [20, 283] width 19 height 9
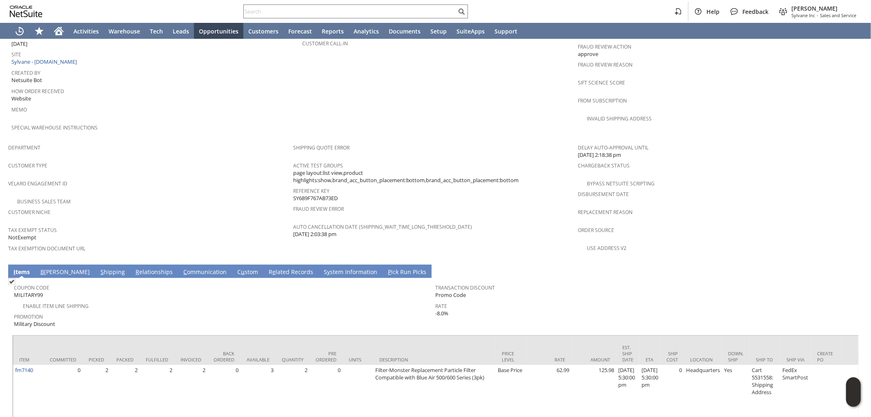
scroll to position [437, 0]
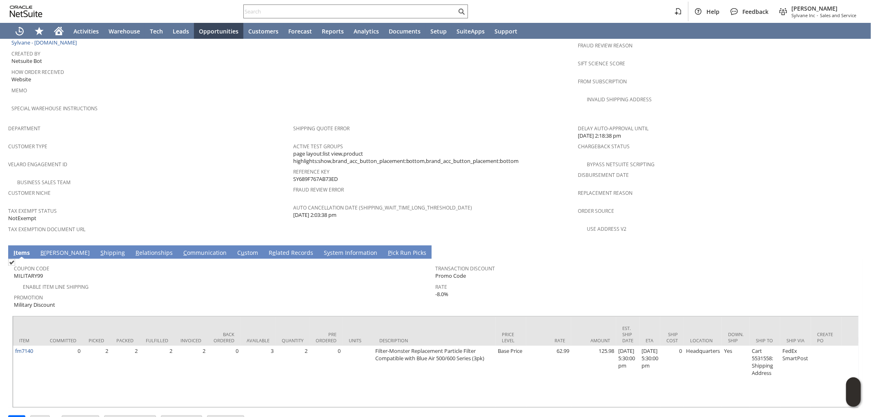
click at [599, 276] on td "Transaction Discount Promo Code Rate -8.0%" at bounding box center [647, 284] width 422 height 49
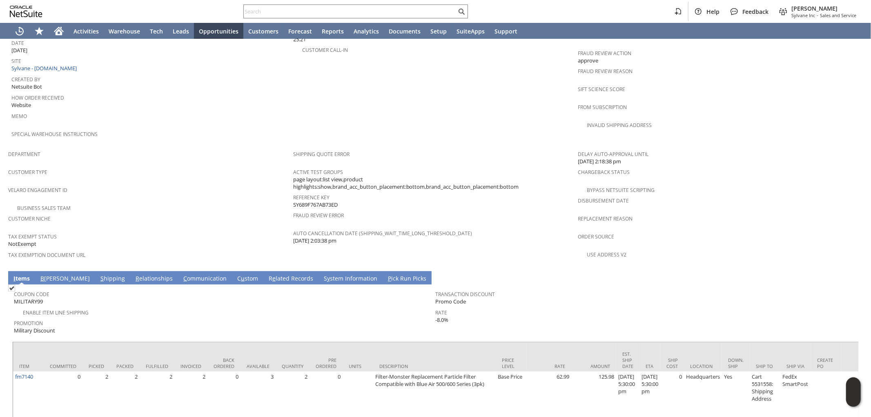
scroll to position [346, 0]
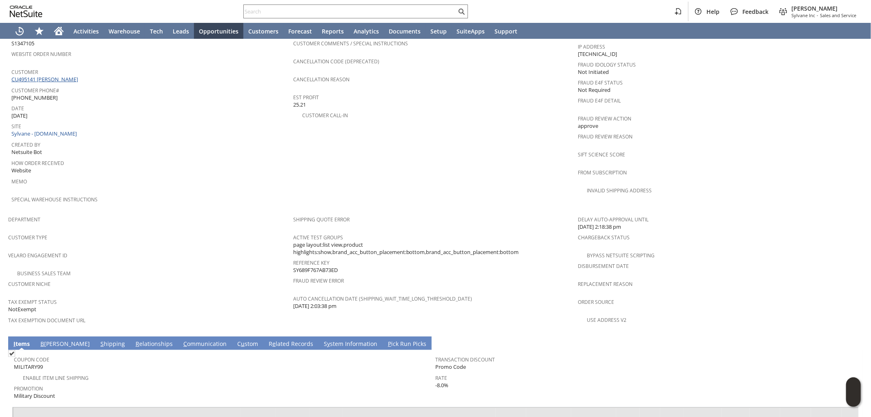
click at [75, 76] on link "CU495141 [PERSON_NAME]" at bounding box center [45, 79] width 69 height 7
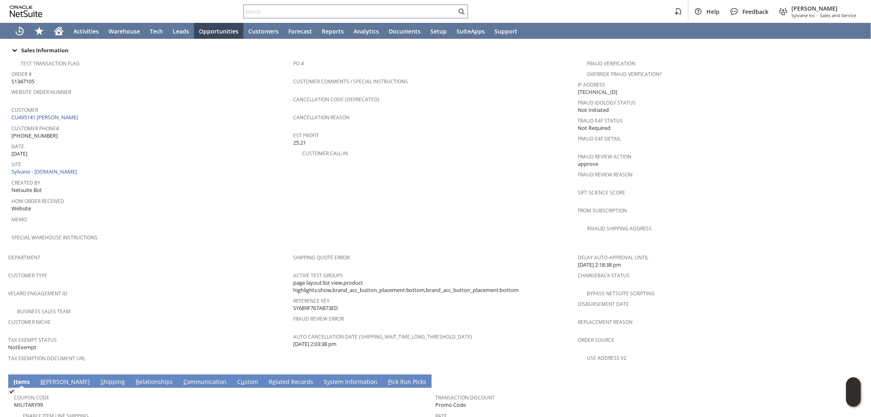
scroll to position [408, 0]
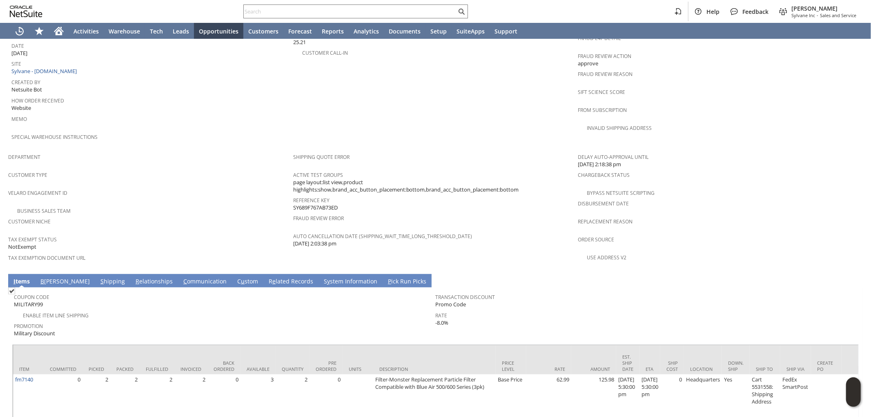
click at [258, 320] on span "Promotion" at bounding box center [223, 324] width 418 height 9
click at [396, 320] on span "Promotion" at bounding box center [223, 324] width 418 height 9
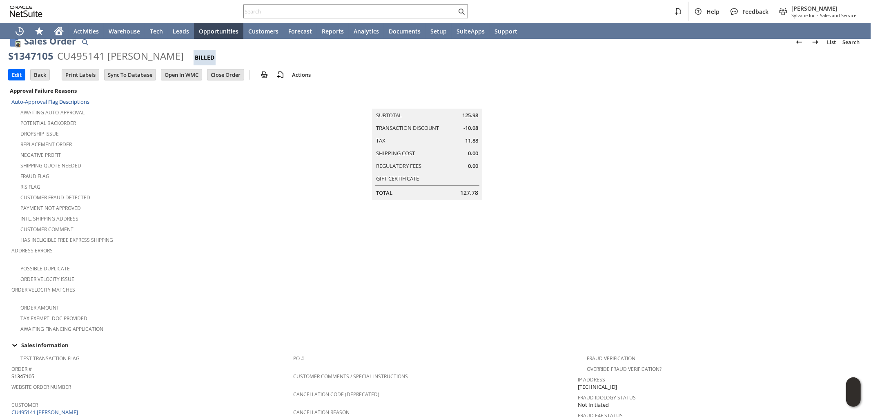
scroll to position [0, 0]
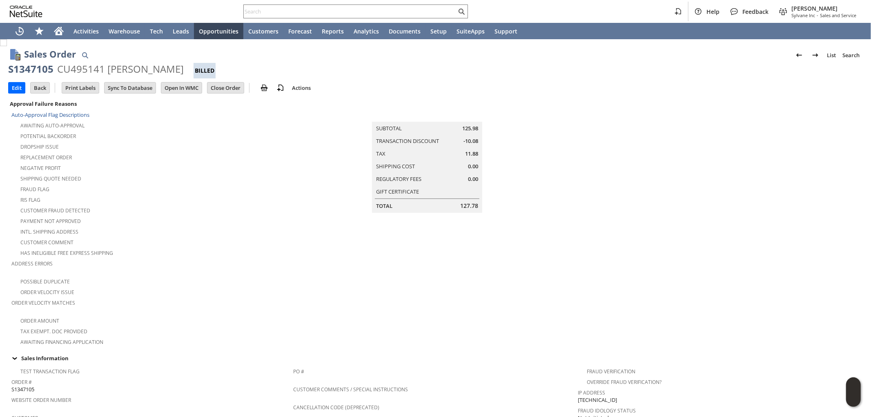
click at [584, 285] on td at bounding box center [720, 222] width 285 height 248
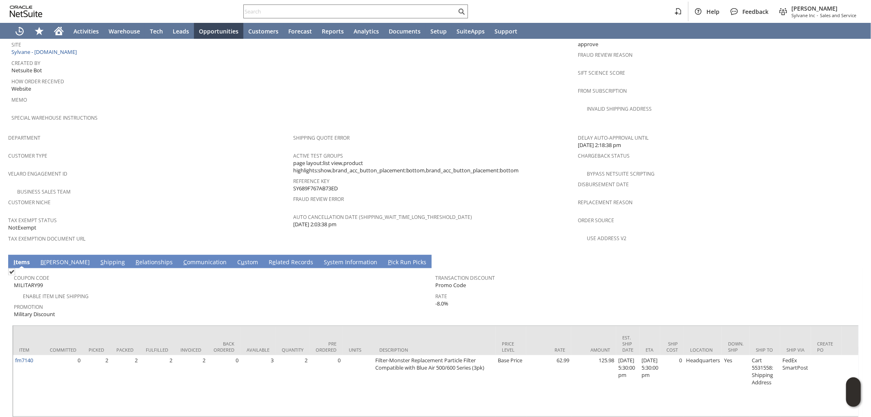
scroll to position [437, 0]
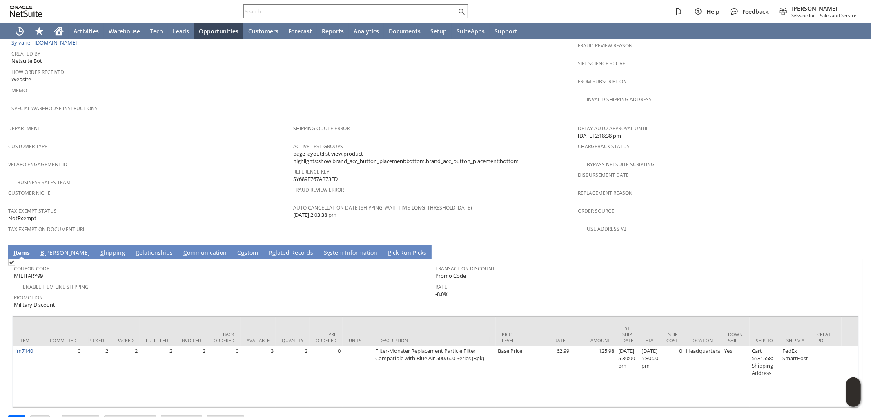
click at [56, 249] on link "B illing" at bounding box center [64, 253] width 53 height 9
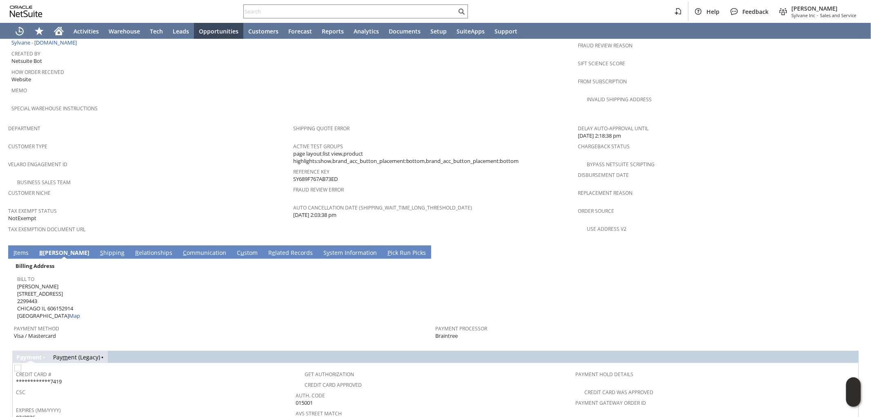
click at [98, 249] on link "S hipping" at bounding box center [112, 253] width 29 height 9
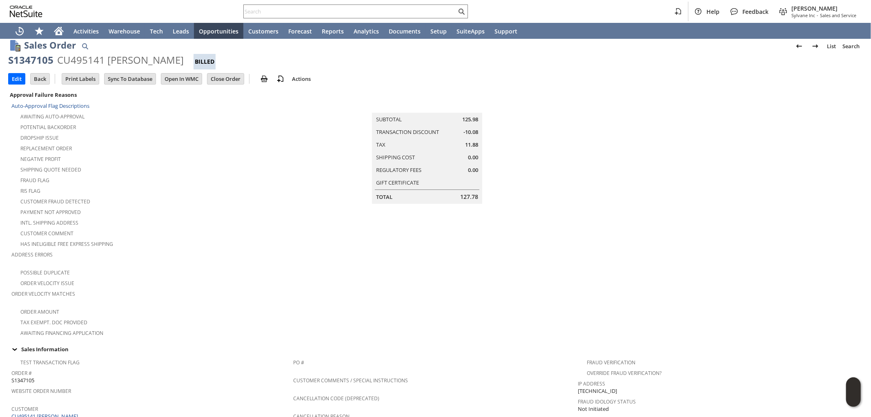
scroll to position [0, 0]
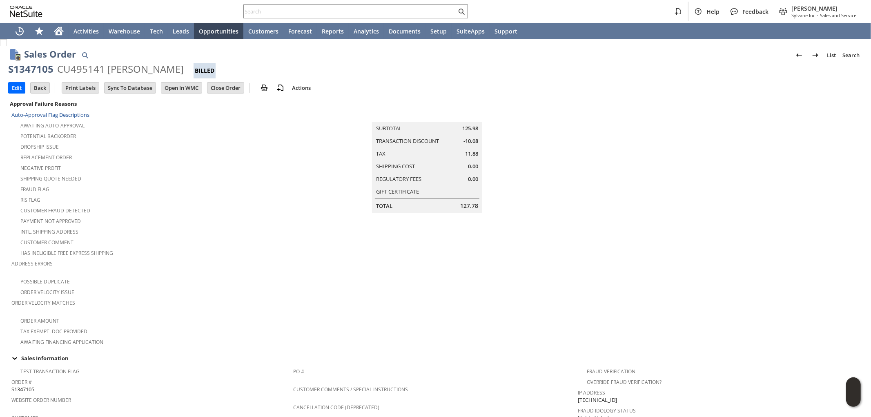
drag, startPoint x: 343, startPoint y: 282, endPoint x: 374, endPoint y: 263, distance: 36.5
click at [347, 276] on td "Summary Subtotal 125.98 Transaction Discount -10.08 Tax 11.88 Shipping Cost 0.0…" at bounding box center [435, 222] width 285 height 248
click at [324, 264] on td "Summary Subtotal 125.98 Transaction Discount -10.08 Tax 11.88 Shipping Cost 0.0…" at bounding box center [435, 222] width 285 height 248
drag, startPoint x: 187, startPoint y: 176, endPoint x: 192, endPoint y: 170, distance: 8.4
click at [190, 175] on div "Shipping Quote Needed" at bounding box center [152, 178] width 282 height 10
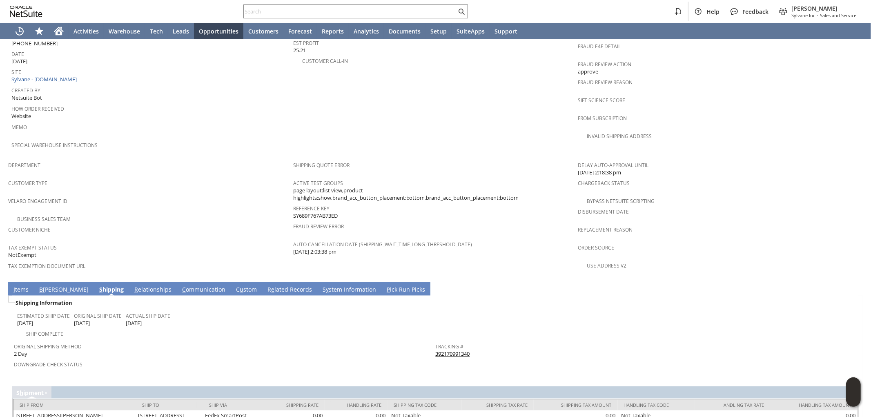
scroll to position [406, 0]
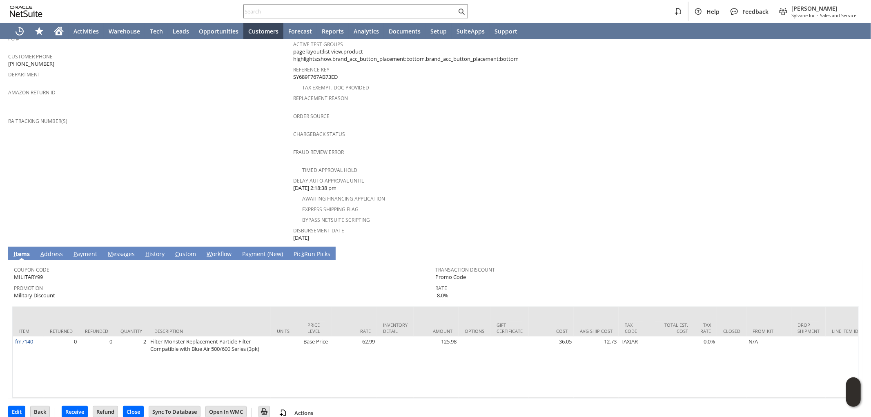
click at [154, 250] on link "H istory" at bounding box center [154, 254] width 23 height 9
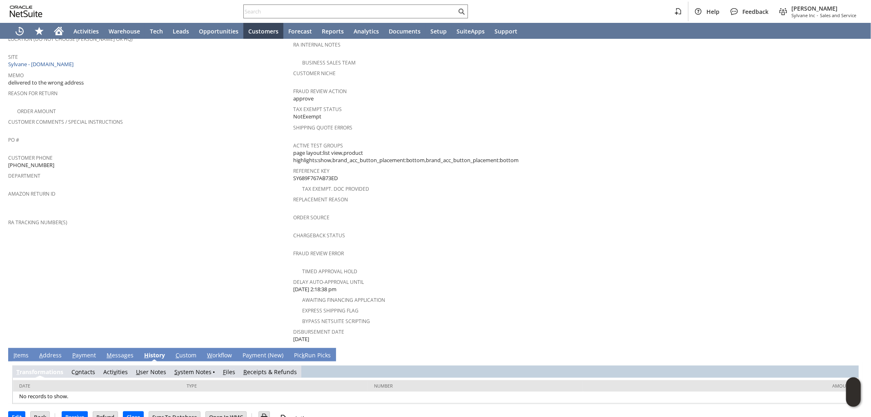
click at [189, 368] on link "S ystem Notes" at bounding box center [192, 372] width 37 height 8
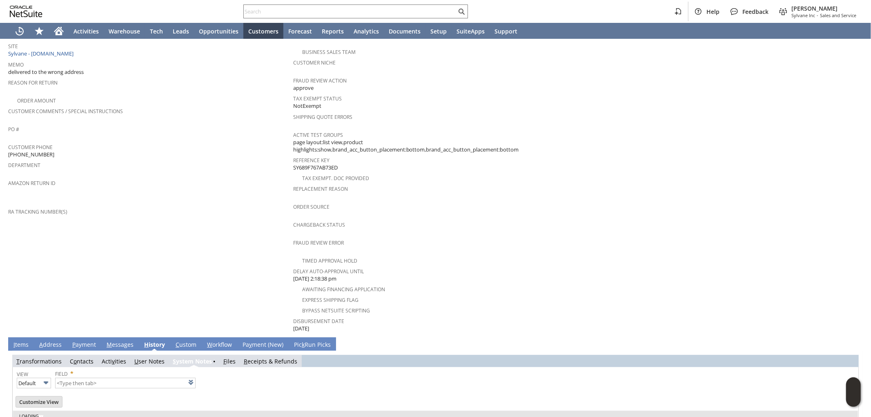
scroll to position [186, 0]
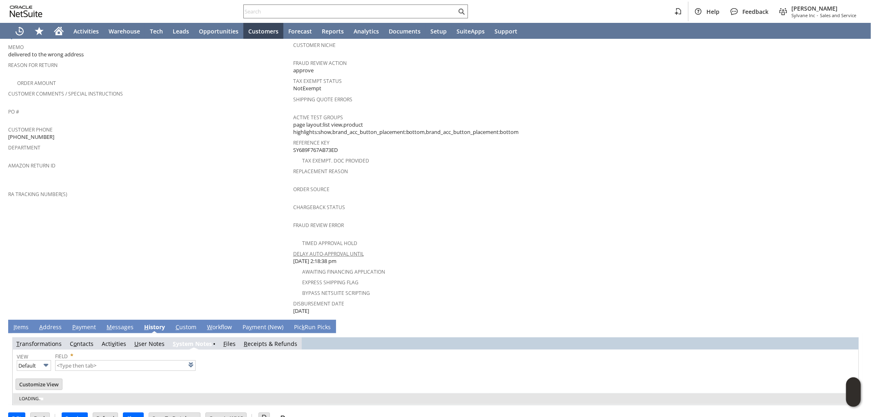
type input "1 to 25 of 78"
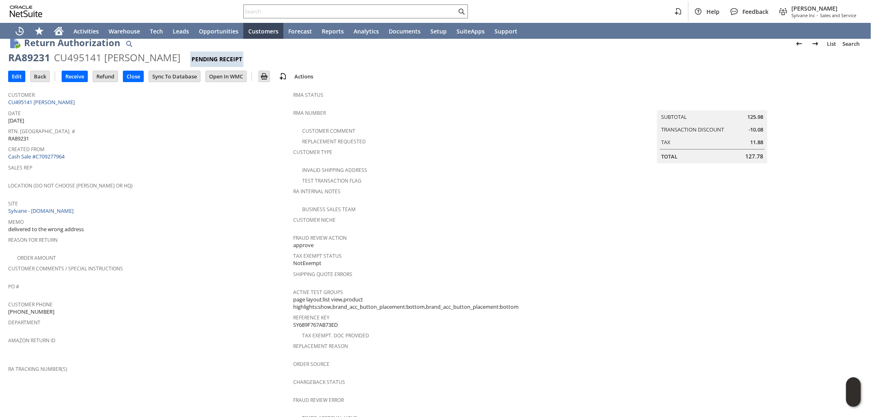
scroll to position [0, 0]
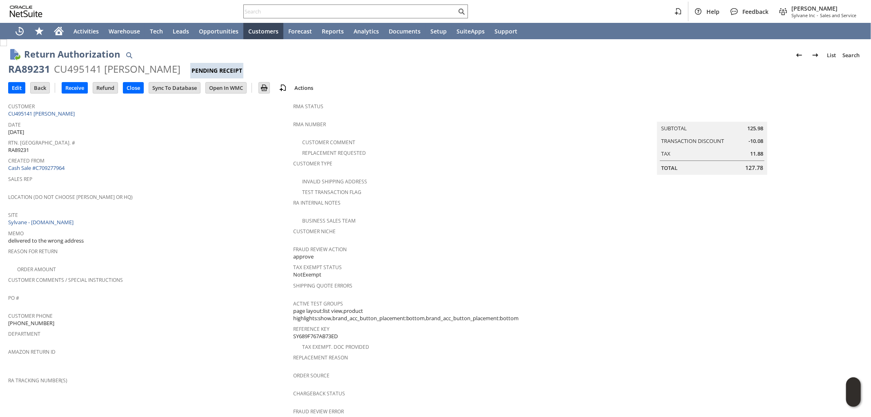
drag, startPoint x: 194, startPoint y: 70, endPoint x: 11, endPoint y: 62, distance: 183.0
click at [11, 62] on div "RA89231 CU495141 [PERSON_NAME] Pending Receipt" at bounding box center [435, 70] width 854 height 16
copy div "RA89231 CU495141 [PERSON_NAME]"
